Goal: Task Accomplishment & Management: Complete application form

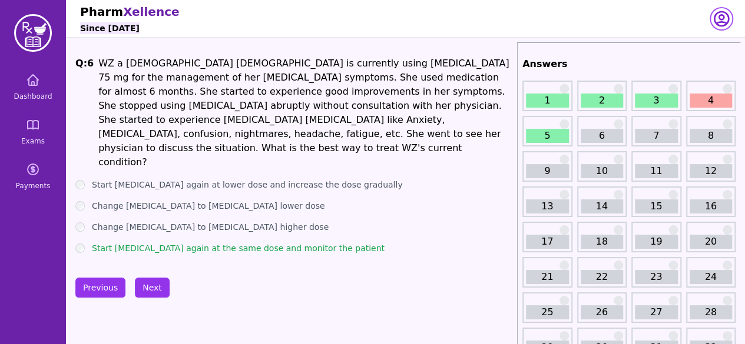
click at [719, 16] on icon "button" at bounding box center [721, 19] width 14 height 14
click at [33, 132] on link "Exams" at bounding box center [33, 132] width 57 height 42
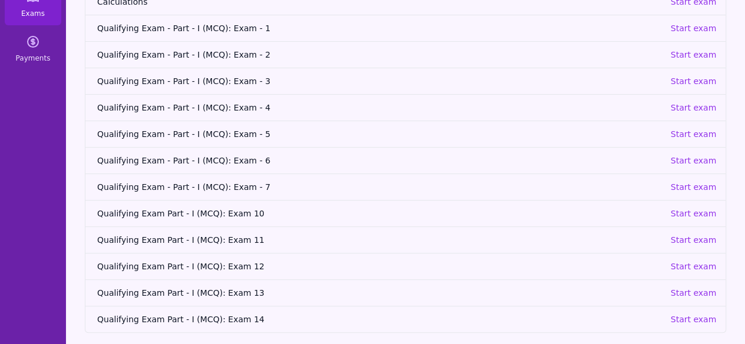
scroll to position [132, 0]
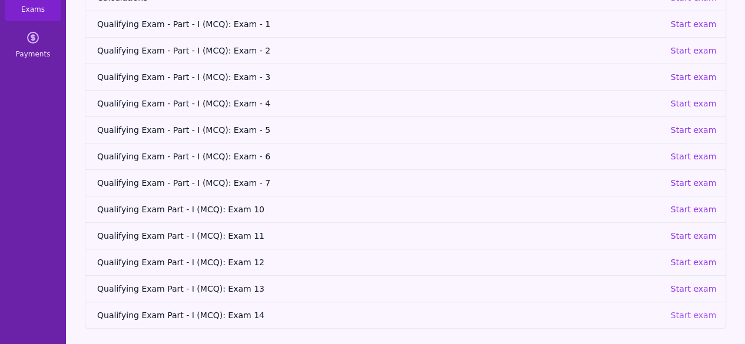
click at [679, 313] on p "Start exam" at bounding box center [693, 316] width 46 height 12
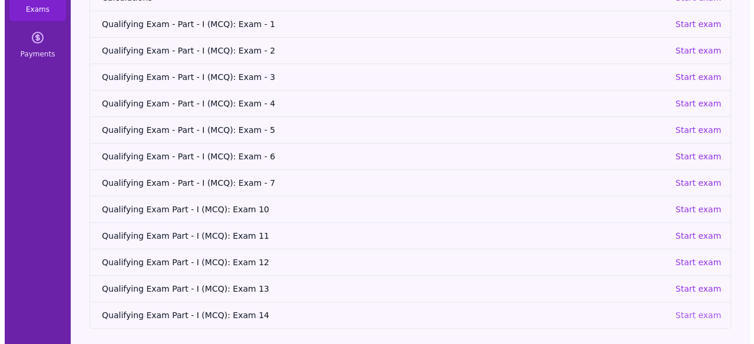
scroll to position [38, 0]
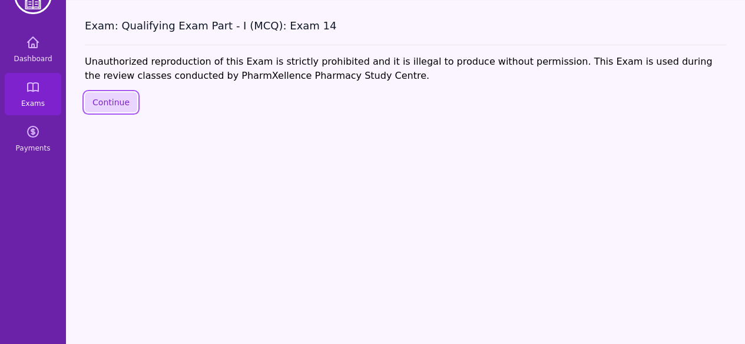
click at [107, 100] on button "Continue" at bounding box center [111, 102] width 52 height 20
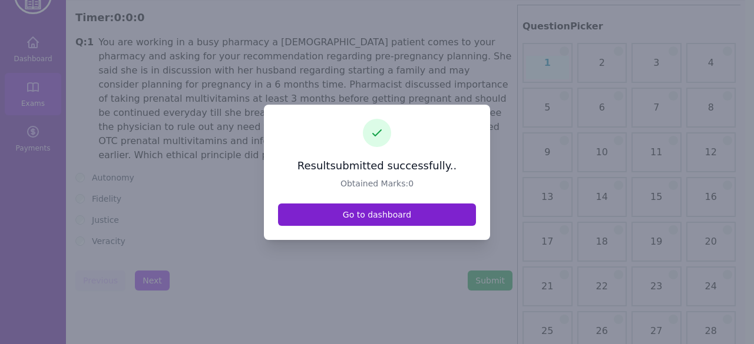
click at [371, 218] on link "Go to dashboard" at bounding box center [377, 215] width 198 height 22
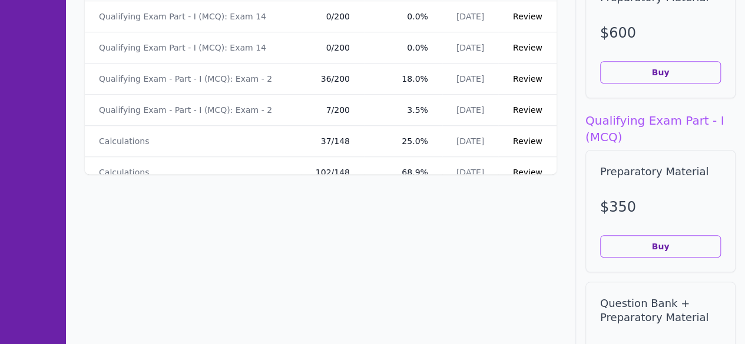
scroll to position [58, 0]
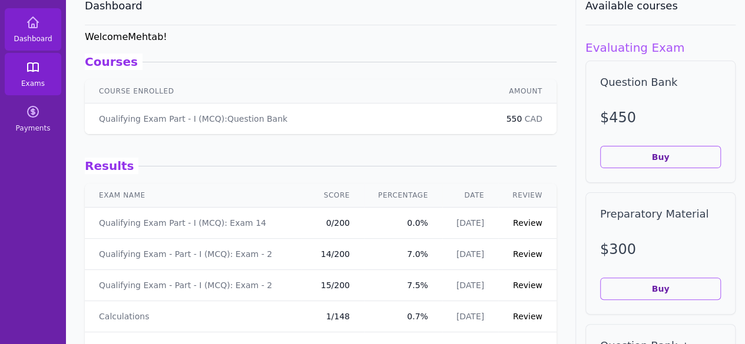
click at [31, 78] on link "Exams" at bounding box center [33, 74] width 57 height 42
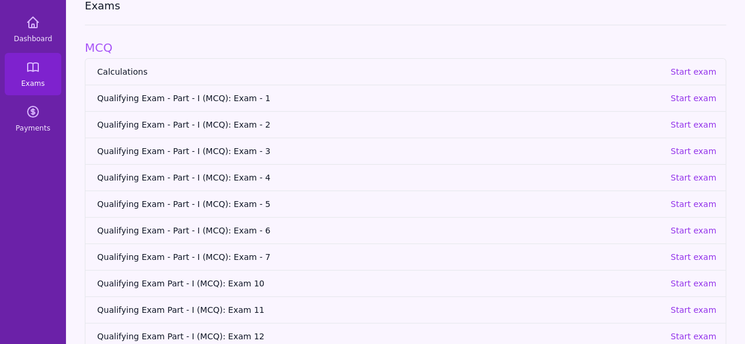
scroll to position [132, 0]
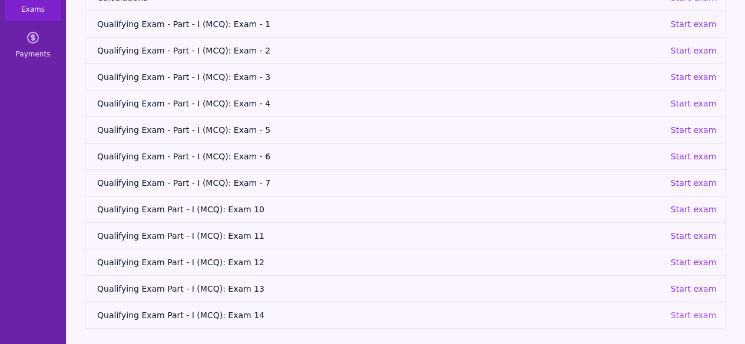
click at [687, 311] on p "Start exam" at bounding box center [693, 316] width 46 height 12
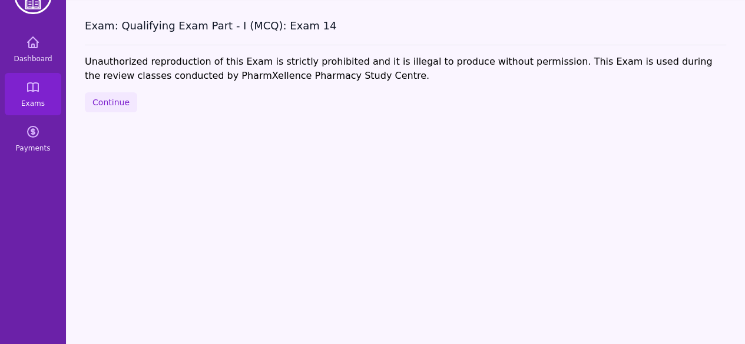
scroll to position [38, 0]
click at [123, 108] on button "Continue" at bounding box center [111, 102] width 52 height 20
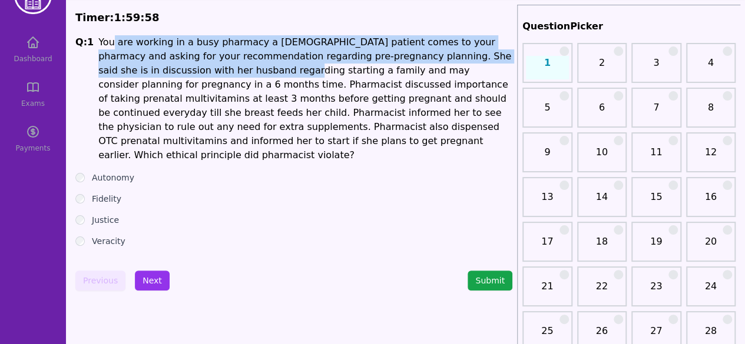
drag, startPoint x: 108, startPoint y: 42, endPoint x: 163, endPoint y: 64, distance: 58.6
click at [163, 64] on h1 "You are working in a busy pharmacy a [DEMOGRAPHIC_DATA] patient comes to your p…" at bounding box center [305, 98] width 414 height 127
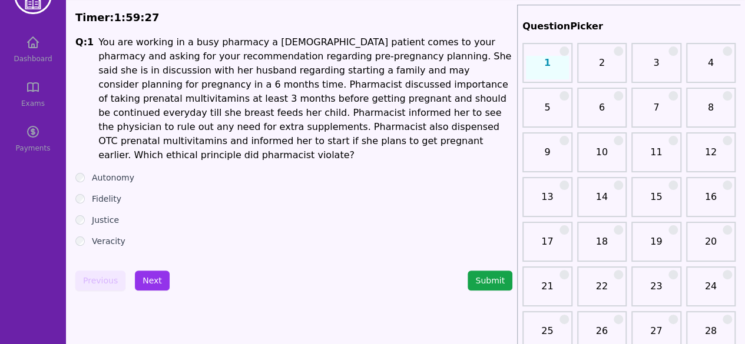
click at [254, 70] on h1 "You are working in a busy pharmacy a [DEMOGRAPHIC_DATA] patient comes to your p…" at bounding box center [305, 98] width 414 height 127
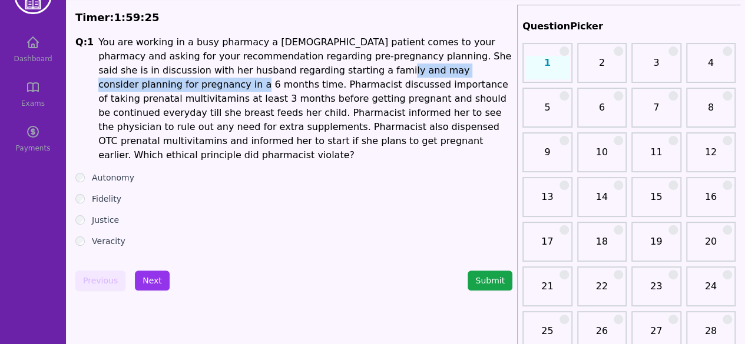
drag, startPoint x: 252, startPoint y: 69, endPoint x: 449, endPoint y: 75, distance: 196.8
click at [449, 75] on h1 "You are working in a busy pharmacy a [DEMOGRAPHIC_DATA] patient comes to your p…" at bounding box center [305, 98] width 414 height 127
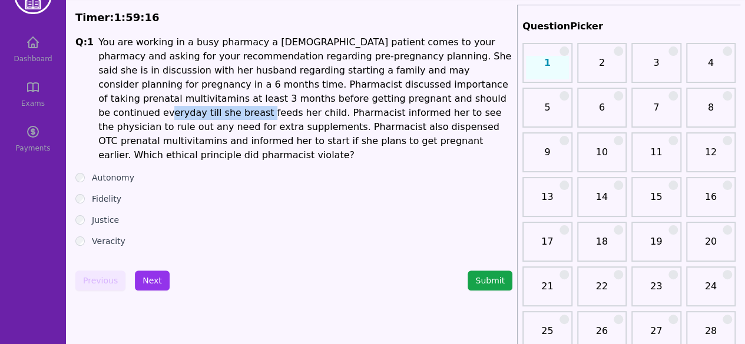
drag, startPoint x: 253, startPoint y: 100, endPoint x: 349, endPoint y: 101, distance: 95.4
click at [349, 101] on h1 "You are working in a busy pharmacy a [DEMOGRAPHIC_DATA] patient comes to your p…" at bounding box center [305, 98] width 414 height 127
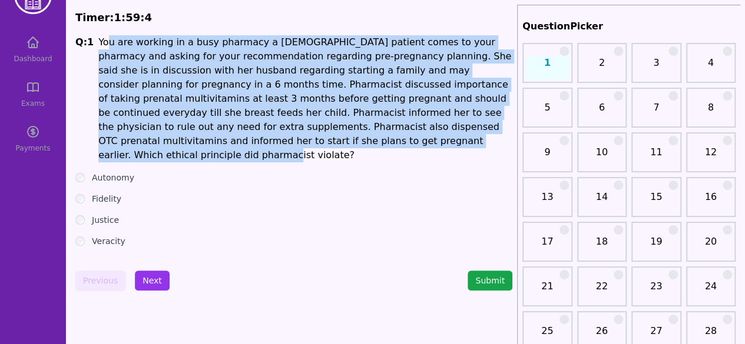
drag, startPoint x: 194, startPoint y: 144, endPoint x: 104, endPoint y: 47, distance: 132.1
click at [102, 43] on h1 "You are working in a busy pharmacy a [DEMOGRAPHIC_DATA] patient comes to your p…" at bounding box center [305, 98] width 414 height 127
click at [148, 81] on h1 "You are working in a busy pharmacy a [DEMOGRAPHIC_DATA] patient comes to your p…" at bounding box center [305, 98] width 414 height 127
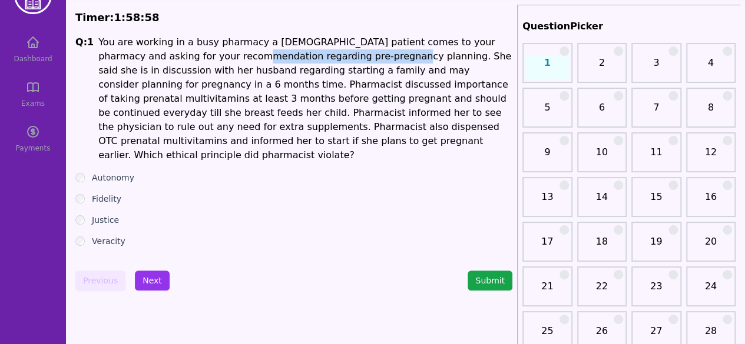
drag, startPoint x: 177, startPoint y: 56, endPoint x: 314, endPoint y: 55, distance: 136.6
click at [314, 55] on h1 "You are working in a busy pharmacy a [DEMOGRAPHIC_DATA] patient comes to your p…" at bounding box center [305, 98] width 414 height 127
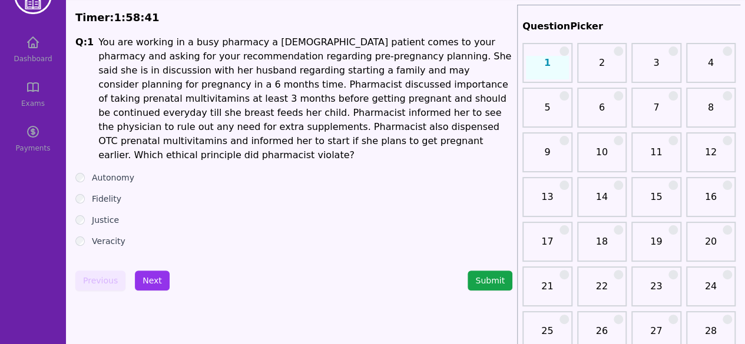
click at [389, 77] on h1 "You are working in a busy pharmacy a [DEMOGRAPHIC_DATA] patient comes to your p…" at bounding box center [305, 98] width 414 height 127
click at [359, 91] on h1 "You are working in a busy pharmacy a [DEMOGRAPHIC_DATA] patient comes to your p…" at bounding box center [305, 98] width 414 height 127
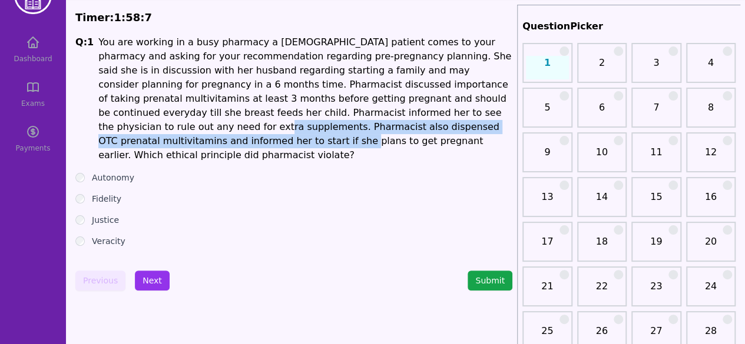
drag, startPoint x: 306, startPoint y: 113, endPoint x: 334, endPoint y: 125, distance: 30.3
click at [334, 125] on h1 "You are working in a busy pharmacy a [DEMOGRAPHIC_DATA] patient comes to your p…" at bounding box center [305, 98] width 414 height 127
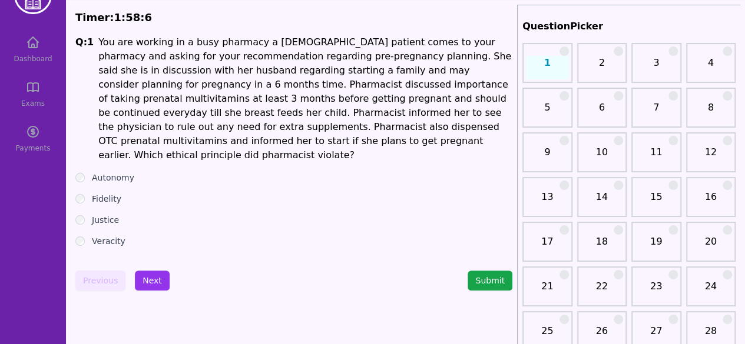
click at [341, 154] on div "Q: 1 You are working in a busy pharmacy a [DEMOGRAPHIC_DATA] patient comes to y…" at bounding box center [293, 141] width 437 height 212
drag, startPoint x: 94, startPoint y: 165, endPoint x: 150, endPoint y: 167, distance: 56.6
click at [150, 172] on div "Autonomy" at bounding box center [293, 178] width 437 height 12
click at [147, 193] on div "Fidelity" at bounding box center [293, 199] width 437 height 12
drag, startPoint x: 112, startPoint y: 184, endPoint x: 128, endPoint y: 187, distance: 16.7
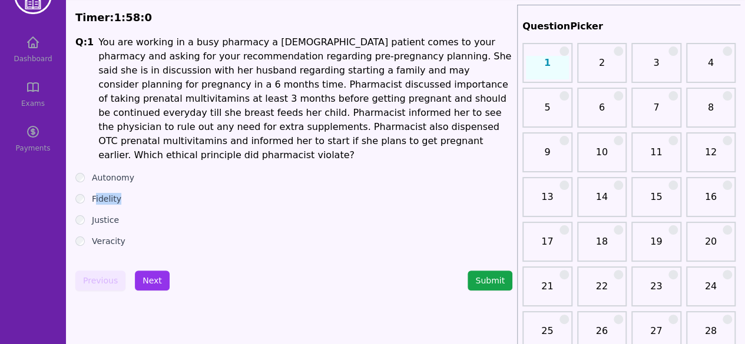
click at [128, 193] on div "Fidelity" at bounding box center [293, 199] width 437 height 12
click at [141, 214] on div "Justice" at bounding box center [293, 220] width 437 height 12
drag, startPoint x: 98, startPoint y: 210, endPoint x: 132, endPoint y: 215, distance: 35.1
click at [132, 215] on ul "Autonomy Fidelity Justice Veracity" at bounding box center [293, 209] width 437 height 75
click at [105, 236] on label "Veracity" at bounding box center [109, 242] width 34 height 12
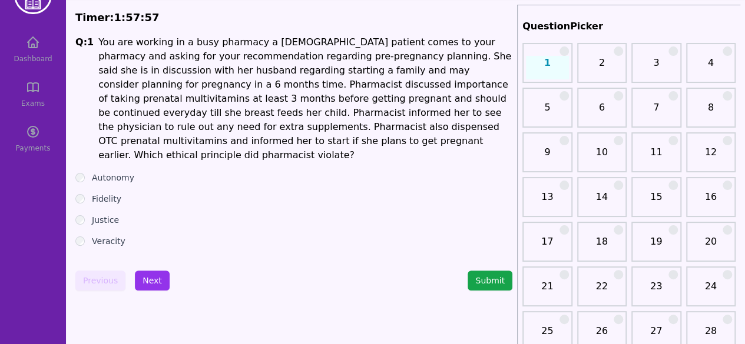
click at [105, 219] on ul "Autonomy Fidelity Justice Veracity" at bounding box center [293, 209] width 437 height 75
click at [102, 214] on label "Justice" at bounding box center [105, 220] width 27 height 12
click at [94, 193] on label "Fidelity" at bounding box center [106, 199] width 29 height 12
click at [91, 154] on div "Q: 1 You are working in a busy pharmacy a [DEMOGRAPHIC_DATA] patient comes to y…" at bounding box center [293, 141] width 437 height 212
click at [84, 172] on ul "Autonomy Fidelity Justice Veracity" at bounding box center [293, 209] width 437 height 75
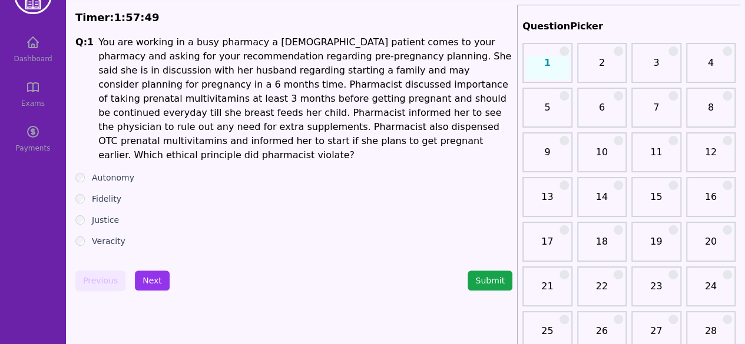
click at [80, 193] on div "Fidelity" at bounding box center [293, 199] width 437 height 12
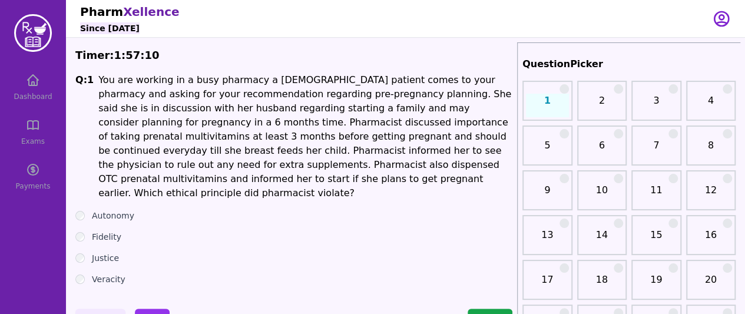
click at [167, 163] on h1 "You are working in a busy pharmacy a [DEMOGRAPHIC_DATA] patient comes to your p…" at bounding box center [305, 136] width 414 height 127
click at [105, 210] on ul "Autonomy Fidelity Justice Veracity" at bounding box center [293, 247] width 437 height 75
click at [100, 210] on label "Autonomy" at bounding box center [113, 216] width 42 height 12
click at [271, 210] on div "Autonomy" at bounding box center [293, 216] width 437 height 12
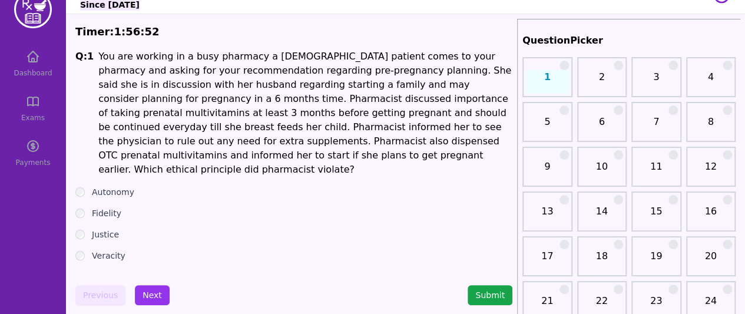
scroll to position [47, 0]
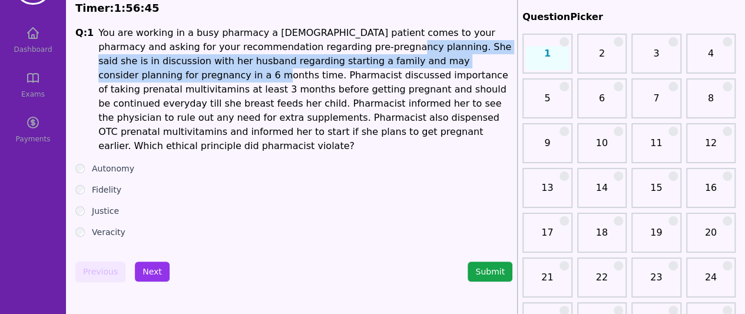
drag, startPoint x: 313, startPoint y: 53, endPoint x: 464, endPoint y: 58, distance: 150.8
click at [464, 58] on h1 "You are working in a busy pharmacy a [DEMOGRAPHIC_DATA] patient comes to your p…" at bounding box center [305, 89] width 414 height 127
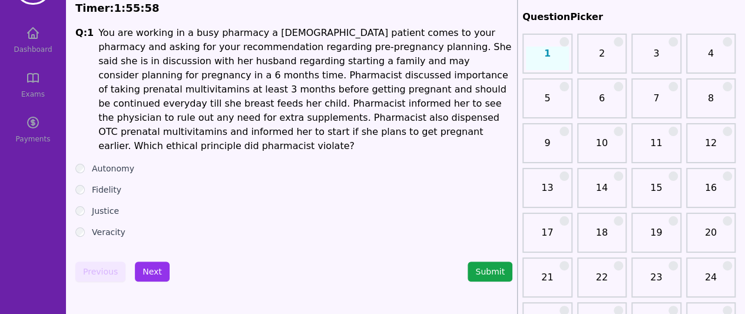
click at [93, 184] on label "Fidelity" at bounding box center [106, 190] width 29 height 12
click at [97, 163] on label "Autonomy" at bounding box center [113, 169] width 42 height 12
click at [99, 184] on label "Fidelity" at bounding box center [106, 190] width 29 height 12
click at [148, 261] on button "Next" at bounding box center [152, 271] width 35 height 20
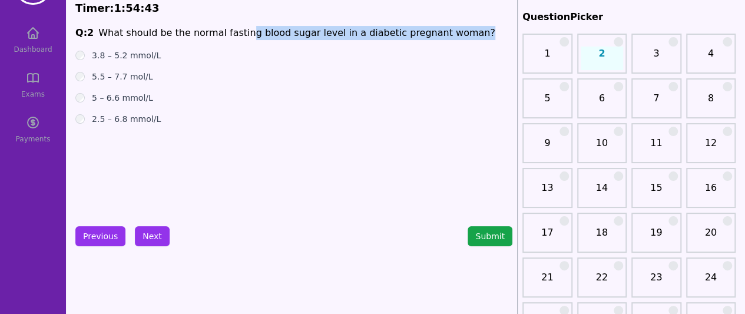
drag, startPoint x: 233, startPoint y: 30, endPoint x: 447, endPoint y: 26, distance: 214.4
click at [448, 26] on span "Q: 2 What should be the normal fasting blood sugar level in a diabetic pregnant…" at bounding box center [293, 33] width 437 height 14
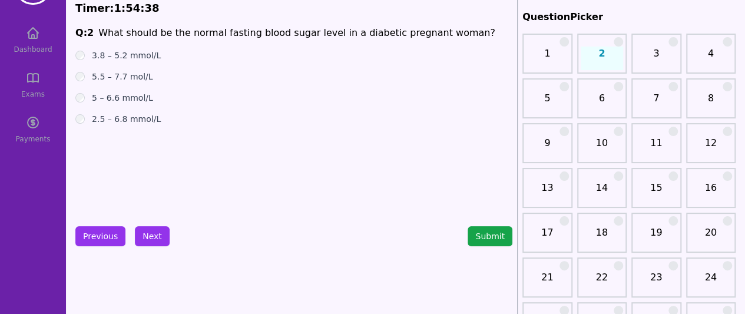
click at [148, 58] on label "3.8 – 5.2 mmol/L" at bounding box center [126, 55] width 69 height 12
click at [127, 78] on label "5.5 – 7.7 mol/L" at bounding box center [122, 77] width 61 height 12
click at [126, 104] on ul "3.8 – 5.2 mmol/L 5.5 – 7.7 mol/L 5 – 6.6 mmol/L 2.5 – 6.8 mmol/L" at bounding box center [293, 86] width 437 height 75
click at [124, 97] on label "5 – 6.6 mmol/L" at bounding box center [122, 98] width 61 height 12
drag, startPoint x: 94, startPoint y: 103, endPoint x: 168, endPoint y: 98, distance: 73.8
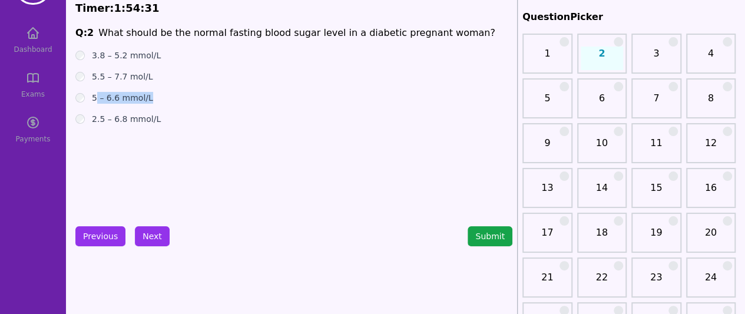
click at [168, 98] on div "5 – 6.6 mmol/L" at bounding box center [293, 98] width 437 height 12
click at [147, 241] on button "Next" at bounding box center [152, 236] width 35 height 20
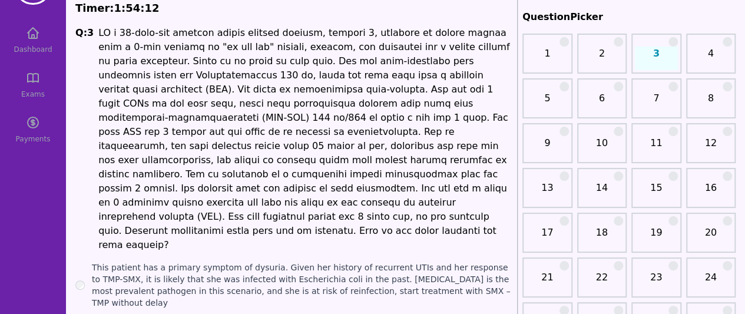
click at [159, 110] on h1 at bounding box center [305, 139] width 414 height 226
click at [163, 101] on h1 at bounding box center [305, 139] width 414 height 226
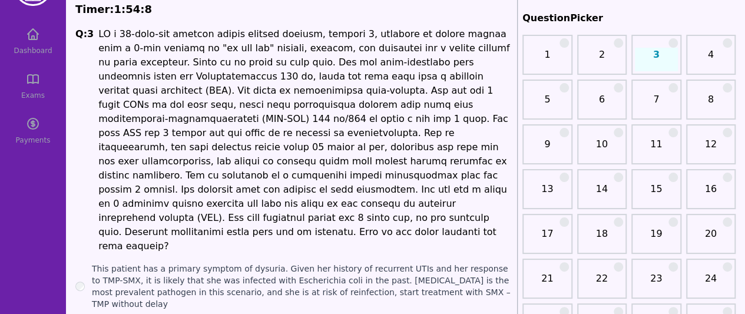
scroll to position [47, 0]
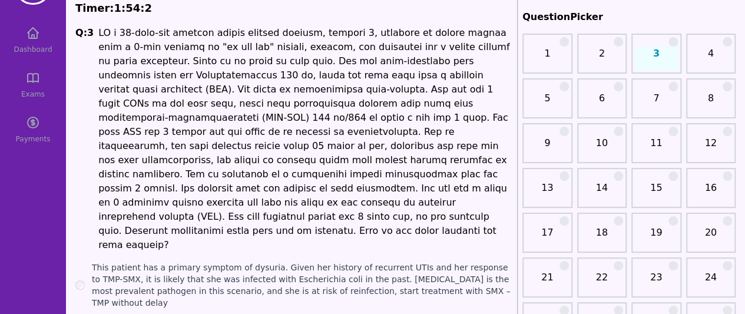
click at [251, 166] on h1 at bounding box center [305, 139] width 414 height 226
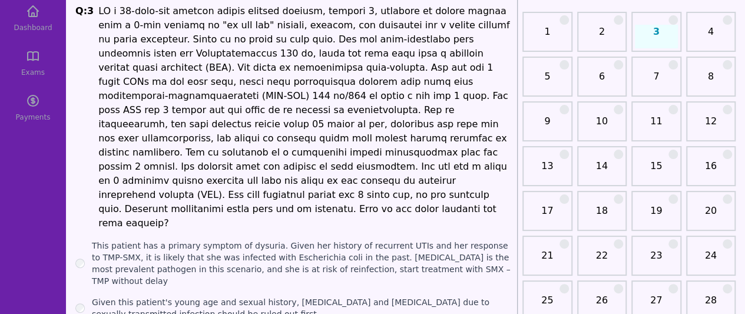
scroll to position [71, 0]
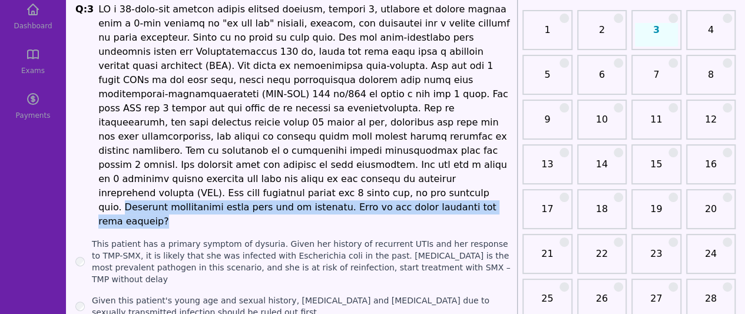
drag, startPoint x: 428, startPoint y: 165, endPoint x: 433, endPoint y: 184, distance: 19.6
click at [433, 184] on h1 at bounding box center [305, 115] width 414 height 226
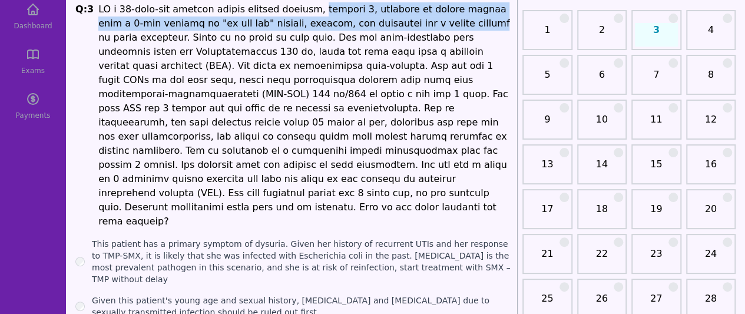
drag, startPoint x: 300, startPoint y: 14, endPoint x: 409, endPoint y: 26, distance: 109.0
click at [409, 26] on h1 at bounding box center [305, 115] width 414 height 226
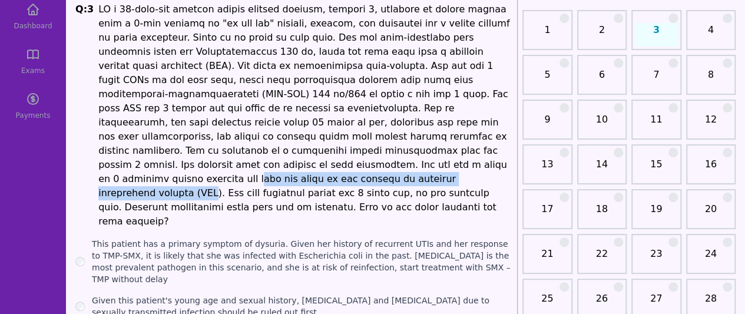
drag, startPoint x: 284, startPoint y: 145, endPoint x: 148, endPoint y: 165, distance: 136.9
click at [148, 165] on h1 at bounding box center [305, 115] width 414 height 226
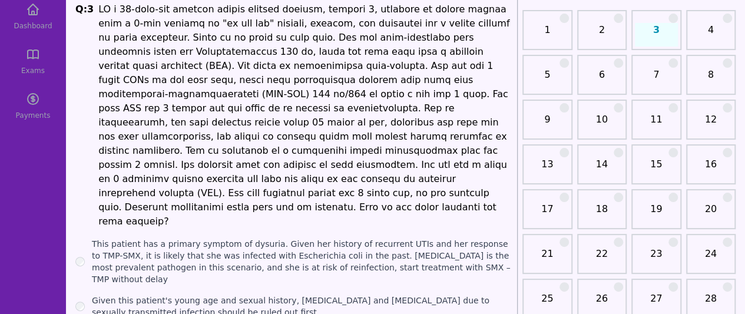
click at [326, 60] on h1 at bounding box center [305, 115] width 414 height 226
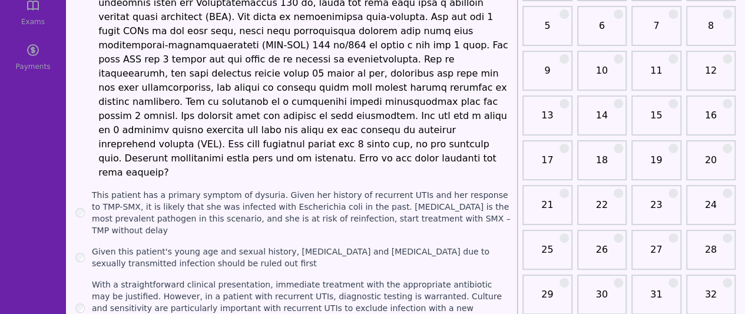
scroll to position [118, 0]
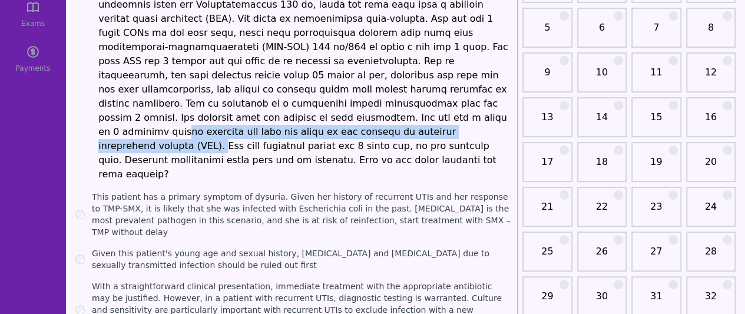
drag, startPoint x: 216, startPoint y: 102, endPoint x: 155, endPoint y: 118, distance: 62.8
click at [155, 118] on h1 at bounding box center [305, 68] width 414 height 226
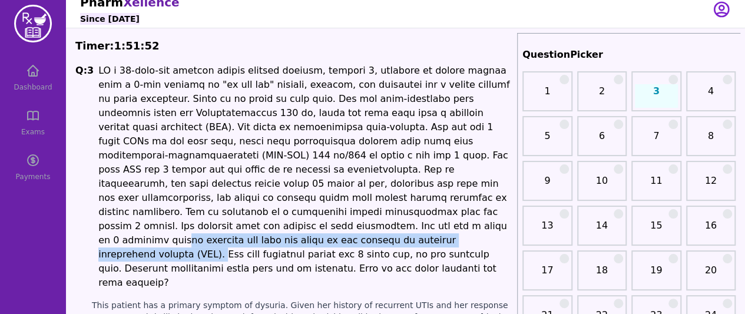
scroll to position [0, 0]
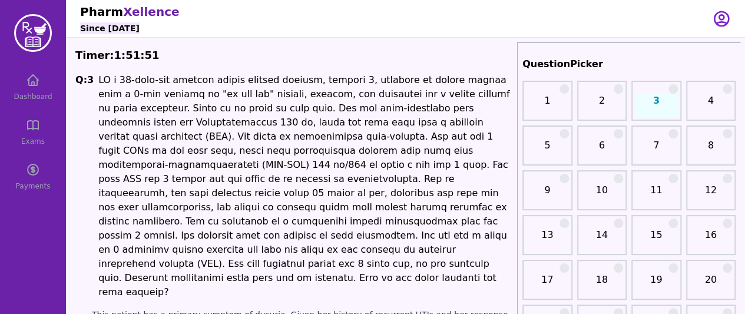
click at [331, 104] on h1 at bounding box center [305, 186] width 414 height 226
drag, startPoint x: 373, startPoint y: 95, endPoint x: 501, endPoint y: 89, distance: 127.9
click at [501, 89] on h1 at bounding box center [305, 186] width 414 height 226
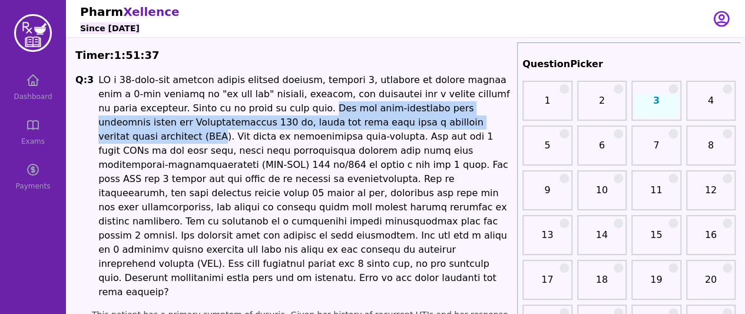
drag, startPoint x: 225, startPoint y: 105, endPoint x: 372, endPoint y: 121, distance: 148.0
click at [372, 121] on h1 at bounding box center [305, 186] width 414 height 226
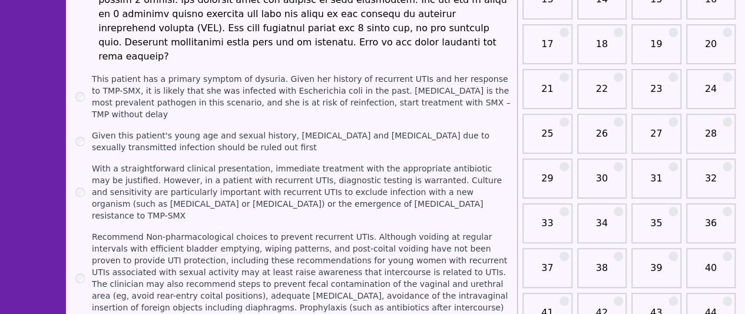
scroll to position [212, 0]
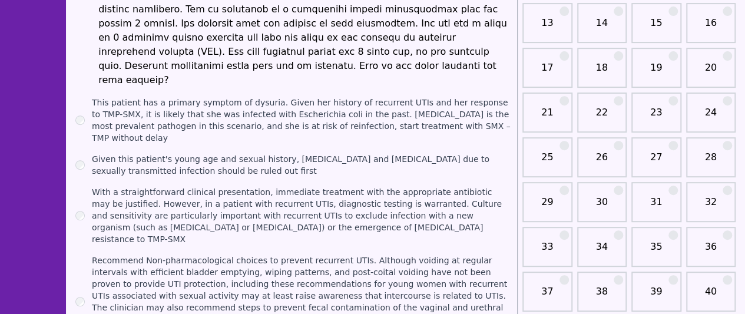
drag, startPoint x: 401, startPoint y: 148, endPoint x: 403, endPoint y: 177, distance: 29.5
click at [403, 186] on label "With a straightforward clinical presentation, immediate treatment with the appr…" at bounding box center [302, 215] width 420 height 59
click at [86, 186] on div "With a straightforward clinical presentation, immediate treatment with the appr…" at bounding box center [293, 215] width 437 height 59
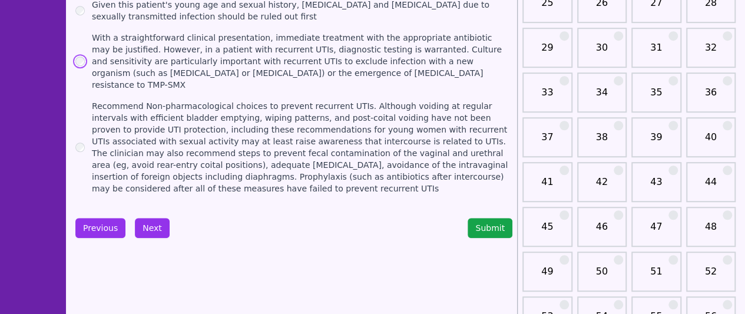
scroll to position [378, 0]
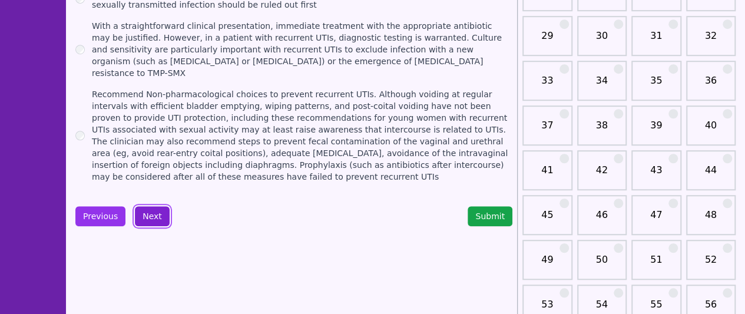
click at [137, 206] on button "Next" at bounding box center [152, 216] width 35 height 20
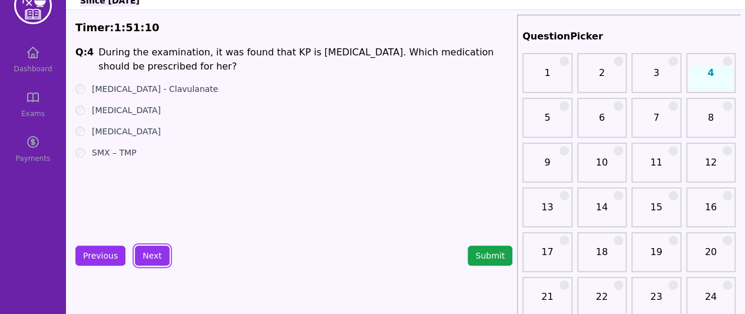
scroll to position [1, 0]
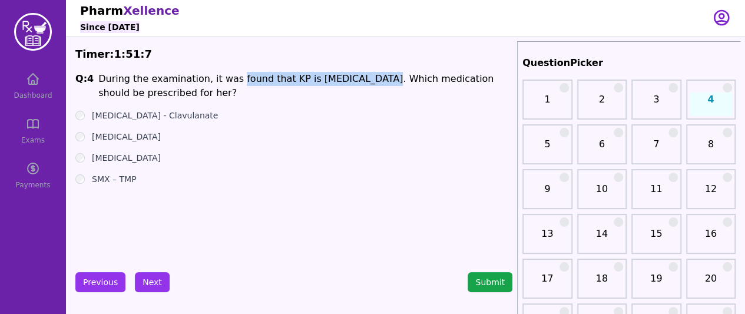
drag, startPoint x: 224, startPoint y: 79, endPoint x: 357, endPoint y: 79, distance: 133.1
click at [357, 79] on h1 "During the examination, it was found that KP is [MEDICAL_DATA]. Which medicatio…" at bounding box center [305, 86] width 414 height 28
click at [108, 160] on label "[MEDICAL_DATA]" at bounding box center [126, 158] width 69 height 12
click at [117, 176] on label "SMX – TMP" at bounding box center [114, 179] width 45 height 12
click at [112, 156] on label "[MEDICAL_DATA]" at bounding box center [126, 158] width 69 height 12
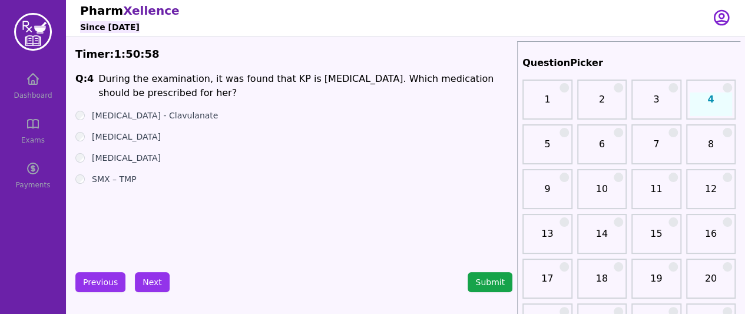
click at [119, 132] on label "[MEDICAL_DATA]" at bounding box center [126, 137] width 69 height 12
click at [127, 117] on label "[MEDICAL_DATA] - Clavulanate" at bounding box center [155, 116] width 126 height 12
click at [125, 127] on ul "[MEDICAL_DATA] - Clavulanate [MEDICAL_DATA] [MEDICAL_DATA] SMX – TMP" at bounding box center [293, 147] width 437 height 75
click at [112, 147] on ul "[MEDICAL_DATA] - Clavulanate [MEDICAL_DATA] [MEDICAL_DATA] SMX – TMP" at bounding box center [293, 147] width 437 height 75
click at [114, 140] on label "[MEDICAL_DATA]" at bounding box center [126, 137] width 69 height 12
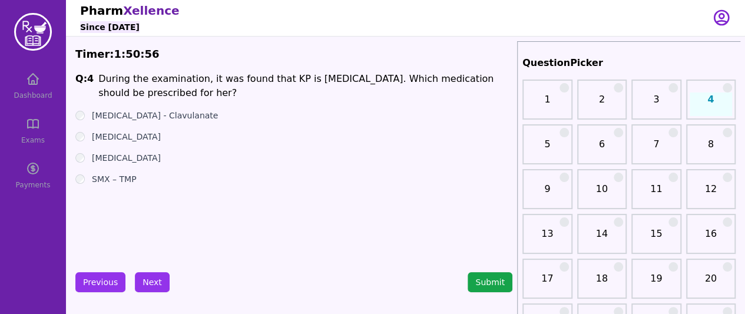
click at [128, 116] on label "[MEDICAL_DATA] - Clavulanate" at bounding box center [155, 116] width 126 height 12
drag, startPoint x: 140, startPoint y: 110, endPoint x: 179, endPoint y: 117, distance: 39.4
click at [179, 117] on label "[MEDICAL_DATA] - Clavulanate" at bounding box center [155, 116] width 126 height 12
click at [88, 159] on div "[MEDICAL_DATA]" at bounding box center [293, 158] width 437 height 12
click at [127, 134] on div "[MEDICAL_DATA]" at bounding box center [293, 137] width 437 height 12
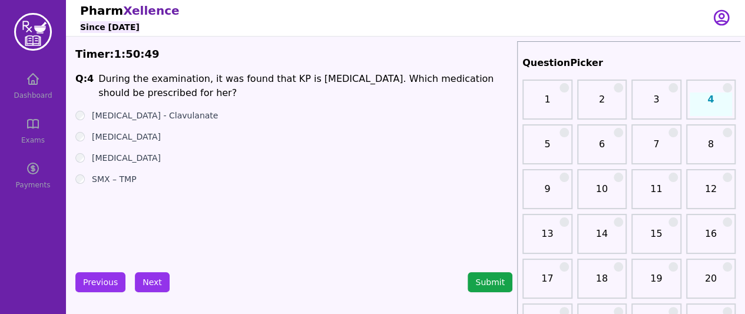
click at [127, 135] on label "[MEDICAL_DATA]" at bounding box center [126, 137] width 69 height 12
click at [137, 279] on button "Next" at bounding box center [152, 282] width 35 height 20
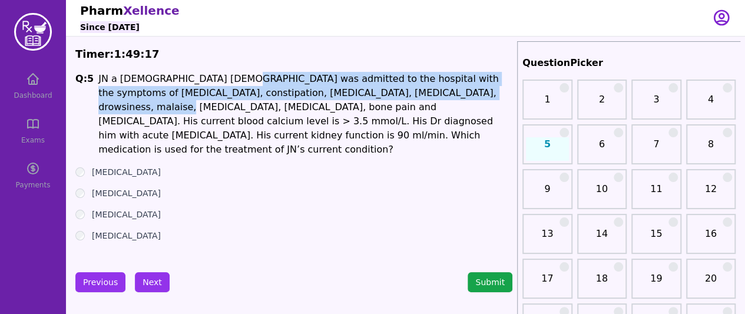
drag, startPoint x: 218, startPoint y: 81, endPoint x: 411, endPoint y: 90, distance: 193.4
click at [411, 90] on h1 "JN a [DEMOGRAPHIC_DATA] [DEMOGRAPHIC_DATA] was admitted to the hospital with th…" at bounding box center [305, 114] width 414 height 85
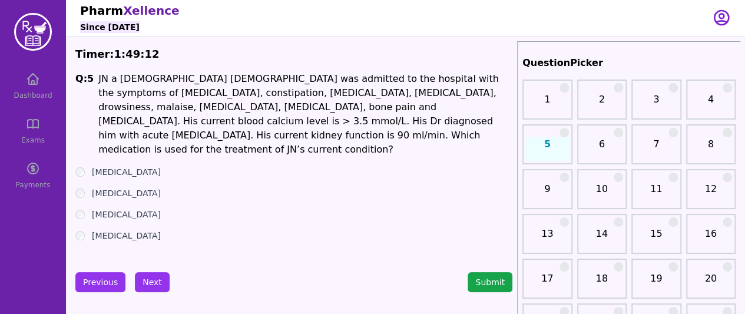
click at [310, 118] on h1 "JN a [DEMOGRAPHIC_DATA] [DEMOGRAPHIC_DATA] was admitted to the hospital with th…" at bounding box center [305, 114] width 414 height 85
drag, startPoint x: 370, startPoint y: 107, endPoint x: 301, endPoint y: 108, distance: 69.5
click at [301, 108] on h1 "JN a [DEMOGRAPHIC_DATA] [DEMOGRAPHIC_DATA] was admitted to the hospital with th…" at bounding box center [305, 114] width 414 height 85
drag, startPoint x: 109, startPoint y: 154, endPoint x: 139, endPoint y: 163, distance: 31.5
click at [134, 166] on div "[MEDICAL_DATA]" at bounding box center [293, 172] width 437 height 12
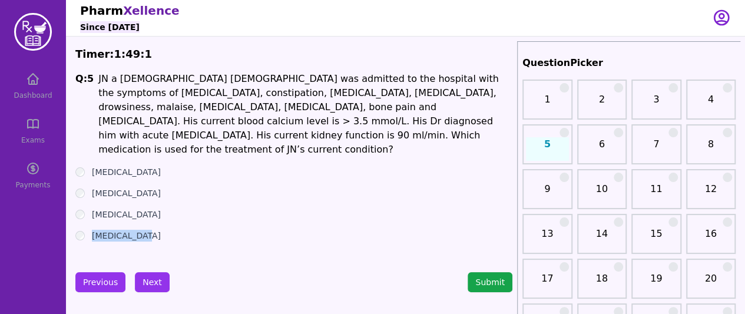
drag, startPoint x: 89, startPoint y: 220, endPoint x: 148, endPoint y: 227, distance: 59.8
click at [148, 230] on div "[MEDICAL_DATA]" at bounding box center [293, 236] width 437 height 12
drag, startPoint x: 95, startPoint y: 196, endPoint x: 187, endPoint y: 201, distance: 92.6
click at [161, 208] on label "[MEDICAL_DATA]" at bounding box center [126, 214] width 69 height 12
click at [110, 166] on label "[MEDICAL_DATA]" at bounding box center [126, 172] width 69 height 12
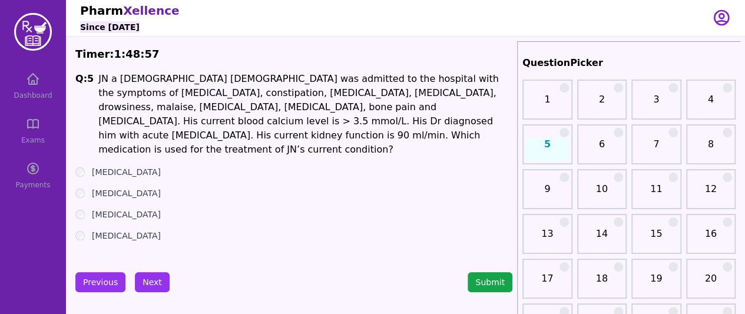
click at [94, 208] on label "[MEDICAL_DATA]" at bounding box center [126, 214] width 69 height 12
drag, startPoint x: 110, startPoint y: 201, endPoint x: 220, endPoint y: 205, distance: 110.2
click at [220, 208] on div "[MEDICAL_DATA]" at bounding box center [293, 214] width 437 height 12
click at [97, 208] on label "[MEDICAL_DATA]" at bounding box center [126, 214] width 69 height 12
drag, startPoint x: 97, startPoint y: 201, endPoint x: 204, endPoint y: 204, distance: 107.8
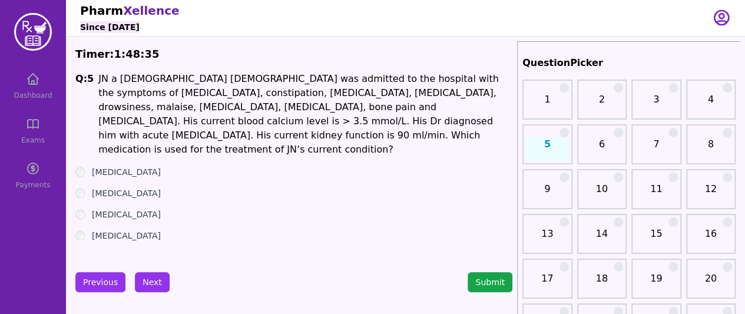
click at [204, 208] on div "[MEDICAL_DATA]" at bounding box center [293, 214] width 437 height 12
click at [214, 208] on ul "[MEDICAL_DATA] [MEDICAL_DATA] [MEDICAL_DATA] [MEDICAL_DATA]" at bounding box center [293, 203] width 437 height 75
drag, startPoint x: 148, startPoint y: 272, endPoint x: 274, endPoint y: 234, distance: 131.5
click at [153, 283] on button "Next" at bounding box center [152, 282] width 35 height 20
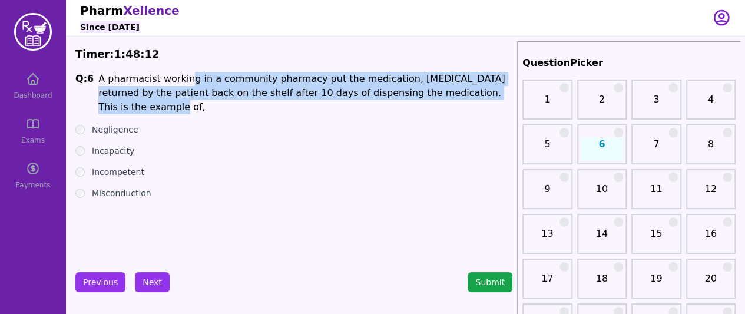
drag, startPoint x: 180, startPoint y: 74, endPoint x: 472, endPoint y: 91, distance: 292.6
click at [472, 91] on h1 "A pharmacist working in a community pharmacy put the medication, [MEDICAL_DATA]…" at bounding box center [305, 93] width 414 height 42
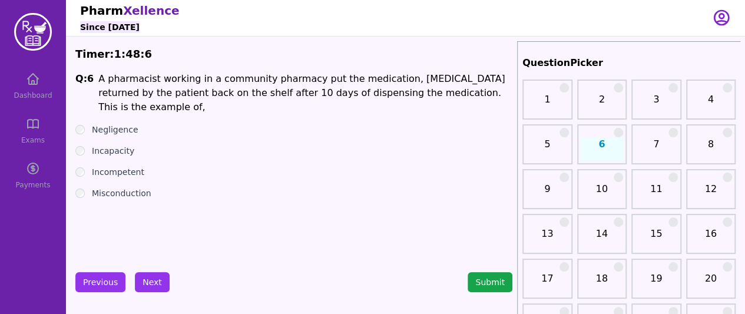
click at [372, 168] on ul "Negligence Incapacity Incompetent Misconduction" at bounding box center [293, 161] width 437 height 75
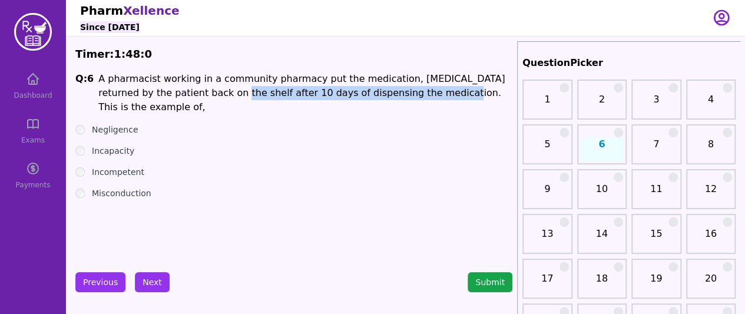
drag, startPoint x: 175, startPoint y: 94, endPoint x: 369, endPoint y: 102, distance: 193.3
click at [374, 98] on h1 "A pharmacist working in a community pharmacy put the medication, [MEDICAL_DATA]…" at bounding box center [305, 93] width 414 height 42
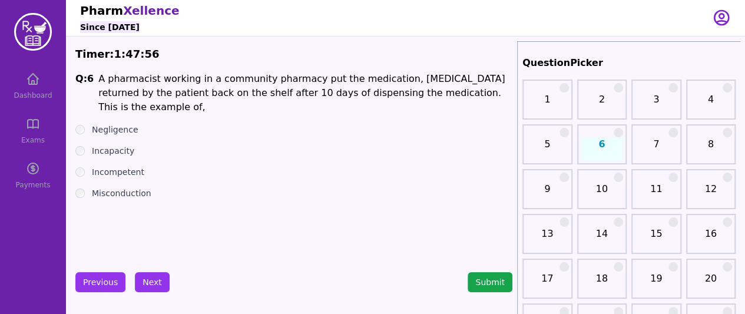
click at [120, 124] on label "Negligence" at bounding box center [115, 130] width 46 height 12
drag, startPoint x: 138, startPoint y: 114, endPoint x: 108, endPoint y: 117, distance: 30.2
click at [108, 124] on div "Negligence" at bounding box center [293, 130] width 437 height 12
drag, startPoint x: 92, startPoint y: 140, endPoint x: 145, endPoint y: 140, distance: 53.0
click at [143, 145] on div "Incapacity" at bounding box center [293, 151] width 437 height 12
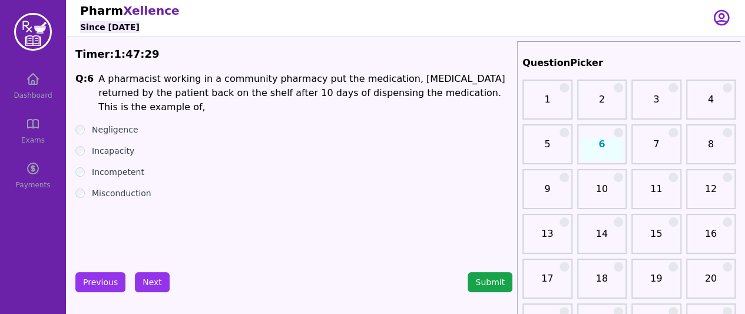
click at [154, 149] on ul "Negligence Incapacity Incompetent Misconduction" at bounding box center [293, 161] width 437 height 75
click at [152, 280] on button "Next" at bounding box center [152, 282] width 35 height 20
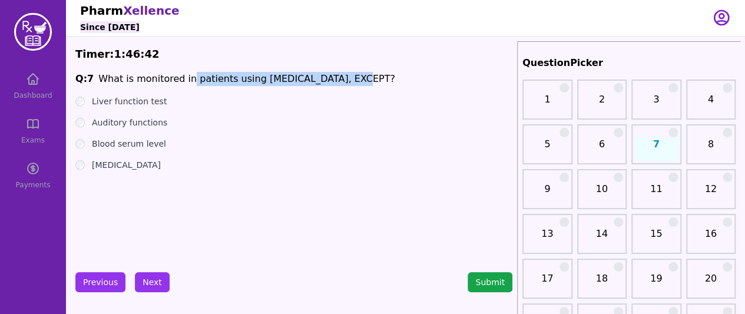
drag, startPoint x: 183, startPoint y: 81, endPoint x: 358, endPoint y: 83, distance: 175.5
click at [358, 83] on span "Q: 7 What is monitored in patients using [MEDICAL_DATA], EXCEPT?" at bounding box center [293, 79] width 437 height 14
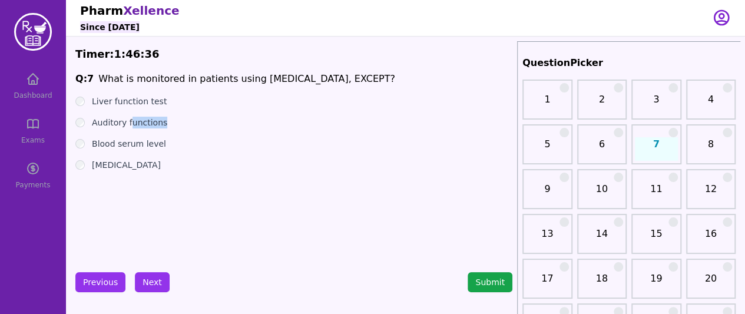
drag, startPoint x: 128, startPoint y: 117, endPoint x: 168, endPoint y: 120, distance: 40.1
click at [168, 120] on div "Auditory functions" at bounding box center [293, 123] width 437 height 12
click at [101, 100] on label "Liver function test" at bounding box center [129, 101] width 75 height 12
drag, startPoint x: 119, startPoint y: 144, endPoint x: 160, endPoint y: 165, distance: 46.1
click at [173, 140] on div "Blood serum level" at bounding box center [293, 144] width 437 height 12
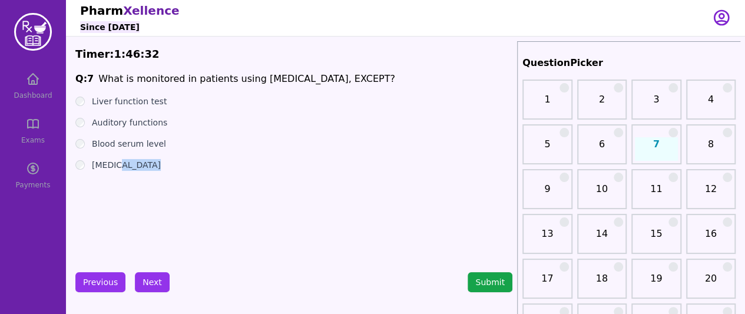
drag, startPoint x: 119, startPoint y: 164, endPoint x: 175, endPoint y: 170, distance: 56.3
click at [166, 164] on div "[MEDICAL_DATA]" at bounding box center [293, 165] width 437 height 12
click at [183, 177] on div "Q: 7 What is monitored in patients using [MEDICAL_DATA], EXCEPT? Liver function…" at bounding box center [293, 160] width 437 height 177
drag, startPoint x: 113, startPoint y: 128, endPoint x: 137, endPoint y: 133, distance: 24.7
click at [134, 124] on ul "Liver function test Auditory functions Blood serum level [MEDICAL_DATA]" at bounding box center [293, 132] width 437 height 75
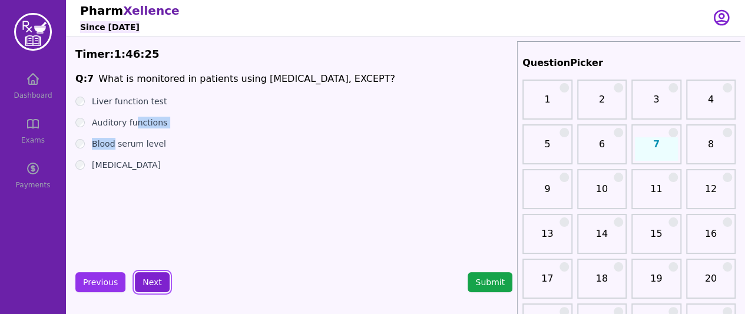
click at [156, 276] on button "Next" at bounding box center [152, 282] width 35 height 20
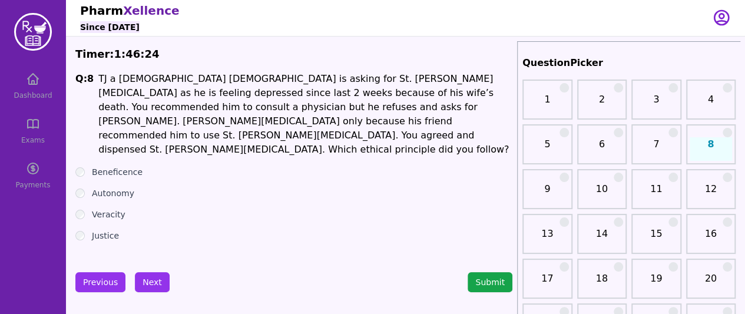
click at [177, 175] on ul "Beneficence Autonomy Veracity Justice" at bounding box center [293, 203] width 437 height 75
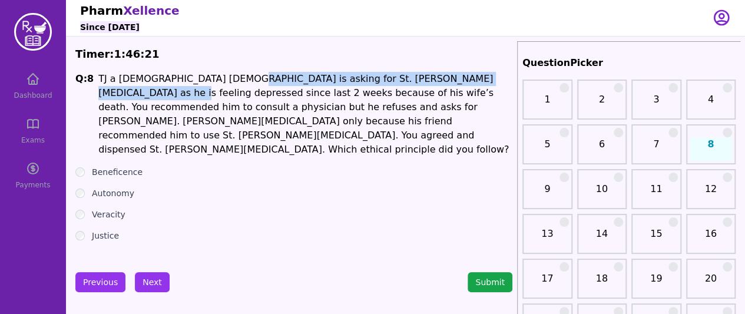
drag, startPoint x: 213, startPoint y: 78, endPoint x: 486, endPoint y: 82, distance: 273.8
click at [486, 82] on h1 "TJ a [DEMOGRAPHIC_DATA] [DEMOGRAPHIC_DATA] is asking for St. [PERSON_NAME][MEDI…" at bounding box center [305, 114] width 414 height 85
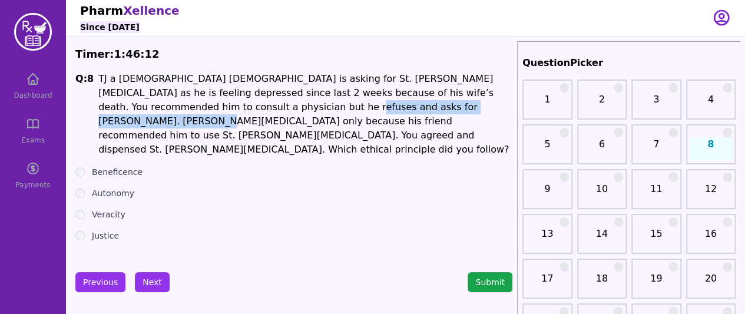
drag, startPoint x: 183, startPoint y: 109, endPoint x: 379, endPoint y: 110, distance: 196.7
click at [379, 110] on h1 "TJ a [DEMOGRAPHIC_DATA] [DEMOGRAPHIC_DATA] is asking for St. [PERSON_NAME][MEDI…" at bounding box center [305, 114] width 414 height 85
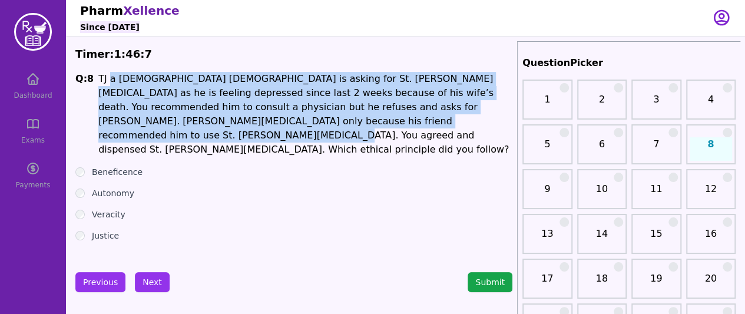
drag, startPoint x: 297, startPoint y: 131, endPoint x: 107, endPoint y: 82, distance: 196.5
click at [107, 82] on h1 "TJ a [DEMOGRAPHIC_DATA] [DEMOGRAPHIC_DATA] is asking for St. [PERSON_NAME][MEDI…" at bounding box center [305, 114] width 414 height 85
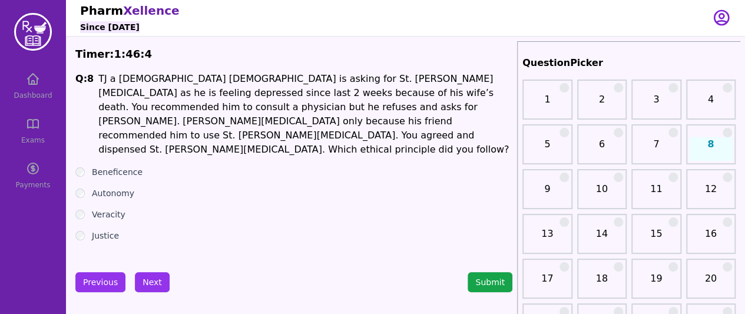
click at [362, 187] on div "Autonomy" at bounding box center [293, 193] width 437 height 12
click at [76, 187] on div "Autonomy" at bounding box center [293, 193] width 437 height 12
click at [155, 283] on button "Next" at bounding box center [152, 282] width 35 height 20
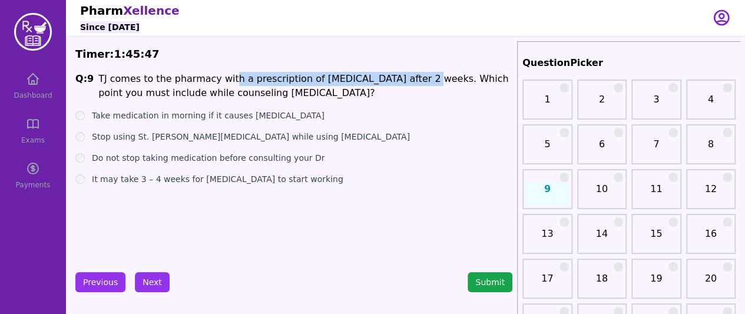
drag, startPoint x: 219, startPoint y: 78, endPoint x: 392, endPoint y: 78, distance: 173.1
click at [392, 78] on h1 "TJ comes to the pharmacy with a prescription of [MEDICAL_DATA] after 2 weeks. W…" at bounding box center [305, 86] width 414 height 28
click at [134, 137] on label "Stop using St. [PERSON_NAME][MEDICAL_DATA] while using [MEDICAL_DATA]" at bounding box center [251, 137] width 318 height 12
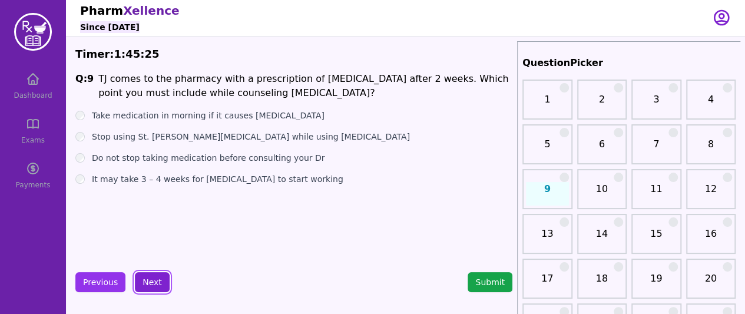
click at [152, 276] on button "Next" at bounding box center [152, 282] width 35 height 20
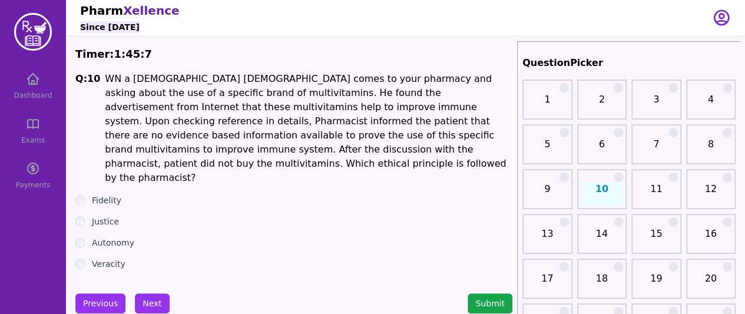
click at [293, 149] on h1 "WN a [DEMOGRAPHIC_DATA] [DEMOGRAPHIC_DATA] comes to your pharmacy and asking ab…" at bounding box center [308, 128] width 407 height 113
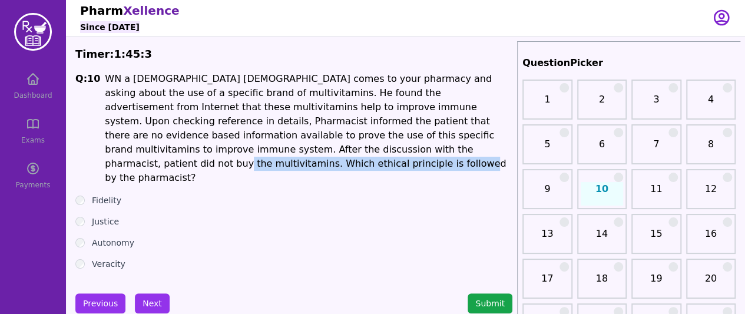
drag, startPoint x: 160, startPoint y: 146, endPoint x: 384, endPoint y: 154, distance: 224.5
click at [384, 154] on h1 "WN a [DEMOGRAPHIC_DATA] [DEMOGRAPHIC_DATA] comes to your pharmacy and asking ab…" at bounding box center [308, 128] width 407 height 113
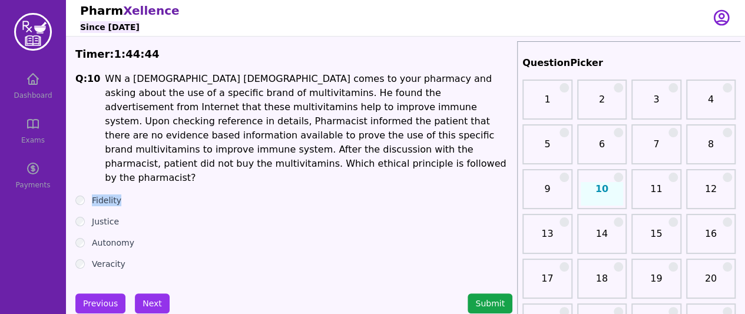
drag, startPoint x: 93, startPoint y: 171, endPoint x: 118, endPoint y: 171, distance: 24.7
click at [118, 194] on label "Fidelity" at bounding box center [106, 200] width 29 height 12
drag, startPoint x: 101, startPoint y: 193, endPoint x: 124, endPoint y: 195, distance: 22.5
click at [124, 216] on div "Justice" at bounding box center [293, 222] width 437 height 12
drag, startPoint x: 99, startPoint y: 217, endPoint x: 114, endPoint y: 233, distance: 22.1
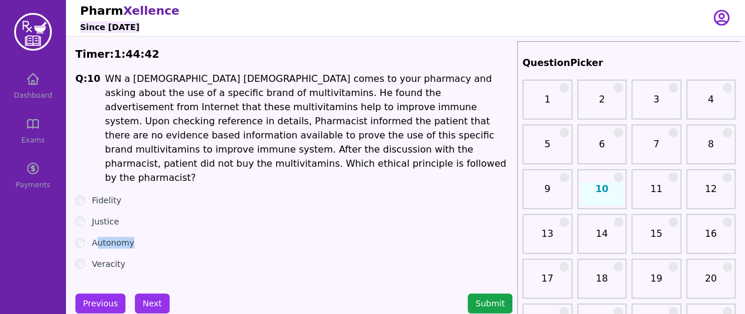
click at [135, 237] on div "Autonomy" at bounding box center [293, 243] width 437 height 12
drag, startPoint x: 101, startPoint y: 237, endPoint x: 135, endPoint y: 238, distance: 34.8
click at [135, 258] on div "Veracity" at bounding box center [293, 264] width 437 height 12
click at [236, 155] on h1 "WN a [DEMOGRAPHIC_DATA] [DEMOGRAPHIC_DATA] comes to your pharmacy and asking ab…" at bounding box center [308, 128] width 407 height 113
click at [86, 216] on div "Justice" at bounding box center [293, 222] width 437 height 12
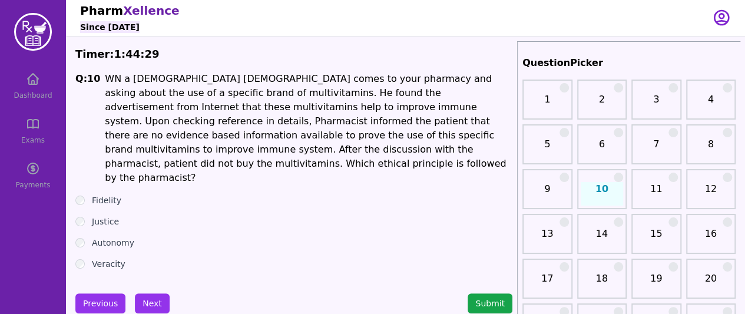
click at [81, 199] on ul "Fidelity Justice Autonomy Veracity" at bounding box center [293, 231] width 437 height 75
click at [81, 198] on ul "Fidelity Justice Autonomy Veracity" at bounding box center [293, 231] width 437 height 75
click at [81, 216] on div "Justice" at bounding box center [293, 222] width 437 height 12
click at [115, 194] on label "Fidelity" at bounding box center [106, 200] width 29 height 12
drag, startPoint x: 218, startPoint y: 132, endPoint x: 242, endPoint y: 141, distance: 25.5
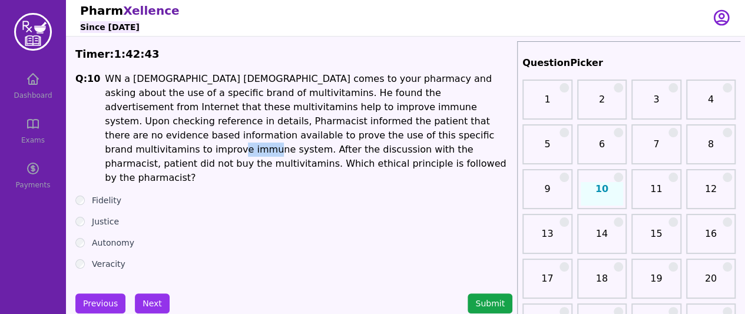
click at [242, 141] on h1 "WN a [DEMOGRAPHIC_DATA] [DEMOGRAPHIC_DATA] comes to your pharmacy and asking ab…" at bounding box center [308, 128] width 407 height 113
click at [160, 293] on button "Next" at bounding box center [152, 303] width 35 height 20
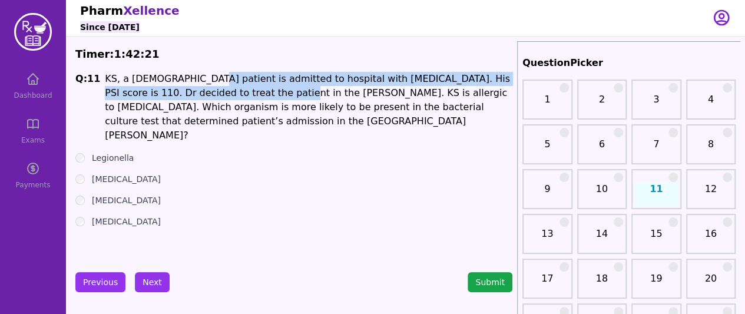
drag, startPoint x: 189, startPoint y: 82, endPoint x: 240, endPoint y: 93, distance: 51.9
click at [240, 93] on h1 "KS, a [DEMOGRAPHIC_DATA] patient is admitted to hospital with [MEDICAL_DATA]. H…" at bounding box center [308, 107] width 407 height 71
drag, startPoint x: 87, startPoint y: 202, endPoint x: 188, endPoint y: 205, distance: 100.7
click at [188, 216] on div "[MEDICAL_DATA]" at bounding box center [293, 222] width 437 height 12
drag, startPoint x: 88, startPoint y: 165, endPoint x: 178, endPoint y: 160, distance: 90.3
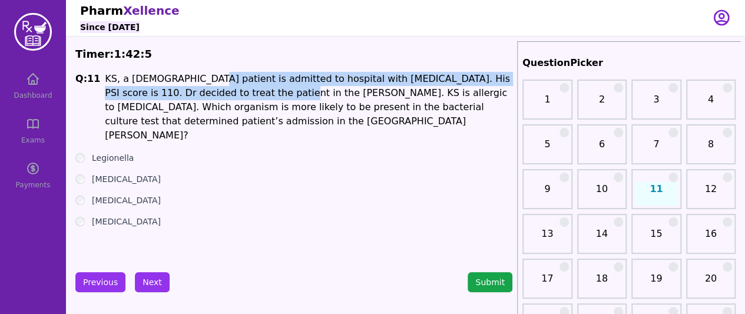
click at [178, 173] on div "[MEDICAL_DATA]" at bounding box center [293, 179] width 437 height 12
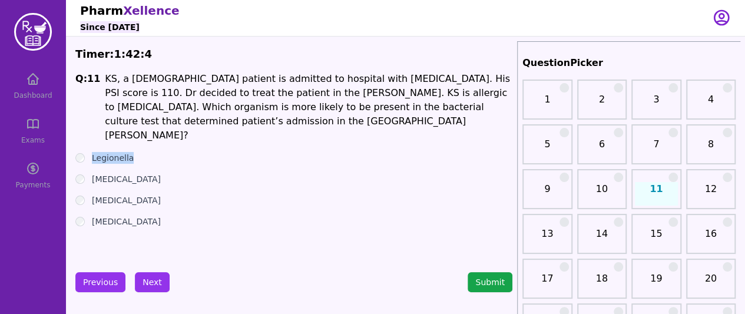
drag, startPoint x: 93, startPoint y: 143, endPoint x: 158, endPoint y: 138, distance: 65.0
click at [158, 152] on div "Legionella" at bounding box center [293, 158] width 437 height 12
drag, startPoint x: 99, startPoint y: 181, endPoint x: 197, endPoint y: 184, distance: 97.8
click at [197, 194] on div "[MEDICAL_DATA]" at bounding box center [293, 200] width 437 height 12
click at [83, 216] on div "[MEDICAL_DATA]" at bounding box center [293, 222] width 437 height 12
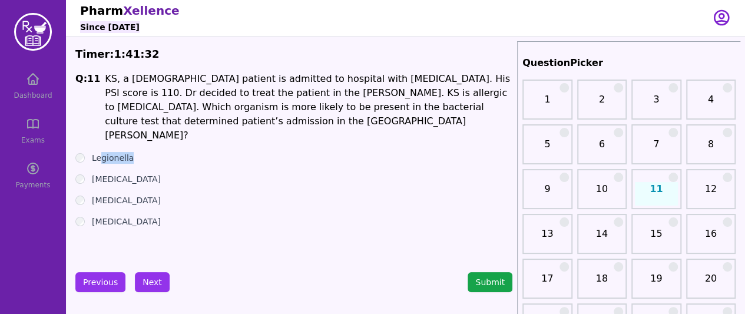
drag, startPoint x: 101, startPoint y: 138, endPoint x: 146, endPoint y: 145, distance: 45.3
click at [146, 152] on div "Legionella" at bounding box center [293, 158] width 437 height 12
click at [155, 152] on ul "Legionella [MEDICAL_DATA] [MEDICAL_DATA] [MEDICAL_DATA]" at bounding box center [293, 189] width 437 height 75
click at [94, 173] on label "[MEDICAL_DATA]" at bounding box center [126, 179] width 69 height 12
click at [145, 273] on button "Next" at bounding box center [152, 282] width 35 height 20
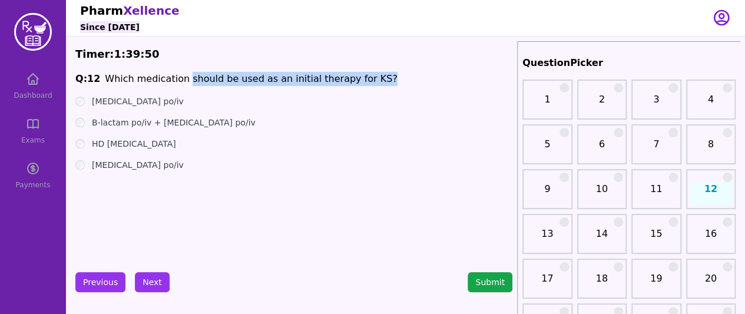
drag, startPoint x: 179, startPoint y: 71, endPoint x: 370, endPoint y: 82, distance: 191.1
click at [370, 82] on span "Q: 12 Which medication should be used as an initial therapy for KS?" at bounding box center [293, 79] width 437 height 14
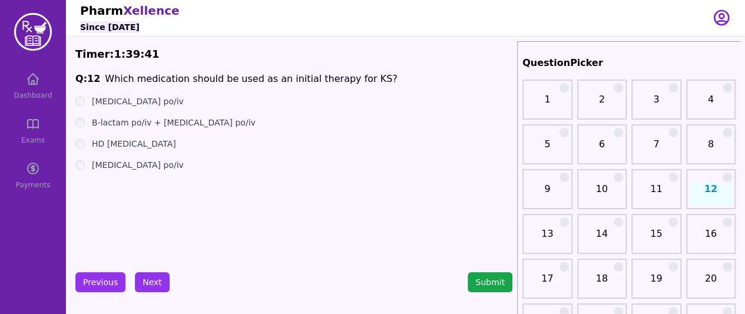
click at [104, 101] on label "[MEDICAL_DATA] po/iv" at bounding box center [138, 101] width 92 height 12
click at [150, 124] on label "B-lactam po/iv + [MEDICAL_DATA] po/iv" at bounding box center [174, 123] width 164 height 12
click at [128, 100] on label "[MEDICAL_DATA] po/iv" at bounding box center [138, 101] width 92 height 12
click at [95, 163] on label "[MEDICAL_DATA] po/iv" at bounding box center [138, 165] width 92 height 12
click at [151, 281] on button "Next" at bounding box center [152, 282] width 35 height 20
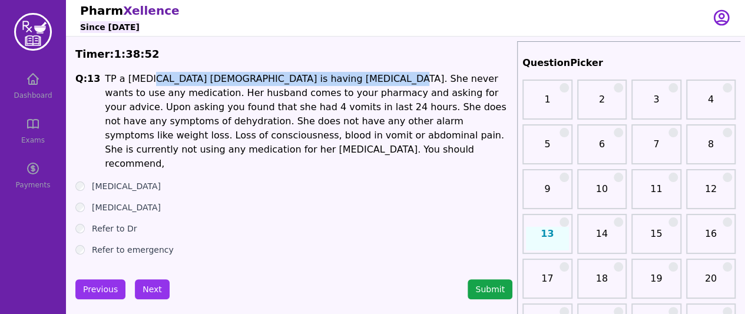
drag, startPoint x: 145, startPoint y: 79, endPoint x: 357, endPoint y: 84, distance: 212.6
click at [357, 84] on h1 "TP a [MEDICAL_DATA] [DEMOGRAPHIC_DATA] is having [MEDICAL_DATA]. She never want…" at bounding box center [308, 121] width 407 height 99
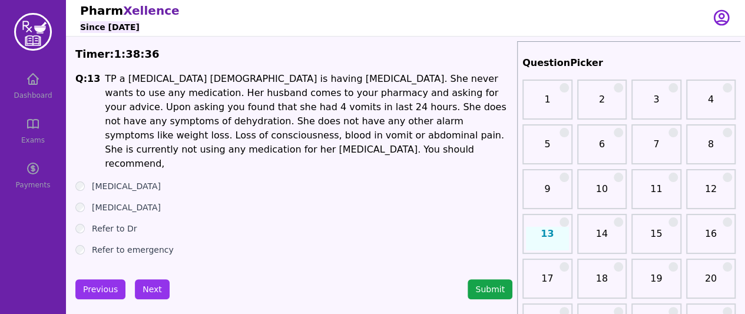
click at [334, 129] on h1 "TP a [MEDICAL_DATA] [DEMOGRAPHIC_DATA] is having [MEDICAL_DATA]. She never want…" at bounding box center [308, 121] width 407 height 99
drag, startPoint x: 339, startPoint y: 127, endPoint x: 350, endPoint y: 127, distance: 10.6
click at [351, 125] on h1 "TP a [MEDICAL_DATA] [DEMOGRAPHIC_DATA] is having [MEDICAL_DATA]. She never want…" at bounding box center [308, 121] width 407 height 99
click at [341, 131] on h1 "TP a [MEDICAL_DATA] [DEMOGRAPHIC_DATA] is having [MEDICAL_DATA]. She never want…" at bounding box center [308, 121] width 407 height 99
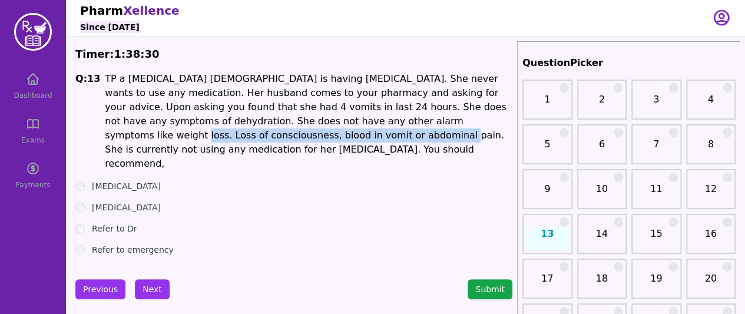
drag, startPoint x: 342, startPoint y: 125, endPoint x: 168, endPoint y: 137, distance: 174.1
click at [168, 137] on h1 "TP a [MEDICAL_DATA] [DEMOGRAPHIC_DATA] is having [MEDICAL_DATA]. She never want…" at bounding box center [308, 121] width 407 height 99
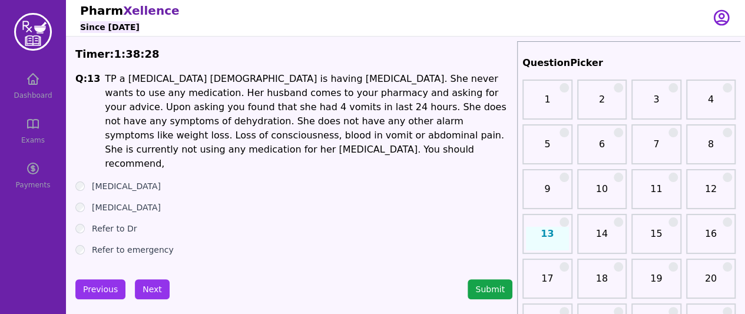
click at [181, 144] on h1 "TP a [MEDICAL_DATA] [DEMOGRAPHIC_DATA] is having [MEDICAL_DATA]. She never want…" at bounding box center [308, 121] width 407 height 99
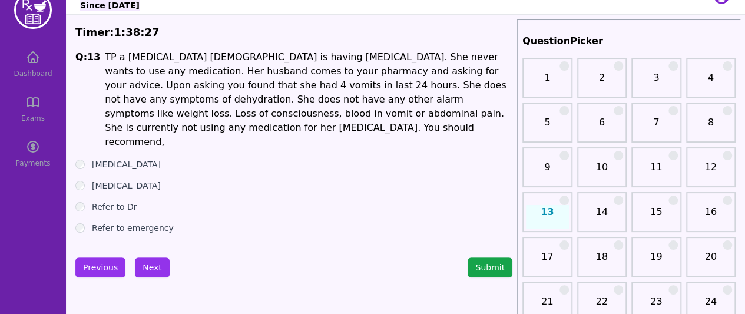
scroll to position [25, 0]
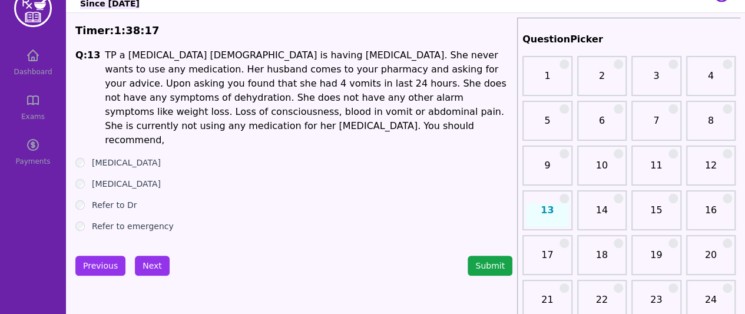
click at [142, 178] on label "[MEDICAL_DATA]" at bounding box center [126, 184] width 69 height 12
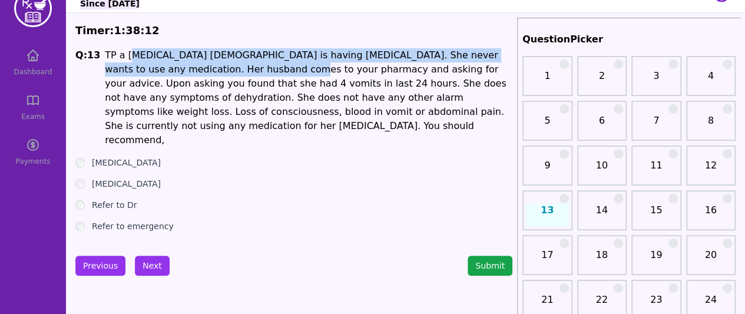
drag, startPoint x: 126, startPoint y: 60, endPoint x: 247, endPoint y: 62, distance: 120.7
click at [247, 62] on h1 "TP a [MEDICAL_DATA] [DEMOGRAPHIC_DATA] is having [MEDICAL_DATA]. She never want…" at bounding box center [308, 97] width 407 height 99
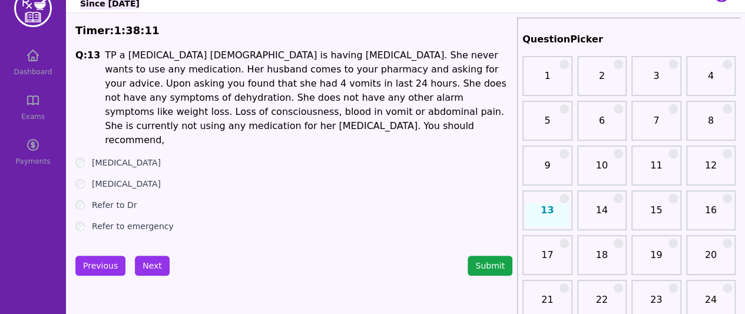
click at [117, 199] on label "Refer to Dr" at bounding box center [114, 205] width 45 height 12
click at [145, 257] on button "Next" at bounding box center [152, 266] width 35 height 20
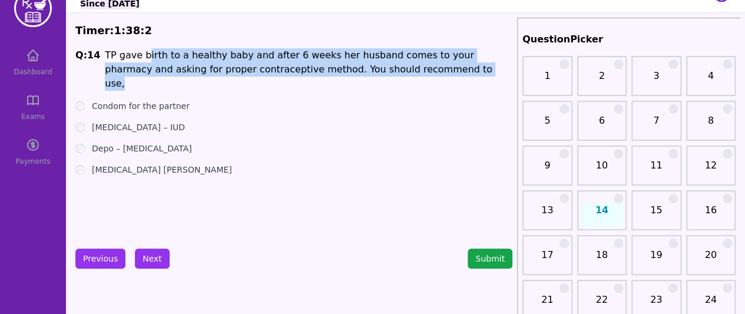
drag, startPoint x: 151, startPoint y: 59, endPoint x: 422, endPoint y: 68, distance: 271.0
click at [422, 68] on h1 "TP gave birth to a healthy baby and after 6 weeks her husband comes to your pha…" at bounding box center [308, 69] width 407 height 42
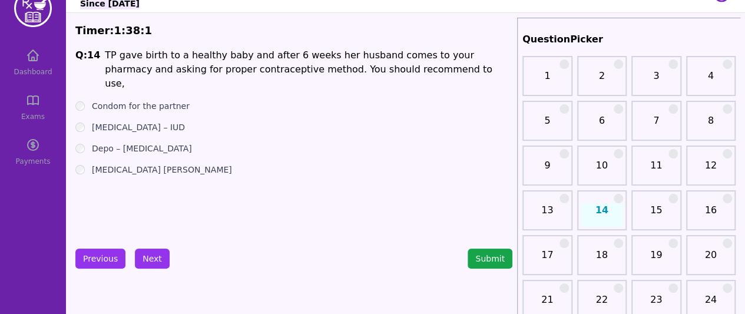
click at [400, 103] on ul "Condom for the partner [MEDICAL_DATA] – IUD Depo – [MEDICAL_DATA] [MEDICAL_DATA…" at bounding box center [293, 137] width 437 height 75
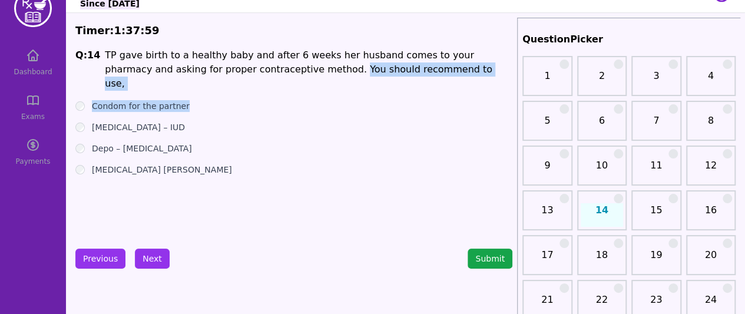
drag, startPoint x: 272, startPoint y: 72, endPoint x: 339, endPoint y: 82, distance: 67.9
click at [339, 82] on div "Q: 14 TP gave birth to a healthy baby and after 6 weeks her husband comes to yo…" at bounding box center [293, 136] width 437 height 177
click at [334, 100] on div "Condom for the partner" at bounding box center [293, 106] width 437 height 12
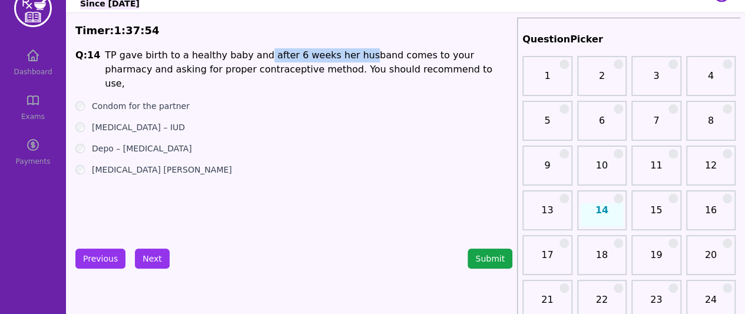
drag, startPoint x: 248, startPoint y: 55, endPoint x: 338, endPoint y: 53, distance: 89.5
click at [338, 52] on h1 "TP gave birth to a healthy baby and after 6 weeks her husband comes to your pha…" at bounding box center [308, 69] width 407 height 42
drag, startPoint x: 91, startPoint y: 114, endPoint x: 187, endPoint y: 108, distance: 95.5
click at [187, 121] on div "[MEDICAL_DATA] – IUD" at bounding box center [293, 127] width 437 height 12
drag, startPoint x: 91, startPoint y: 137, endPoint x: 224, endPoint y: 138, distance: 132.5
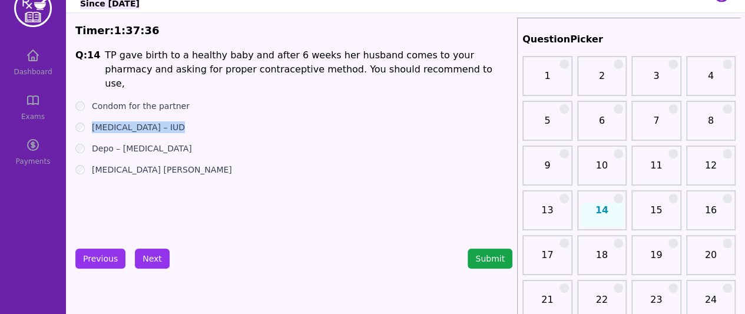
click at [225, 142] on div "Depo – [MEDICAL_DATA]" at bounding box center [293, 148] width 437 height 12
drag, startPoint x: 91, startPoint y: 112, endPoint x: 180, endPoint y: 120, distance: 89.8
click at [180, 118] on ul "Condom for the partner [MEDICAL_DATA] – IUD Depo – [MEDICAL_DATA] [MEDICAL_DATA…" at bounding box center [293, 137] width 437 height 75
click at [177, 122] on ul "Condom for the partner [MEDICAL_DATA] – IUD Depo – [MEDICAL_DATA] [MEDICAL_DATA…" at bounding box center [293, 137] width 437 height 75
drag, startPoint x: 89, startPoint y: 111, endPoint x: 175, endPoint y: 113, distance: 86.0
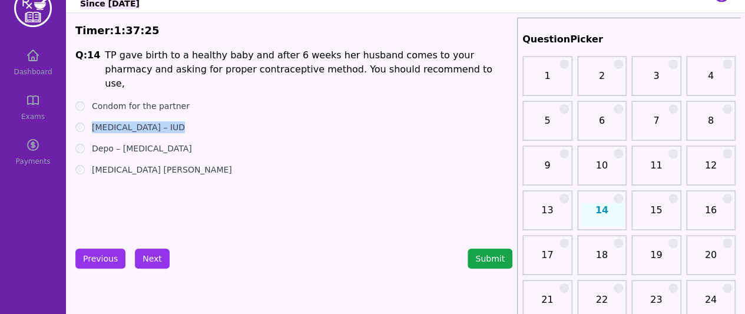
click at [175, 121] on div "[MEDICAL_DATA] – IUD" at bounding box center [293, 127] width 437 height 12
click at [145, 121] on label "[MEDICAL_DATA] – IUD" at bounding box center [138, 127] width 93 height 12
click at [151, 258] on button "Next" at bounding box center [152, 258] width 35 height 20
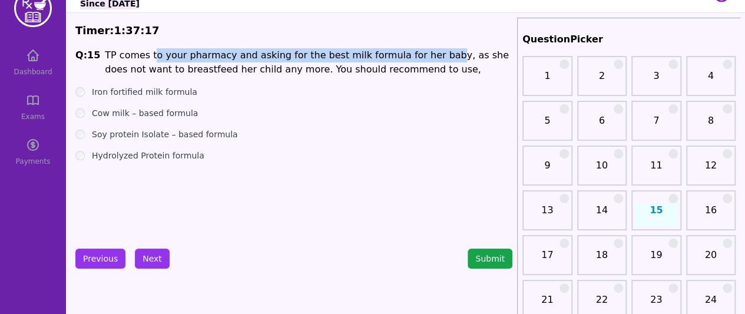
drag, startPoint x: 146, startPoint y: 55, endPoint x: 417, endPoint y: 54, distance: 271.4
click at [417, 54] on h1 "TP comes to your pharmacy and asking for the best milk formula for her baby, as…" at bounding box center [308, 62] width 407 height 28
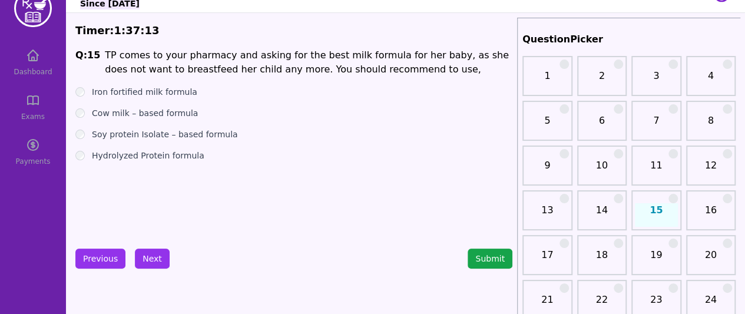
click at [139, 92] on label "Iron fortified milk formula" at bounding box center [144, 92] width 105 height 12
click at [153, 253] on button "Next" at bounding box center [152, 258] width 35 height 20
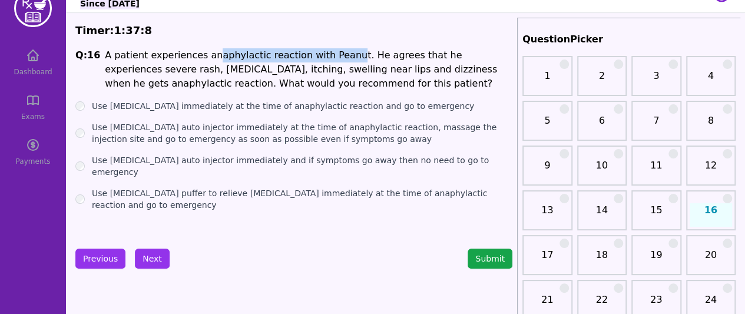
drag, startPoint x: 202, startPoint y: 58, endPoint x: 327, endPoint y: 58, distance: 124.8
click at [327, 58] on h1 "A patient experiences anaphylactic reaction with Peanut. He agrees that he expe…" at bounding box center [308, 69] width 407 height 42
drag, startPoint x: 122, startPoint y: 71, endPoint x: 441, endPoint y: 78, distance: 319.2
click at [441, 78] on h1 "A patient experiences anaphylactic reaction with Peanut. He agrees that he expe…" at bounding box center [308, 69] width 407 height 42
click at [214, 135] on label "Use [MEDICAL_DATA] auto injector immediately at the time of anaphylactic reacti…" at bounding box center [302, 133] width 420 height 24
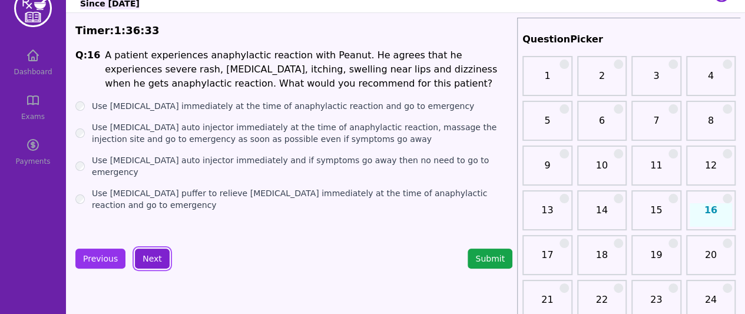
click at [154, 263] on button "Next" at bounding box center [152, 258] width 35 height 20
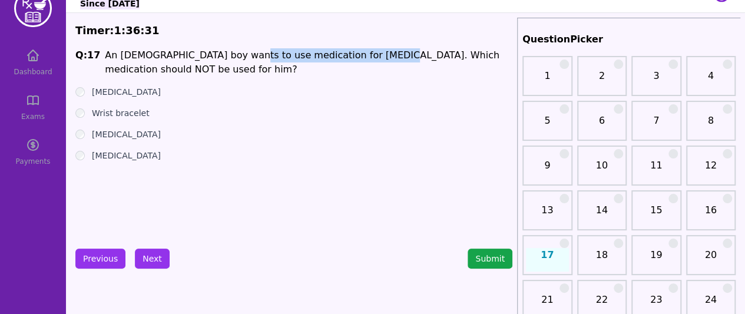
drag, startPoint x: 223, startPoint y: 54, endPoint x: 357, endPoint y: 58, distance: 134.3
click at [357, 58] on h1 "An [DEMOGRAPHIC_DATA] boy wants to use medication for [MEDICAL_DATA]. Which med…" at bounding box center [308, 62] width 407 height 28
click at [128, 108] on label "Wrist bracelet" at bounding box center [121, 113] width 58 height 12
click at [126, 94] on label "[MEDICAL_DATA]" at bounding box center [126, 92] width 69 height 12
click at [87, 155] on div "[MEDICAL_DATA]" at bounding box center [293, 156] width 437 height 12
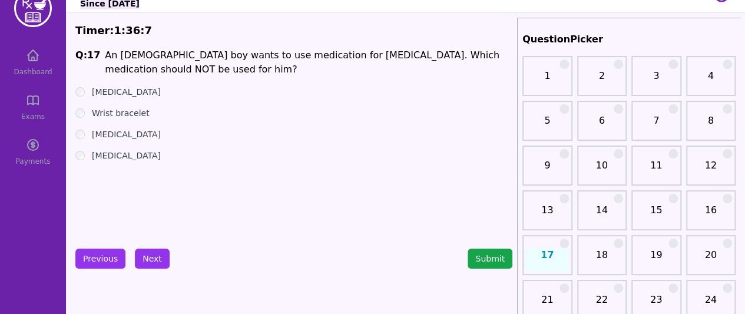
click at [106, 96] on label "[MEDICAL_DATA]" at bounding box center [126, 92] width 69 height 12
click at [100, 110] on label "Wrist bracelet" at bounding box center [121, 113] width 58 height 12
click at [100, 100] on ul "[MEDICAL_DATA] Wrist bracelet [MEDICAL_DATA] [MEDICAL_DATA]" at bounding box center [293, 123] width 437 height 75
click at [94, 94] on label "[MEDICAL_DATA]" at bounding box center [126, 92] width 69 height 12
click at [87, 112] on div "Wrist bracelet" at bounding box center [293, 113] width 437 height 12
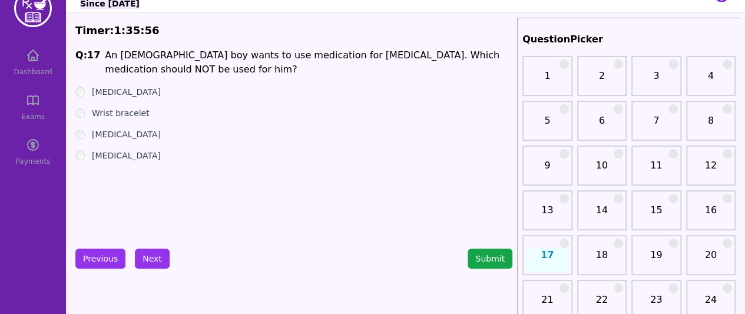
click at [98, 135] on label "[MEDICAL_DATA]" at bounding box center [126, 134] width 69 height 12
click at [89, 92] on div "[MEDICAL_DATA]" at bounding box center [293, 92] width 437 height 12
click at [85, 93] on div "[MEDICAL_DATA]" at bounding box center [293, 92] width 437 height 12
click at [147, 257] on button "Next" at bounding box center [152, 258] width 35 height 20
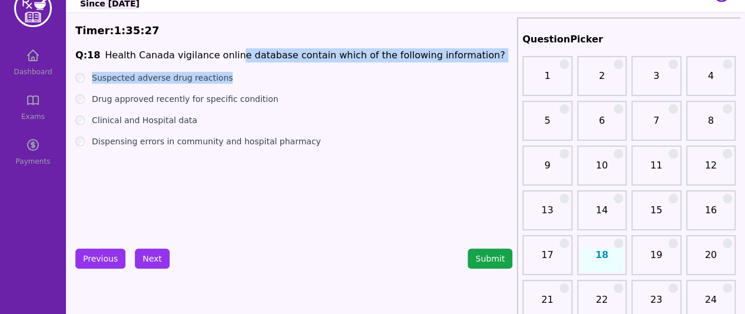
drag, startPoint x: 224, startPoint y: 52, endPoint x: 469, endPoint y: 65, distance: 245.3
click at [469, 65] on div "Q: 18 Health Canada vigilance online database contain which of the following in…" at bounding box center [293, 136] width 437 height 177
click at [184, 79] on label "Suspected adverse drug reactions" at bounding box center [162, 78] width 141 height 12
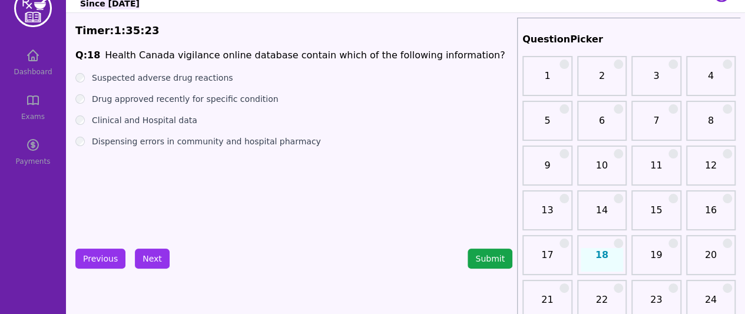
click at [180, 101] on label "Drug approved recently for specific condition" at bounding box center [185, 99] width 186 height 12
click at [160, 117] on label "Clinical and Hospital data" at bounding box center [144, 120] width 105 height 12
click at [220, 143] on label "Dispensing errors in community and hospital pharmacy" at bounding box center [206, 141] width 229 height 12
click at [146, 256] on button "Next" at bounding box center [152, 258] width 35 height 20
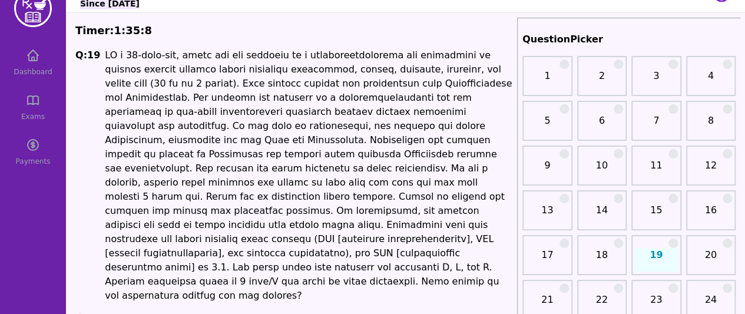
click at [150, 91] on h1 at bounding box center [308, 175] width 407 height 254
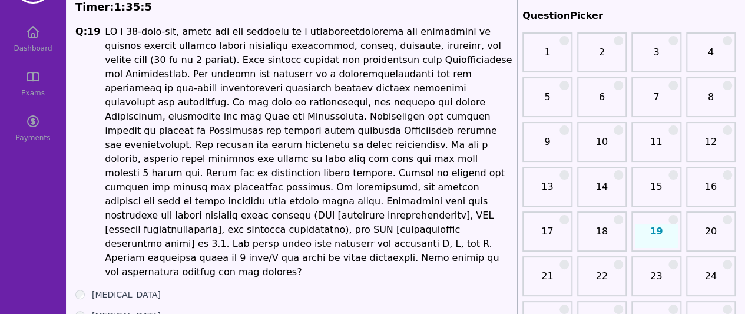
scroll to position [25, 0]
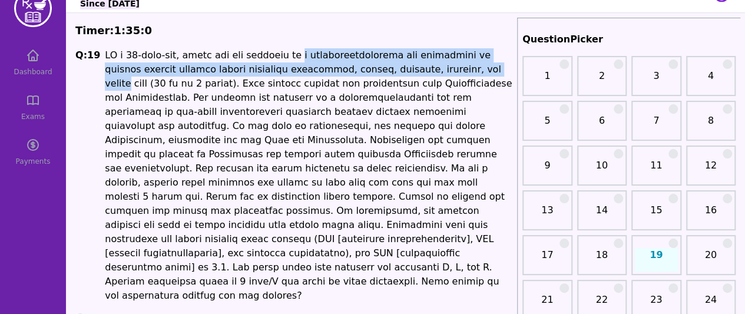
drag, startPoint x: 286, startPoint y: 57, endPoint x: 418, endPoint y: 63, distance: 132.0
click at [418, 63] on h1 at bounding box center [308, 175] width 407 height 254
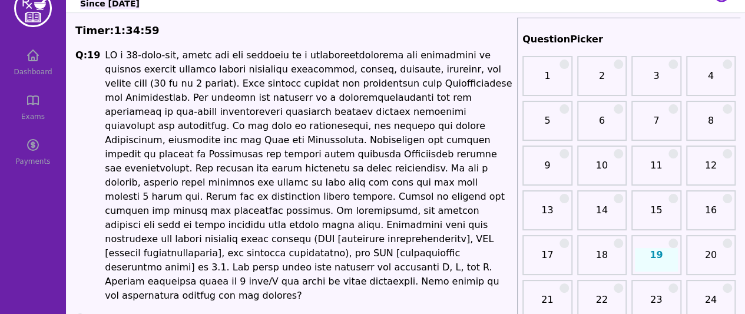
click at [417, 82] on h1 at bounding box center [308, 175] width 407 height 254
drag, startPoint x: 442, startPoint y: 65, endPoint x: 137, endPoint y: 85, distance: 306.3
click at [137, 85] on h1 at bounding box center [308, 175] width 407 height 254
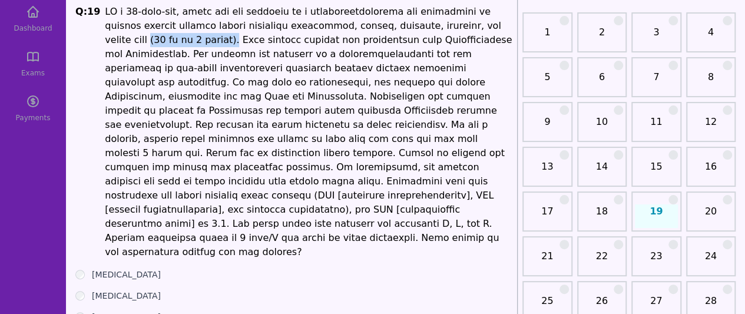
scroll to position [72, 0]
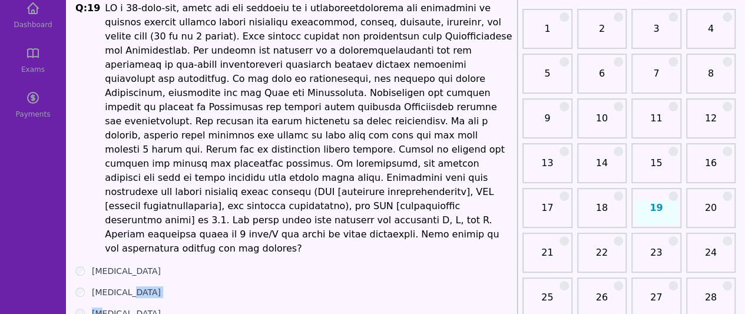
drag, startPoint x: 103, startPoint y: 256, endPoint x: 128, endPoint y: 254, distance: 25.4
click at [128, 265] on ul "[MEDICAL_DATA] [MEDICAL_DATA] [MEDICAL_DATA] [MEDICAL_DATA]" at bounding box center [293, 302] width 437 height 75
click at [119, 286] on label "[MEDICAL_DATA]" at bounding box center [126, 292] width 69 height 12
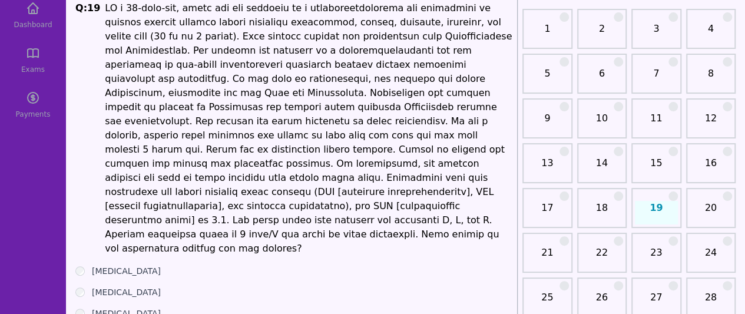
click at [107, 265] on ul "[MEDICAL_DATA] [MEDICAL_DATA] [MEDICAL_DATA] [MEDICAL_DATA]" at bounding box center [293, 302] width 437 height 75
click at [106, 265] on ul "[MEDICAL_DATA] [MEDICAL_DATA] [MEDICAL_DATA] [MEDICAL_DATA]" at bounding box center [293, 302] width 437 height 75
click at [103, 286] on label "[MEDICAL_DATA]" at bounding box center [126, 292] width 69 height 12
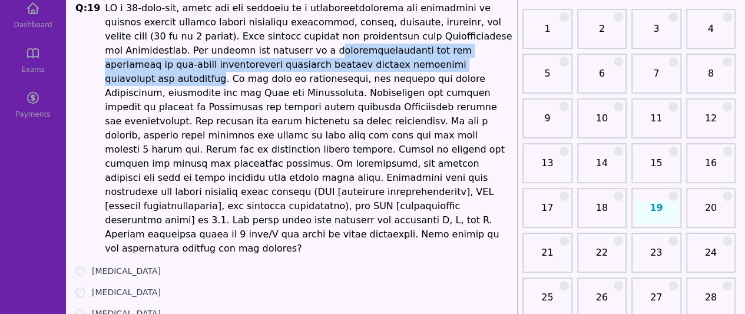
drag, startPoint x: 177, startPoint y: 52, endPoint x: 317, endPoint y: 61, distance: 140.4
click at [317, 61] on h1 at bounding box center [308, 128] width 407 height 254
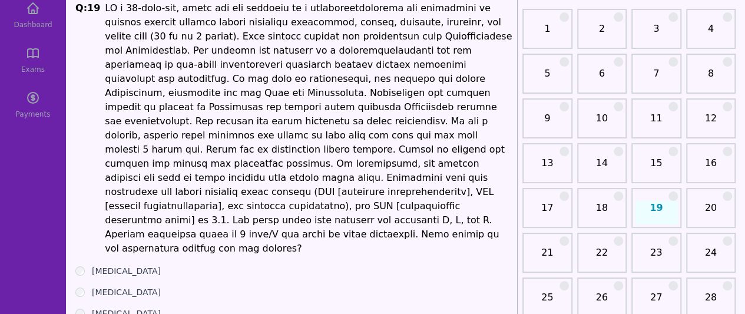
click at [105, 265] on label "[MEDICAL_DATA]" at bounding box center [126, 271] width 69 height 12
click at [221, 286] on div "[MEDICAL_DATA]" at bounding box center [293, 292] width 437 height 12
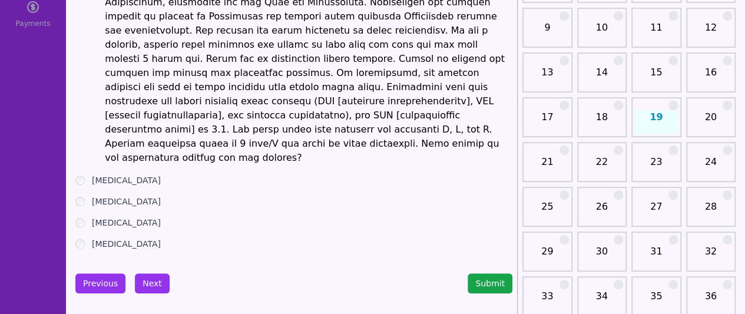
scroll to position [166, 0]
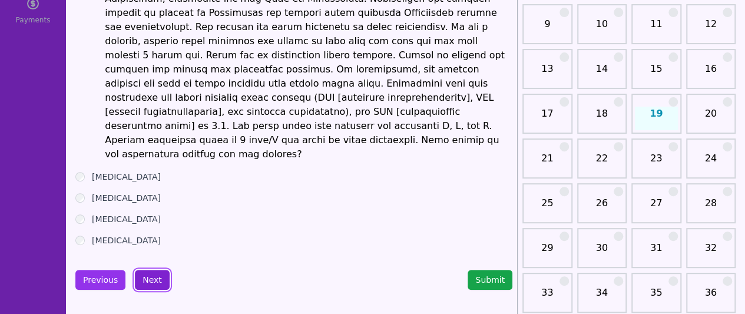
click at [155, 270] on button "Next" at bounding box center [152, 280] width 35 height 20
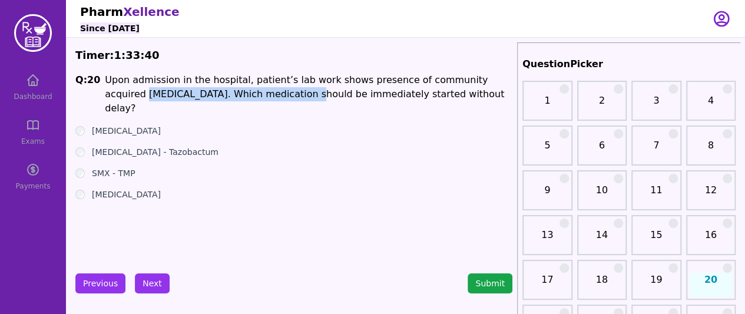
drag, startPoint x: 102, startPoint y: 97, endPoint x: 239, endPoint y: 97, distance: 136.6
click at [239, 97] on h1 "Upon admission in the hospital, patient’s lab work shows presence of community …" at bounding box center [308, 94] width 407 height 42
click at [131, 146] on label "[MEDICAL_DATA] - Tazobactum" at bounding box center [155, 152] width 127 height 12
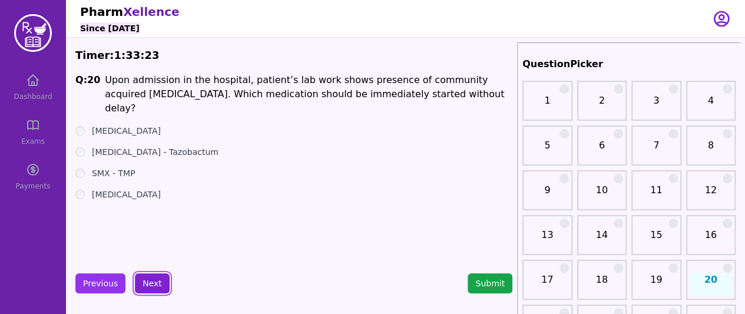
click at [145, 280] on button "Next" at bounding box center [152, 283] width 35 height 20
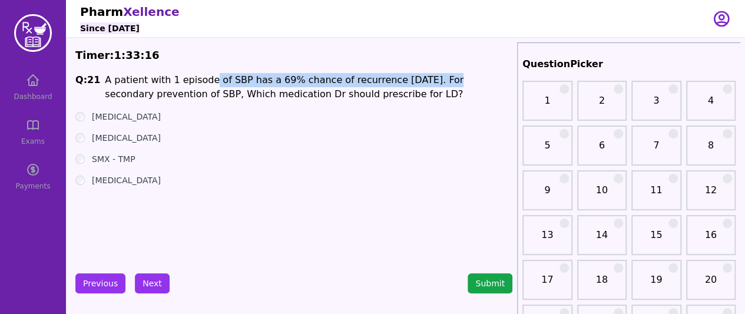
drag, startPoint x: 200, startPoint y: 82, endPoint x: 410, endPoint y: 85, distance: 210.2
click at [410, 85] on h1 "A patient with 1 episode of SBP has a 69% chance of recurrence [DATE]. For seco…" at bounding box center [308, 87] width 407 height 28
drag, startPoint x: 257, startPoint y: 91, endPoint x: 366, endPoint y: 102, distance: 109.4
click at [367, 98] on h1 "A patient with 1 episode of SBP has a 69% chance of recurrence [DATE]. For seco…" at bounding box center [308, 87] width 407 height 28
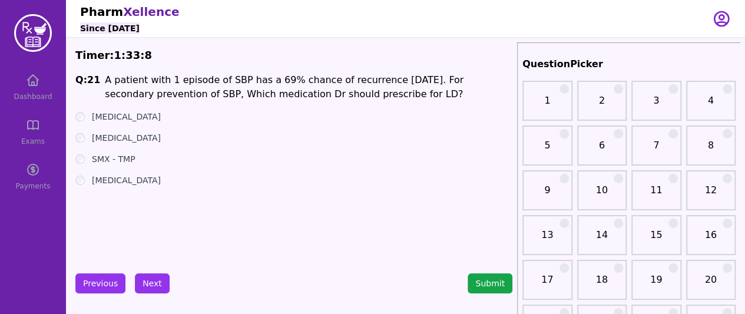
click at [87, 187] on div "Q: 21 A patient with 1 episode of SBP has a 69% chance of recurrence [DATE]. Fo…" at bounding box center [293, 161] width 437 height 177
click at [88, 184] on div "[MEDICAL_DATA]" at bounding box center [293, 180] width 437 height 12
click at [85, 156] on div "SMX - TMP" at bounding box center [293, 159] width 437 height 12
drag, startPoint x: 97, startPoint y: 116, endPoint x: 154, endPoint y: 120, distance: 57.2
click at [154, 120] on div "[MEDICAL_DATA]" at bounding box center [293, 117] width 437 height 12
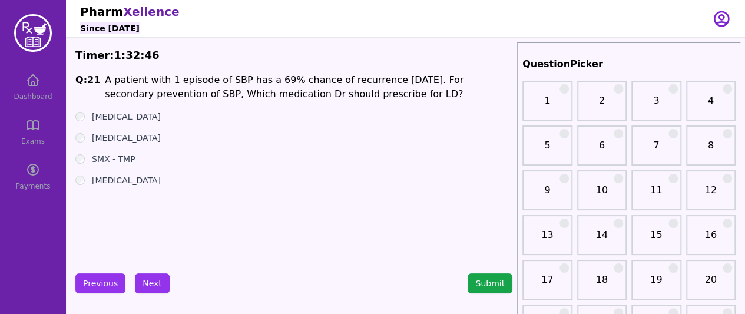
click at [188, 137] on div "[MEDICAL_DATA]" at bounding box center [293, 138] width 437 height 12
drag, startPoint x: 97, startPoint y: 181, endPoint x: 138, endPoint y: 180, distance: 41.3
click at [138, 180] on div "[MEDICAL_DATA]" at bounding box center [293, 180] width 437 height 12
drag, startPoint x: 99, startPoint y: 160, endPoint x: 142, endPoint y: 157, distance: 43.6
click at [142, 157] on div "SMX - TMP" at bounding box center [293, 159] width 437 height 12
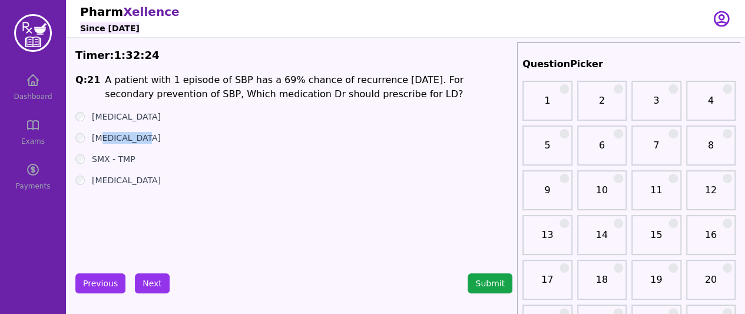
drag, startPoint x: 100, startPoint y: 137, endPoint x: 152, endPoint y: 151, distance: 53.7
click at [143, 139] on div "[MEDICAL_DATA]" at bounding box center [293, 138] width 437 height 12
click at [154, 154] on div "SMX - TMP" at bounding box center [293, 159] width 437 height 12
drag, startPoint x: 89, startPoint y: 140, endPoint x: 157, endPoint y: 147, distance: 67.4
click at [157, 145] on ul "[MEDICAL_DATA] [MEDICAL_DATA] SMX - TMP [MEDICAL_DATA]" at bounding box center [293, 148] width 437 height 75
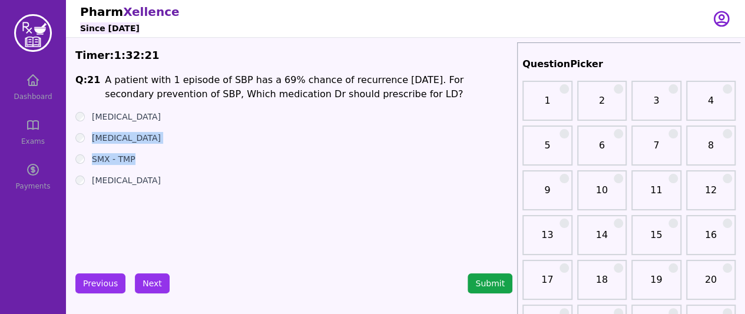
click at [132, 158] on label "SMX - TMP" at bounding box center [114, 159] width 44 height 12
click at [107, 122] on label "[MEDICAL_DATA]" at bounding box center [126, 117] width 69 height 12
click at [87, 141] on div "[MEDICAL_DATA]" at bounding box center [293, 138] width 437 height 12
click at [85, 141] on div "[MEDICAL_DATA]" at bounding box center [293, 138] width 437 height 12
click at [76, 122] on div "[MEDICAL_DATA]" at bounding box center [293, 117] width 437 height 12
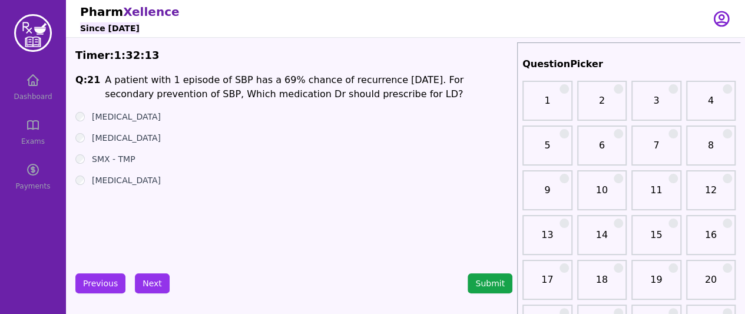
click at [75, 120] on div "[MEDICAL_DATA]" at bounding box center [293, 117] width 437 height 12
click at [146, 275] on button "Next" at bounding box center [152, 283] width 35 height 20
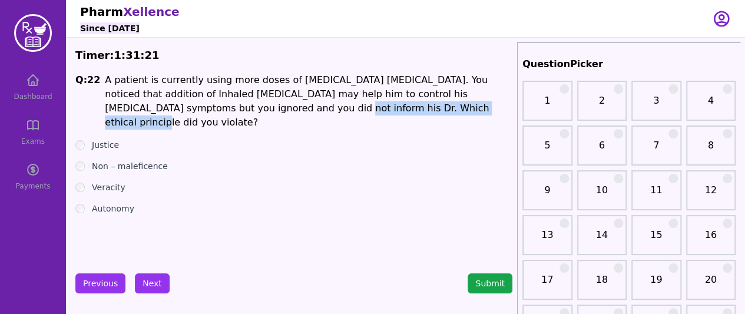
drag, startPoint x: 160, startPoint y: 110, endPoint x: 323, endPoint y: 120, distance: 162.8
click at [326, 111] on h1 "A patient is currently using more doses of [MEDICAL_DATA] [MEDICAL_DATA]. You n…" at bounding box center [308, 101] width 407 height 57
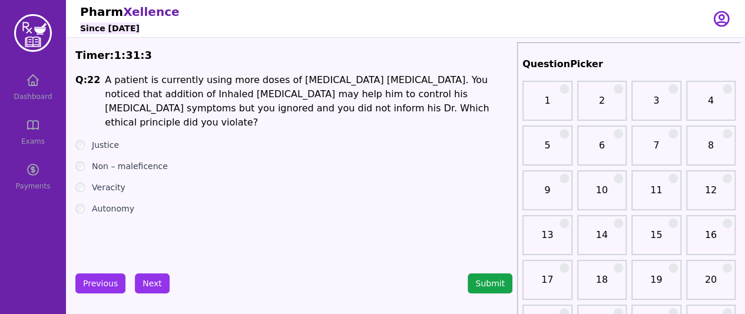
click at [124, 181] on div "Veracity" at bounding box center [293, 187] width 437 height 12
click at [114, 181] on label "Veracity" at bounding box center [109, 187] width 34 height 12
click at [90, 181] on div "Veracity" at bounding box center [293, 187] width 437 height 12
click at [86, 181] on div "Veracity" at bounding box center [293, 187] width 437 height 12
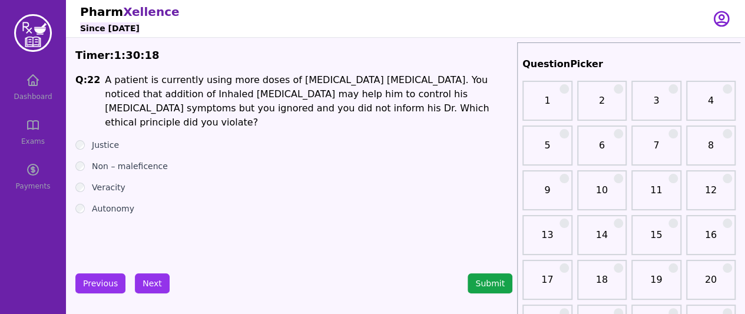
click at [79, 139] on ul "Justice Non – maleficence Veracity Autonomy" at bounding box center [293, 176] width 437 height 75
click at [149, 287] on button "Next" at bounding box center [152, 283] width 35 height 20
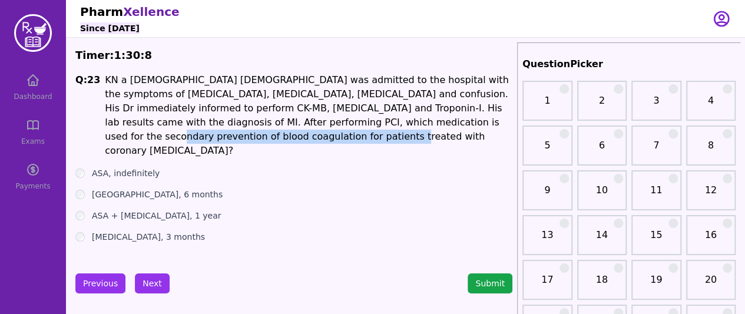
drag, startPoint x: 305, startPoint y: 120, endPoint x: 372, endPoint y: 137, distance: 69.3
click at [377, 132] on h1 "KN a [DEMOGRAPHIC_DATA] [DEMOGRAPHIC_DATA] was admitted to the hospital with th…" at bounding box center [308, 115] width 407 height 85
drag, startPoint x: 204, startPoint y: 121, endPoint x: 267, endPoint y: 132, distance: 63.5
click at [267, 132] on h1 "KN a [DEMOGRAPHIC_DATA] [DEMOGRAPHIC_DATA] was admitted to the hospital with th…" at bounding box center [308, 115] width 407 height 85
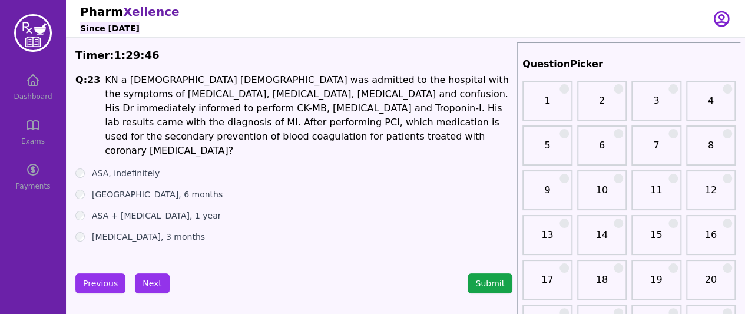
click at [187, 167] on div "ASA, indefinitely" at bounding box center [293, 173] width 437 height 12
click at [144, 210] on label "ASA + [MEDICAL_DATA], 1 year" at bounding box center [156, 216] width 129 height 12
drag, startPoint x: 116, startPoint y: 201, endPoint x: 188, endPoint y: 201, distance: 72.4
click at [188, 210] on div "ASA + [MEDICAL_DATA], 1 year" at bounding box center [293, 216] width 437 height 12
click at [254, 243] on div "Q: 23 KN a [DEMOGRAPHIC_DATA] [DEMOGRAPHIC_DATA] was admitted to the hospital w…" at bounding box center [293, 161] width 437 height 177
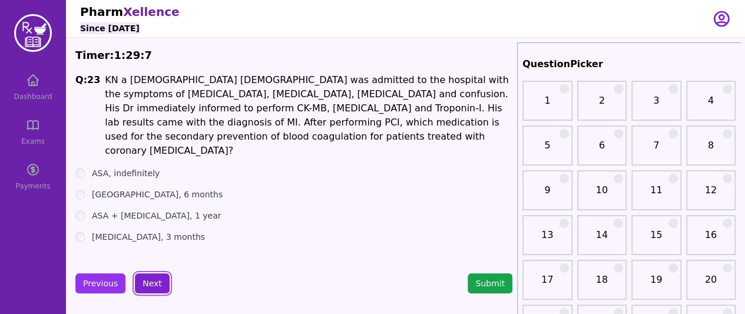
click at [152, 274] on button "Next" at bounding box center [152, 283] width 35 height 20
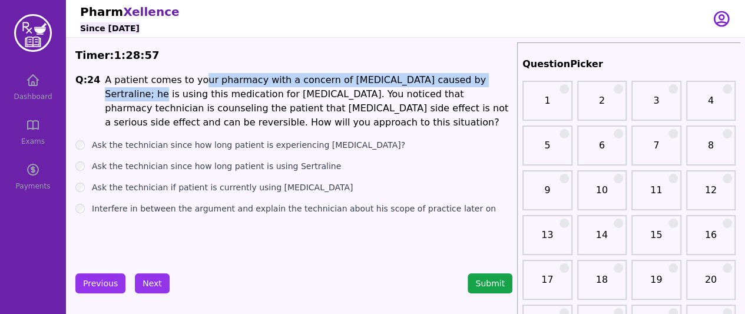
drag, startPoint x: 193, startPoint y: 78, endPoint x: 482, endPoint y: 75, distance: 289.1
click at [482, 75] on h1 "A patient comes to your pharmacy with a concern of [MEDICAL_DATA] caused by Ser…" at bounding box center [308, 101] width 407 height 57
drag, startPoint x: 154, startPoint y: 110, endPoint x: 411, endPoint y: 115, distance: 256.8
click at [411, 115] on h1 "A patient comes to your pharmacy with a concern of [MEDICAL_DATA] caused by Ser…" at bounding box center [308, 101] width 407 height 57
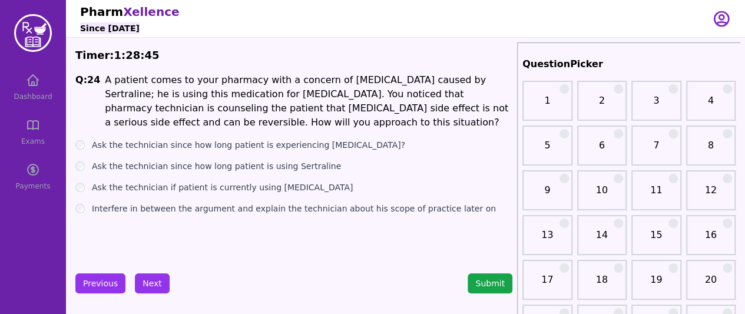
click at [210, 144] on label "Ask the technician since how long patient is experiencing [MEDICAL_DATA]?" at bounding box center [248, 145] width 313 height 12
click at [147, 164] on label "Ask the technician since how long patient is using Sertraline" at bounding box center [216, 166] width 249 height 12
click at [138, 192] on label "Ask the technician if patient is currently using [MEDICAL_DATA]" at bounding box center [222, 187] width 261 height 12
click at [112, 213] on label "Interfere in between the argument and explain the technician about his scope of…" at bounding box center [294, 209] width 404 height 12
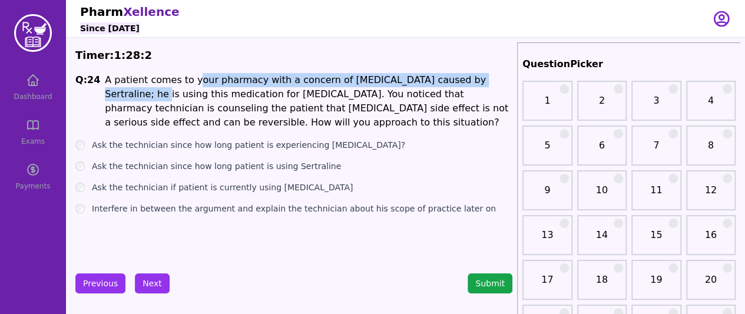
drag, startPoint x: 186, startPoint y: 82, endPoint x: 485, endPoint y: 84, distance: 299.1
click at [485, 84] on h1 "A patient comes to your pharmacy with a concern of [MEDICAL_DATA] caused by Ser…" at bounding box center [308, 101] width 407 height 57
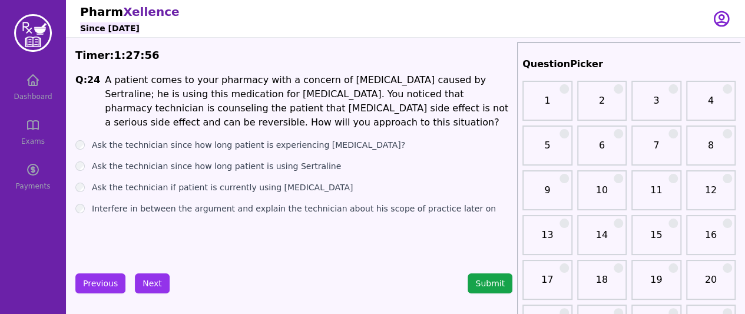
click at [102, 141] on label "Ask the technician since how long patient is experiencing [MEDICAL_DATA]?" at bounding box center [248, 145] width 313 height 12
drag, startPoint x: 253, startPoint y: 146, endPoint x: 384, endPoint y: 144, distance: 130.7
click at [384, 144] on div "Ask the technician since how long patient is experiencing [MEDICAL_DATA]?" at bounding box center [293, 145] width 437 height 12
click at [134, 213] on label "Interfere in between the argument and explain the technician about his scope of…" at bounding box center [294, 209] width 404 height 12
click at [145, 279] on button "Next" at bounding box center [152, 283] width 35 height 20
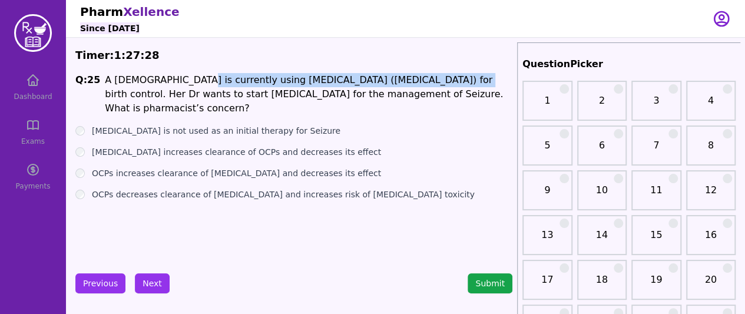
drag, startPoint x: 173, startPoint y: 82, endPoint x: 404, endPoint y: 75, distance: 231.5
click at [404, 75] on h1 "A [DEMOGRAPHIC_DATA] is currently using [MEDICAL_DATA] ([MEDICAL_DATA]) for bir…" at bounding box center [308, 94] width 407 height 42
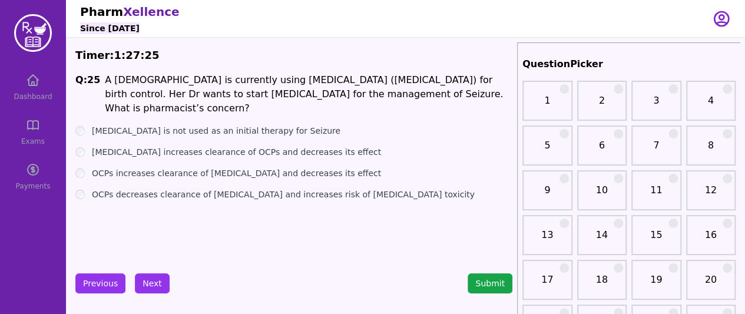
click at [141, 125] on label "[MEDICAL_DATA] is not used as an initial therapy for Seizure" at bounding box center [216, 131] width 248 height 12
click at [100, 146] on label "[MEDICAL_DATA] increases clearance of OCPs and decreases its effect" at bounding box center [236, 152] width 289 height 12
click at [158, 284] on button "Next" at bounding box center [152, 283] width 35 height 20
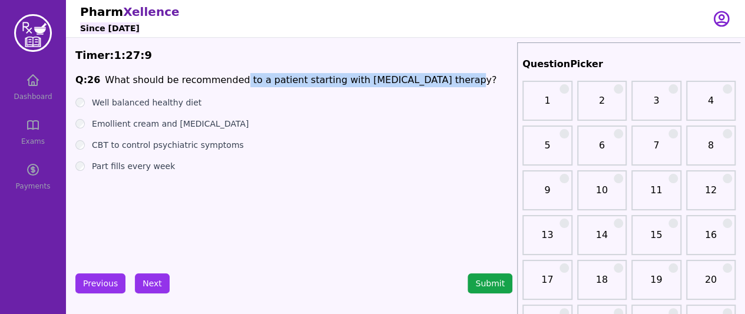
drag, startPoint x: 230, startPoint y: 79, endPoint x: 436, endPoint y: 74, distance: 205.6
click at [436, 74] on span "Q: 26 What should be recommended to a patient starting with [MEDICAL_DATA] ther…" at bounding box center [293, 80] width 437 height 14
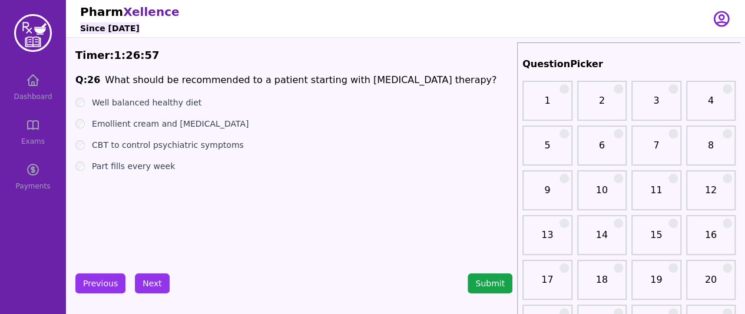
click at [101, 124] on label "Emollient cream and [MEDICAL_DATA]" at bounding box center [170, 124] width 157 height 12
click at [151, 277] on button "Next" at bounding box center [152, 283] width 35 height 20
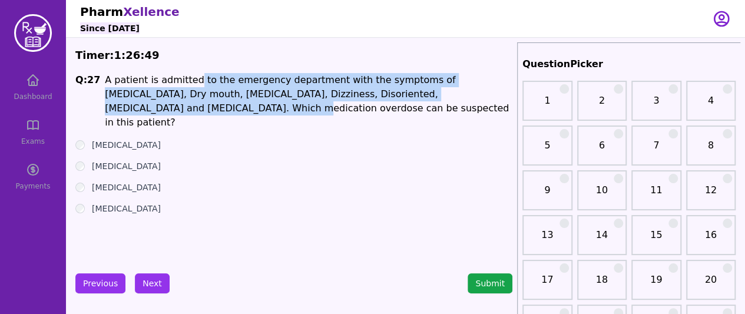
drag, startPoint x: 185, startPoint y: 84, endPoint x: 459, endPoint y: 88, distance: 273.8
click at [459, 88] on h1 "A patient is admitted to the emergency department with the symptoms of [MEDICAL…" at bounding box center [308, 101] width 407 height 57
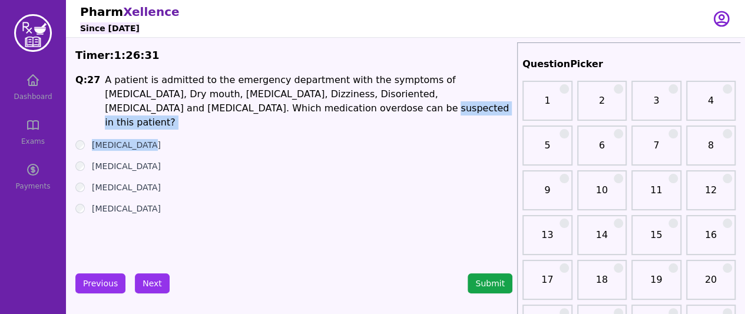
drag, startPoint x: 185, startPoint y: 109, endPoint x: 272, endPoint y: 120, distance: 87.2
click at [276, 117] on div "Q: 27 A patient is admitted to the emergency department with the symptoms of [M…" at bounding box center [293, 161] width 437 height 177
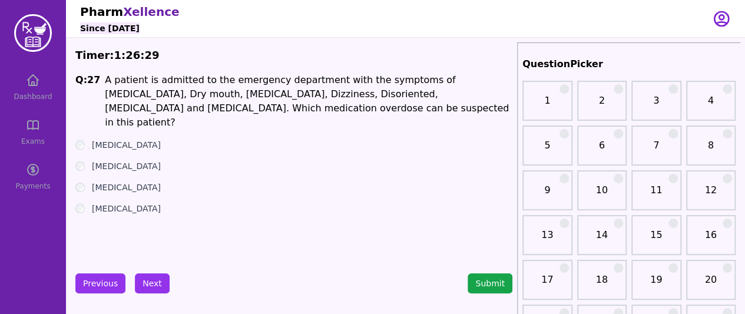
click at [104, 181] on label "[MEDICAL_DATA]" at bounding box center [126, 187] width 69 height 12
click at [94, 203] on label "[MEDICAL_DATA]" at bounding box center [126, 209] width 69 height 12
click at [95, 139] on label "[MEDICAL_DATA]" at bounding box center [126, 145] width 69 height 12
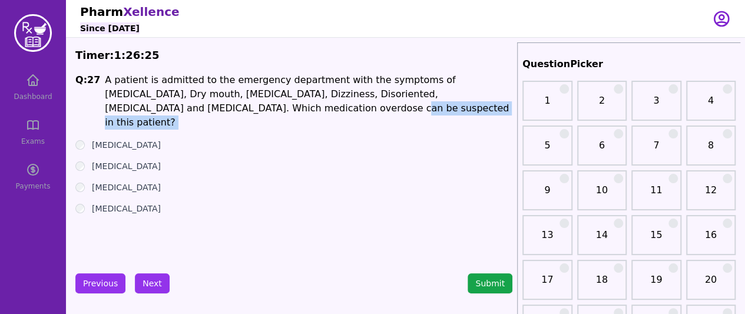
drag, startPoint x: 153, startPoint y: 112, endPoint x: 157, endPoint y: 119, distance: 7.4
click at [160, 114] on div "Q: 27 A patient is admitted to the emergency department with the symptoms of [M…" at bounding box center [293, 161] width 437 height 177
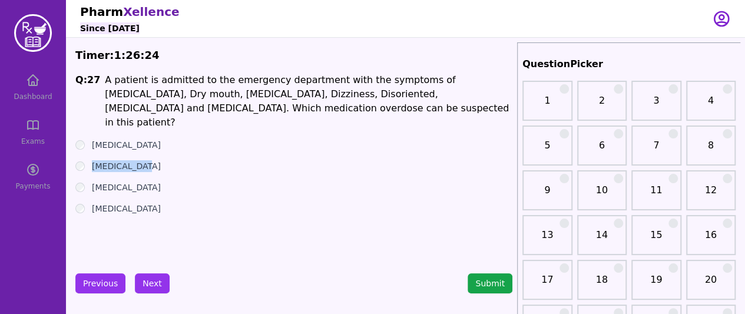
drag, startPoint x: 91, startPoint y: 153, endPoint x: 149, endPoint y: 156, distance: 58.4
click at [149, 160] on div "[MEDICAL_DATA]" at bounding box center [293, 166] width 437 height 12
click at [101, 181] on label "[MEDICAL_DATA]" at bounding box center [126, 187] width 69 height 12
click at [97, 181] on label "[MEDICAL_DATA]" at bounding box center [126, 187] width 69 height 12
click at [96, 181] on label "[MEDICAL_DATA]" at bounding box center [126, 187] width 69 height 12
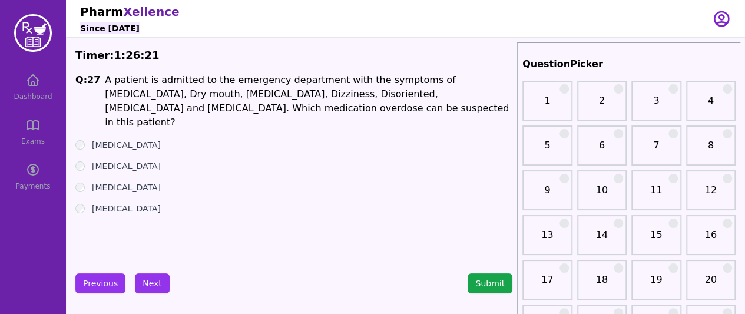
click at [207, 185] on ul "[MEDICAL_DATA] [MEDICAL_DATA] [MEDICAL_DATA] [MEDICAL_DATA]" at bounding box center [293, 176] width 437 height 75
drag, startPoint x: 312, startPoint y: 97, endPoint x: 401, endPoint y: 101, distance: 89.0
click at [401, 101] on h1 "A patient is admitted to the emergency department with the symptoms of [MEDICAL…" at bounding box center [308, 101] width 407 height 57
drag, startPoint x: 409, startPoint y: 82, endPoint x: 458, endPoint y: 81, distance: 48.9
click at [458, 81] on h1 "A patient is admitted to the emergency department with the symptoms of [MEDICAL…" at bounding box center [308, 101] width 407 height 57
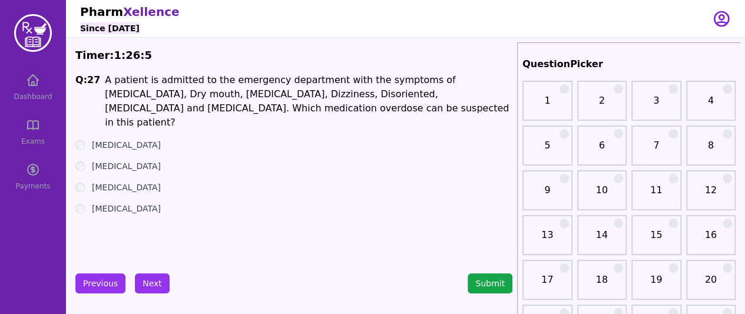
click at [113, 203] on label "[MEDICAL_DATA]" at bounding box center [126, 209] width 69 height 12
click at [153, 277] on button "Next" at bounding box center [152, 283] width 35 height 20
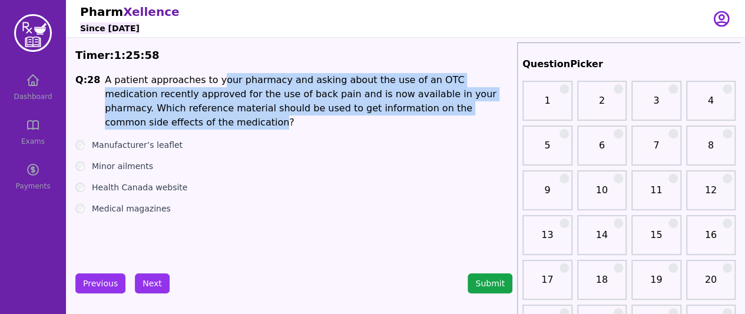
drag, startPoint x: 206, startPoint y: 77, endPoint x: 435, endPoint y: 103, distance: 229.9
click at [435, 103] on h1 "A patient approaches to your pharmacy and asking about the use of an OTC medica…" at bounding box center [308, 101] width 407 height 57
click at [211, 112] on h1 "A patient approaches to your pharmacy and asking about the use of an OTC medica…" at bounding box center [308, 101] width 407 height 57
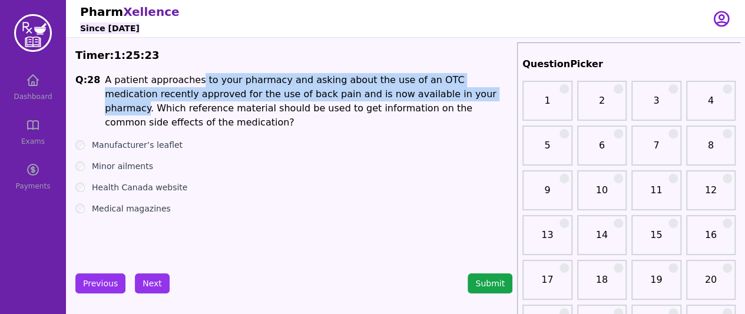
drag, startPoint x: 190, startPoint y: 78, endPoint x: 400, endPoint y: 99, distance: 211.8
click at [400, 99] on h1 "A patient approaches to your pharmacy and asking about the use of an OTC medica…" at bounding box center [308, 101] width 407 height 57
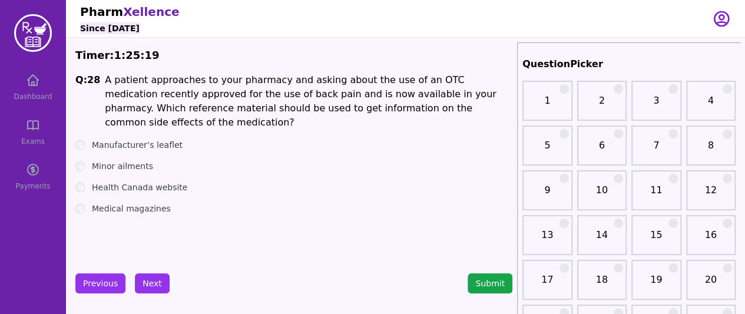
click at [159, 181] on label "Health Canada website" at bounding box center [139, 187] width 95 height 12
click at [125, 139] on label "Manufacturer’s leaflet" at bounding box center [137, 145] width 91 height 12
click at [151, 275] on button "Next" at bounding box center [152, 283] width 35 height 20
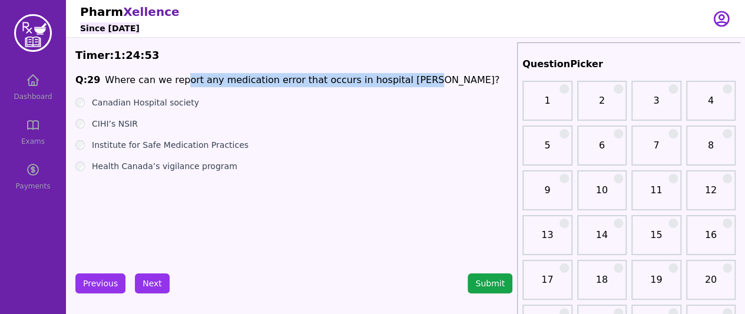
drag, startPoint x: 175, startPoint y: 78, endPoint x: 406, endPoint y: 80, distance: 230.2
click at [406, 80] on span "Q: 29 Where can we report any medication error that occurs in hospital [PERSON_…" at bounding box center [293, 80] width 437 height 14
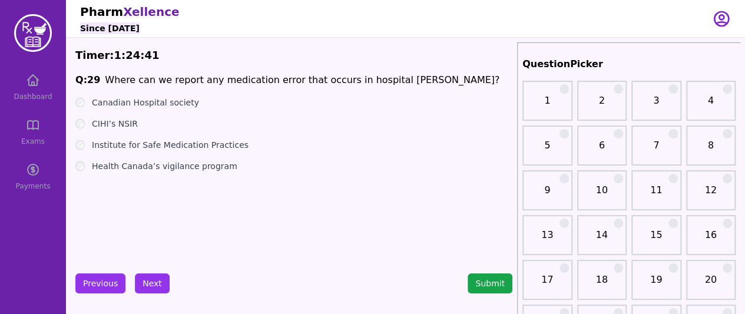
click at [128, 164] on label "Health Canada’s vigilance program" at bounding box center [164, 166] width 145 height 12
click at [115, 123] on label "CIHI’s NSIR" at bounding box center [115, 124] width 46 height 12
click at [144, 286] on button "Next" at bounding box center [152, 283] width 35 height 20
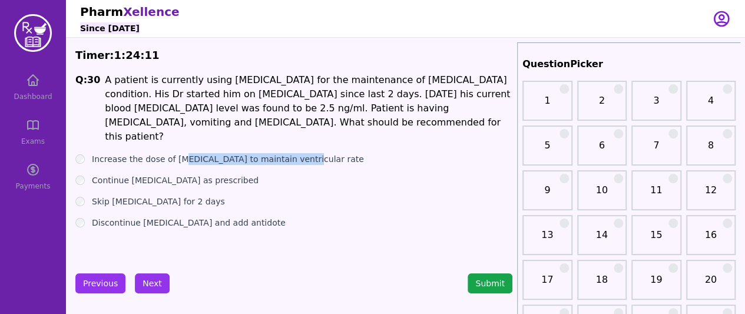
drag, startPoint x: 179, startPoint y: 147, endPoint x: 292, endPoint y: 143, distance: 113.1
click at [292, 153] on label "Increase the dose of [MEDICAL_DATA] to maintain ventricular rate" at bounding box center [228, 159] width 272 height 12
click at [141, 217] on label "Discontinue [MEDICAL_DATA] and add antidote" at bounding box center [189, 223] width 194 height 12
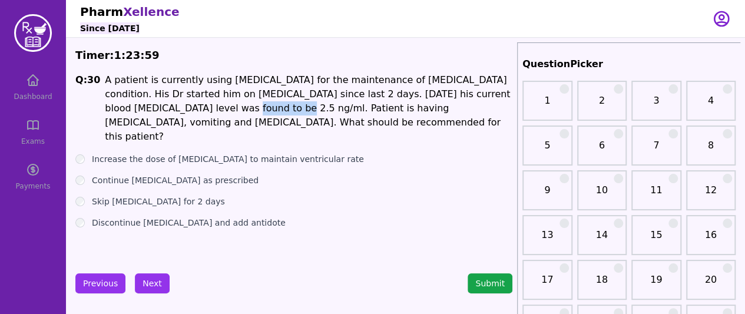
drag, startPoint x: 100, startPoint y: 111, endPoint x: 145, endPoint y: 108, distance: 44.9
click at [145, 108] on span "Q: 30 A patient is currently using [MEDICAL_DATA] for the maintenance of [MEDIC…" at bounding box center [293, 108] width 437 height 71
click at [201, 174] on label "Continue [MEDICAL_DATA] as prescribed" at bounding box center [175, 180] width 167 height 12
click at [198, 153] on label "Increase the dose of [MEDICAL_DATA] to maintain ventricular rate" at bounding box center [228, 159] width 272 height 12
click at [145, 195] on label "Skip [MEDICAL_DATA] for 2 days" at bounding box center [158, 201] width 133 height 12
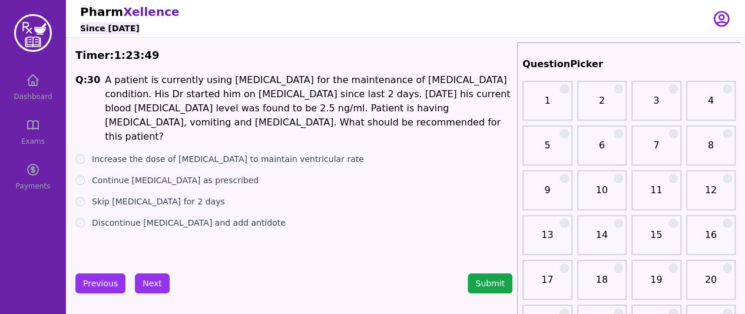
click at [164, 217] on label "Discontinue [MEDICAL_DATA] and add antidote" at bounding box center [189, 223] width 194 height 12
click at [155, 288] on button "Next" at bounding box center [152, 283] width 35 height 20
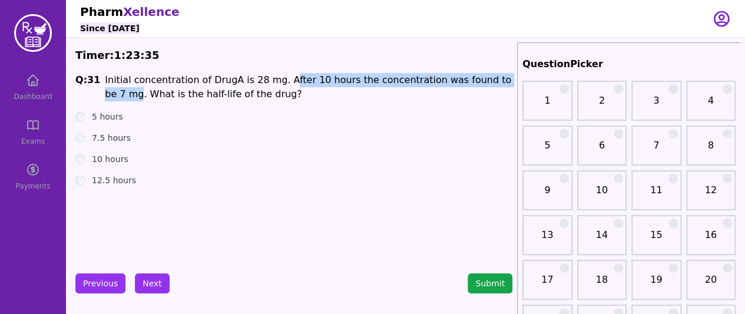
drag, startPoint x: 273, startPoint y: 78, endPoint x: 495, endPoint y: 82, distance: 221.4
click at [495, 82] on h1 "Initial concentration of DrugA is 28 mg. After 10 hours the concentration was f…" at bounding box center [308, 87] width 407 height 28
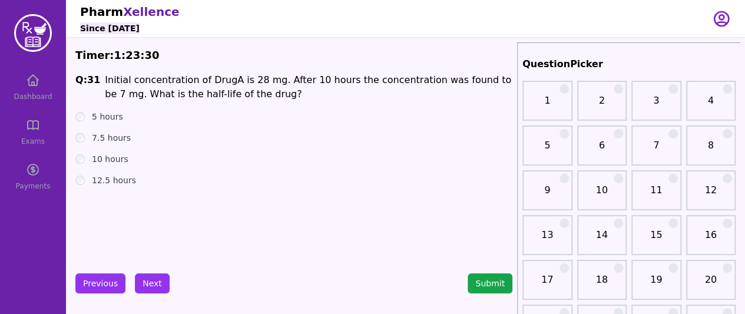
click at [238, 78] on h1 "Initial concentration of DrugA is 28 mg. After 10 hours the concentration was f…" at bounding box center [308, 87] width 407 height 28
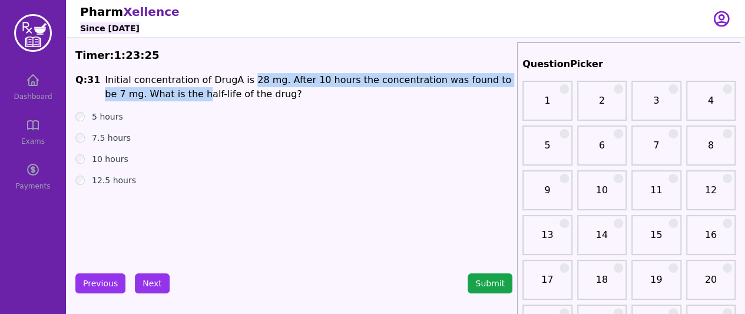
drag, startPoint x: 218, startPoint y: 87, endPoint x: 236, endPoint y: 86, distance: 18.3
click at [236, 86] on h1 "Initial concentration of DrugA is 28 mg. After 10 hours the concentration was f…" at bounding box center [308, 87] width 407 height 28
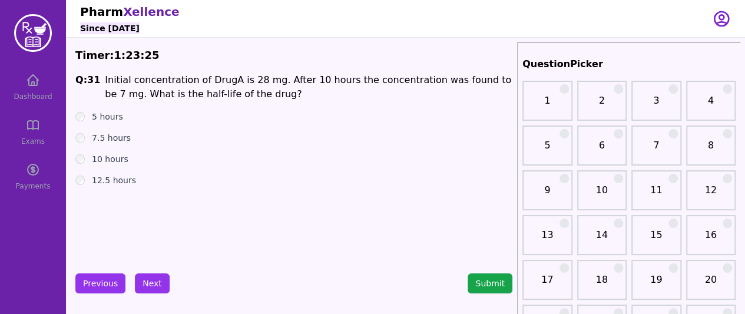
click at [258, 103] on div "Q: 31 Initial concentration of DrugA is 28 mg. After 10 hours the concentration…" at bounding box center [293, 161] width 437 height 177
click at [100, 116] on label "5 hours" at bounding box center [107, 117] width 31 height 12
click at [154, 280] on button "Next" at bounding box center [152, 283] width 35 height 20
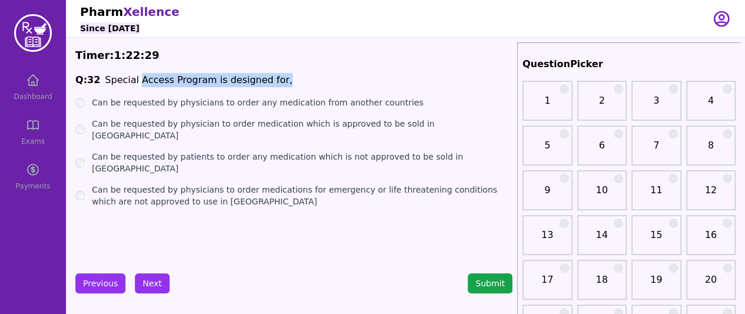
drag, startPoint x: 132, startPoint y: 82, endPoint x: 281, endPoint y: 77, distance: 149.0
click at [281, 77] on span "Q: 32 Special Access Program is designed for," at bounding box center [293, 80] width 437 height 14
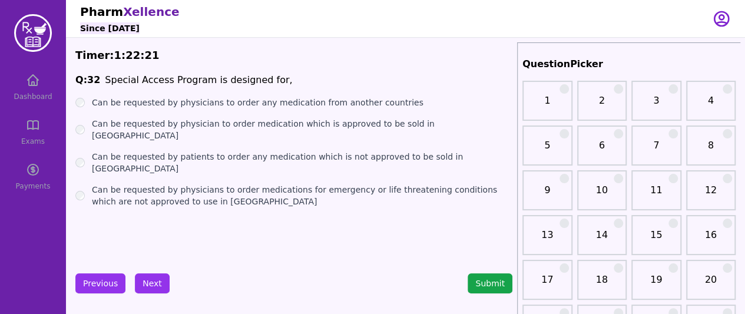
click at [170, 126] on label "Can be requested by physician to order medication which is approved to be sold …" at bounding box center [302, 130] width 420 height 24
click at [157, 151] on label "Can be requested by patients to order any medication which is not approved to b…" at bounding box center [302, 163] width 420 height 24
click at [145, 184] on label "Can be requested by physicians to order medications for emergency or life threa…" at bounding box center [302, 196] width 420 height 24
click at [146, 281] on button "Next" at bounding box center [152, 283] width 35 height 20
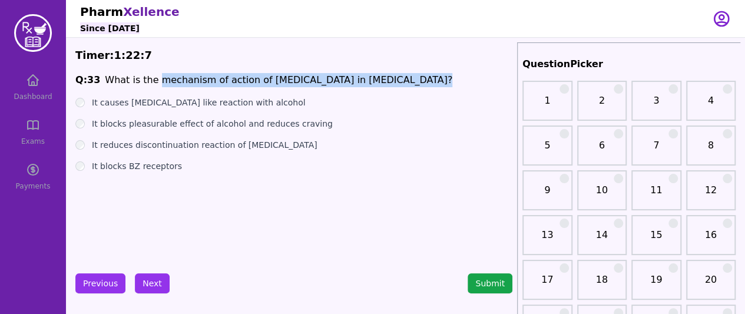
drag, startPoint x: 152, startPoint y: 81, endPoint x: 427, endPoint y: 65, distance: 276.0
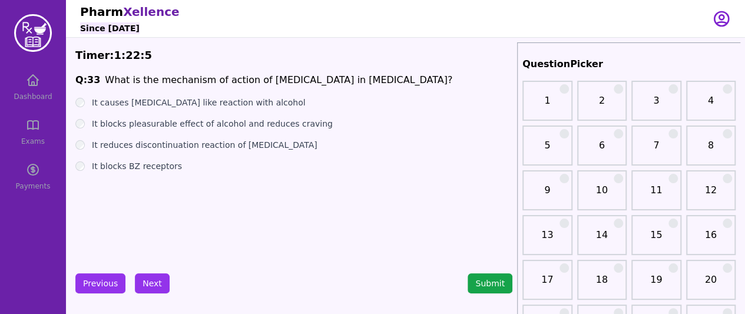
click at [154, 106] on label "It causes [MEDICAL_DATA] like reaction with alcohol" at bounding box center [199, 103] width 214 height 12
click at [140, 125] on label "It blocks pleasurable effect of alcohol and reduces craving" at bounding box center [212, 124] width 241 height 12
click at [140, 140] on label "It reduces discontinuation reaction of [MEDICAL_DATA]" at bounding box center [205, 145] width 226 height 12
drag, startPoint x: 150, startPoint y: 145, endPoint x: 300, endPoint y: 156, distance: 151.2
click at [313, 147] on div "It reduces discontinuation reaction of [MEDICAL_DATA]" at bounding box center [293, 145] width 437 height 12
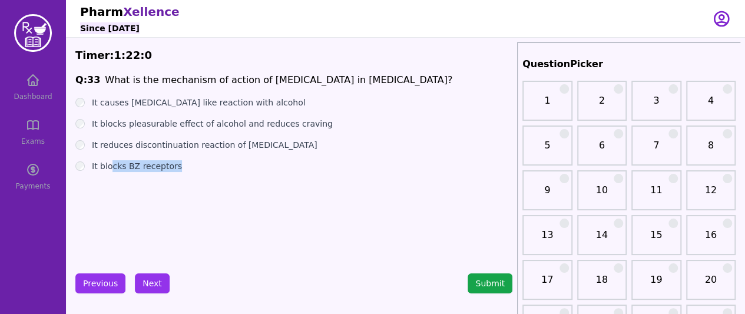
drag, startPoint x: 109, startPoint y: 168, endPoint x: 171, endPoint y: 170, distance: 61.9
click at [171, 170] on label "It blocks BZ receptors" at bounding box center [137, 166] width 90 height 12
click at [180, 191] on div "Q: 33 What is the mechanism of action of [MEDICAL_DATA] in [MEDICAL_DATA]? It c…" at bounding box center [293, 161] width 437 height 177
click at [143, 168] on label "It blocks BZ receptors" at bounding box center [137, 166] width 90 height 12
click at [102, 128] on label "It blocks pleasurable effect of alcohol and reduces craving" at bounding box center [212, 124] width 241 height 12
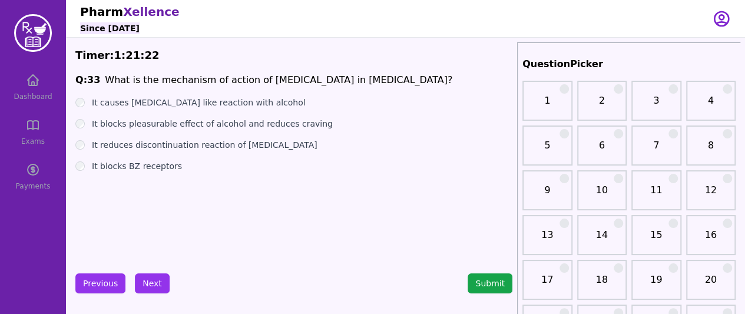
click at [155, 145] on label "It reduces discontinuation reaction of [MEDICAL_DATA]" at bounding box center [205, 145] width 226 height 12
drag, startPoint x: 231, startPoint y: 146, endPoint x: 315, endPoint y: 146, distance: 84.2
click at [315, 146] on div "It reduces discontinuation reaction of [MEDICAL_DATA]" at bounding box center [293, 145] width 437 height 12
click at [250, 123] on label "It blocks pleasurable effect of alcohol and reduces craving" at bounding box center [212, 124] width 241 height 12
drag, startPoint x: 260, startPoint y: 125, endPoint x: 312, endPoint y: 124, distance: 52.4
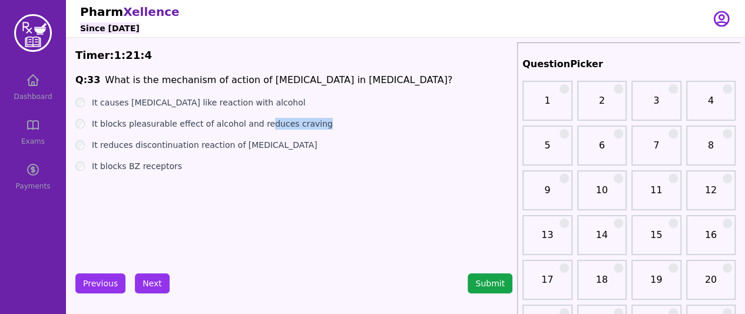
click at [312, 124] on div "It blocks pleasurable effect of alcohol and reduces craving" at bounding box center [293, 124] width 437 height 12
click at [346, 168] on div "It blocks BZ receptors" at bounding box center [293, 166] width 437 height 12
click at [146, 284] on button "Next" at bounding box center [152, 283] width 35 height 20
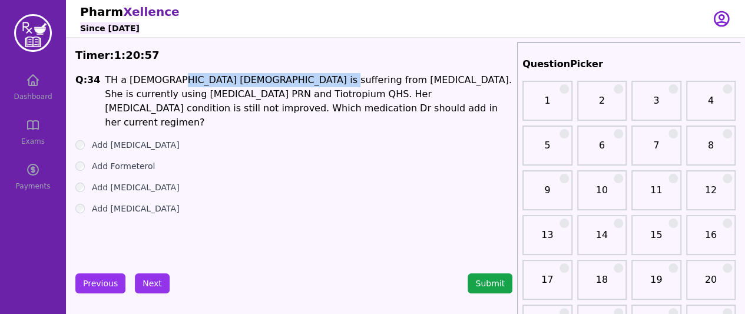
drag, startPoint x: 160, startPoint y: 79, endPoint x: 297, endPoint y: 77, distance: 136.6
click at [297, 77] on h1 "TH a [DEMOGRAPHIC_DATA] [DEMOGRAPHIC_DATA] is suffering from [MEDICAL_DATA]. Sh…" at bounding box center [308, 101] width 407 height 57
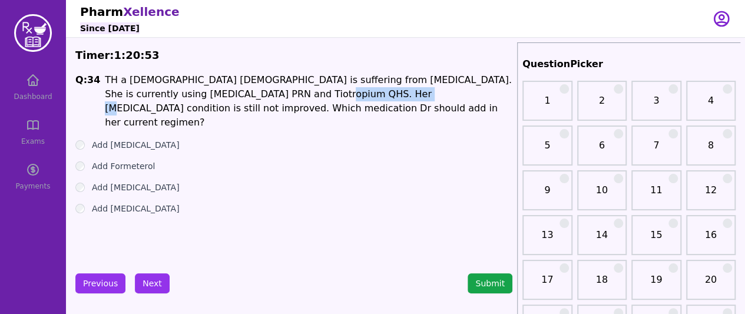
drag, startPoint x: 265, startPoint y: 96, endPoint x: 332, endPoint y: 98, distance: 67.2
click at [332, 98] on h1 "TH a [DEMOGRAPHIC_DATA] [DEMOGRAPHIC_DATA] is suffering from [MEDICAL_DATA]. Sh…" at bounding box center [308, 101] width 407 height 57
click at [132, 139] on label "Add [MEDICAL_DATA]" at bounding box center [136, 145] width 88 height 12
click at [126, 160] on label "Add Formeterol" at bounding box center [123, 166] width 63 height 12
click at [117, 181] on label "Add [MEDICAL_DATA]" at bounding box center [136, 187] width 88 height 12
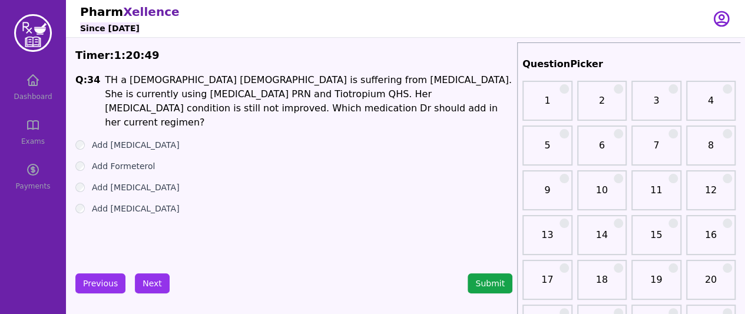
click at [108, 203] on label "Add [MEDICAL_DATA]" at bounding box center [136, 209] width 88 height 12
click at [98, 160] on label "Add Formeterol" at bounding box center [123, 166] width 63 height 12
click at [441, 76] on h1 "TH a [DEMOGRAPHIC_DATA] [DEMOGRAPHIC_DATA] is suffering from [MEDICAL_DATA]. Sh…" at bounding box center [308, 101] width 407 height 57
drag, startPoint x: 441, startPoint y: 77, endPoint x: 396, endPoint y: 76, distance: 45.3
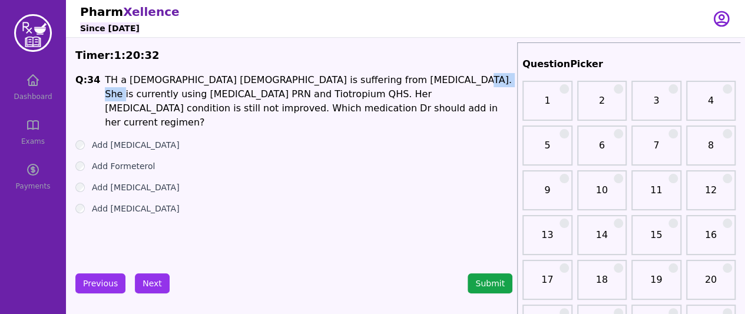
click at [396, 76] on h1 "TH a [DEMOGRAPHIC_DATA] [DEMOGRAPHIC_DATA] is suffering from [MEDICAL_DATA]. Sh…" at bounding box center [308, 101] width 407 height 57
click at [152, 286] on button "Next" at bounding box center [152, 283] width 35 height 20
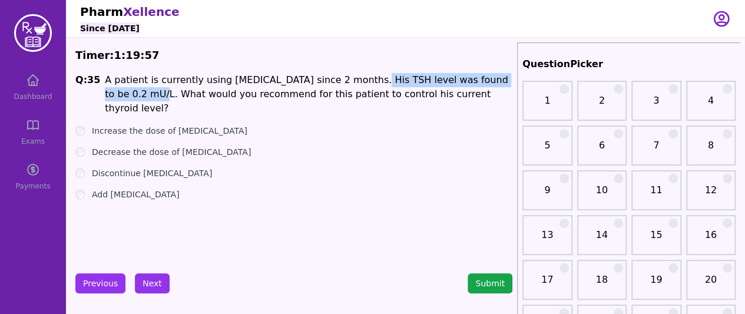
drag, startPoint x: 342, startPoint y: 79, endPoint x: 506, endPoint y: 84, distance: 164.9
click at [506, 84] on h1 "A patient is currently using [MEDICAL_DATA] since 2 months. His TSH level was f…" at bounding box center [308, 94] width 407 height 42
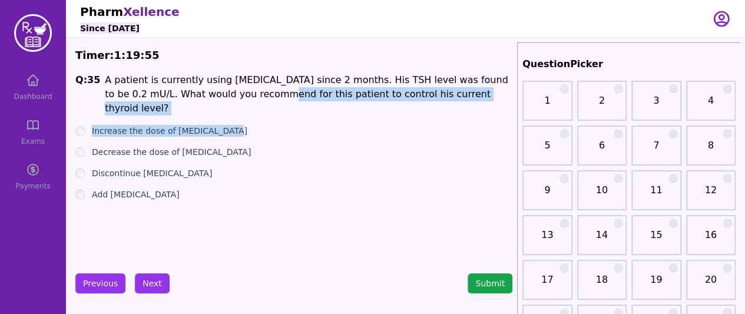
drag, startPoint x: 258, startPoint y: 92, endPoint x: 444, endPoint y: 104, distance: 186.4
click at [444, 104] on div "Q: 35 A patient is currently using [MEDICAL_DATA] since 2 months. His TSH level…" at bounding box center [293, 161] width 437 height 177
click at [434, 108] on div "Q: 35 A patient is currently using [MEDICAL_DATA] since 2 months. His TSH level…" at bounding box center [293, 161] width 437 height 177
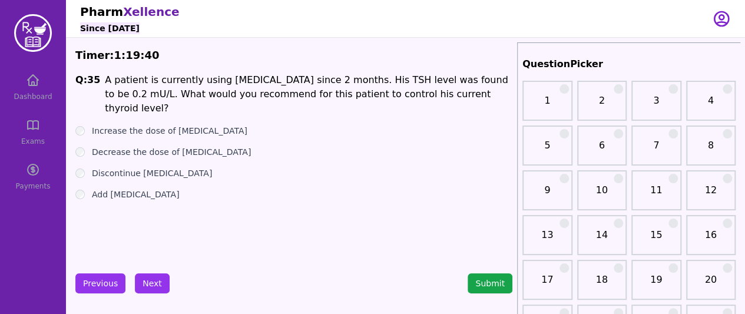
click at [232, 146] on div "Decrease the dose of [MEDICAL_DATA]" at bounding box center [293, 152] width 437 height 12
click at [218, 146] on label "Decrease the dose of [MEDICAL_DATA]" at bounding box center [171, 152] width 159 height 12
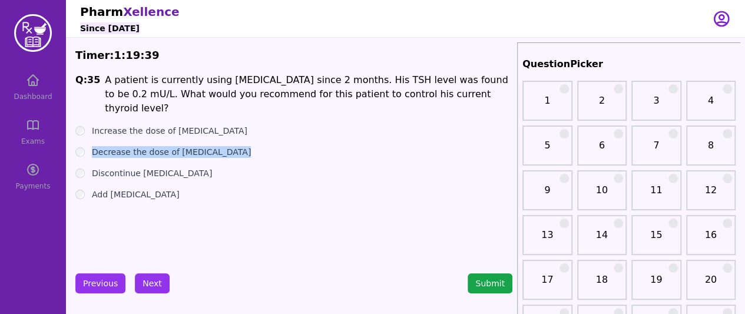
click at [218, 146] on label "Decrease the dose of [MEDICAL_DATA]" at bounding box center [171, 152] width 159 height 12
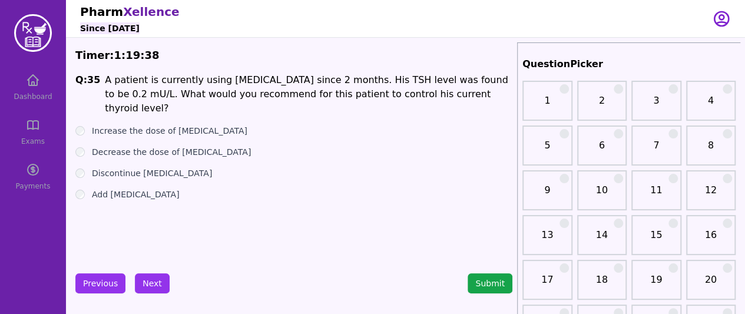
click at [291, 167] on div "Discontinue [MEDICAL_DATA]" at bounding box center [293, 173] width 437 height 12
click at [145, 286] on button "Next" at bounding box center [152, 283] width 35 height 20
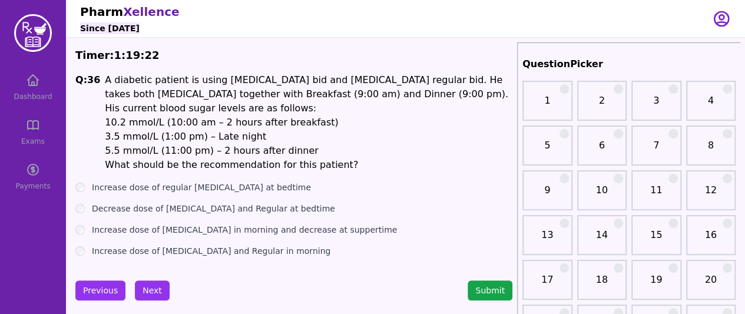
click at [174, 144] on li "5.5 mmol/L (11:00 pm) – 2 hours after dinner" at bounding box center [308, 151] width 407 height 14
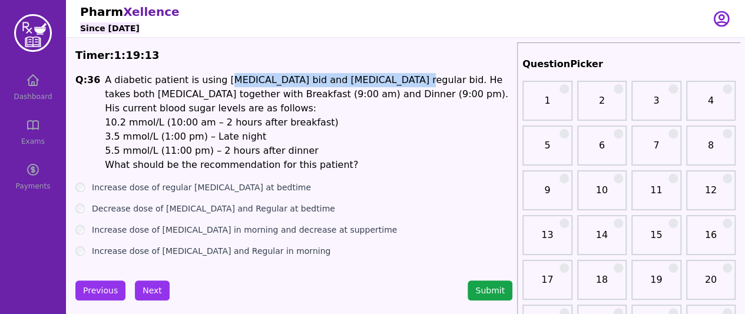
drag, startPoint x: 214, startPoint y: 84, endPoint x: 369, endPoint y: 82, distance: 154.9
click at [369, 82] on p "A diabetic patient is using [MEDICAL_DATA] bid and [MEDICAL_DATA] regular bid. …" at bounding box center [308, 94] width 407 height 42
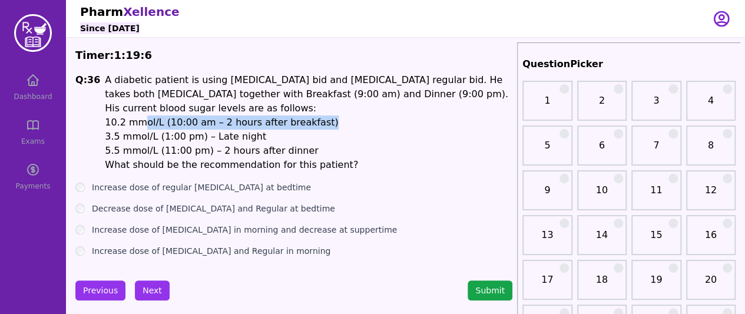
drag, startPoint x: 311, startPoint y: 109, endPoint x: 132, endPoint y: 106, distance: 179.0
click at [132, 115] on li "10.2 mmol/L (10:00 am – 2 hours after breakfast)" at bounding box center [308, 122] width 407 height 14
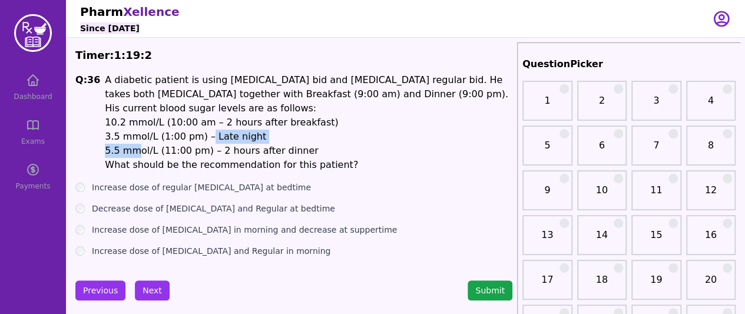
drag, startPoint x: 128, startPoint y: 131, endPoint x: 194, endPoint y: 122, distance: 67.2
click at [194, 122] on ul "10.2 mmol/L (10:00 am – 2 hours after breakfast) 3.5 mmol/L (1:00 pm) – Late ni…" at bounding box center [308, 136] width 407 height 42
click at [140, 224] on label "Increase dose of [MEDICAL_DATA] in morning and decrease at suppertime" at bounding box center [244, 230] width 305 height 12
click at [120, 203] on label "Decrease dose of [MEDICAL_DATA] and Regular at bedtime" at bounding box center [213, 209] width 243 height 12
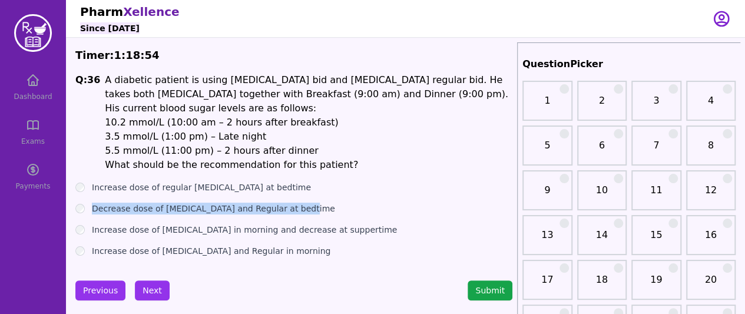
drag, startPoint x: 315, startPoint y: 192, endPoint x: 88, endPoint y: 196, distance: 226.7
click at [88, 203] on div "Decrease dose of [MEDICAL_DATA] and Regular at bedtime" at bounding box center [293, 209] width 437 height 12
click at [143, 280] on button "Next" at bounding box center [152, 290] width 35 height 20
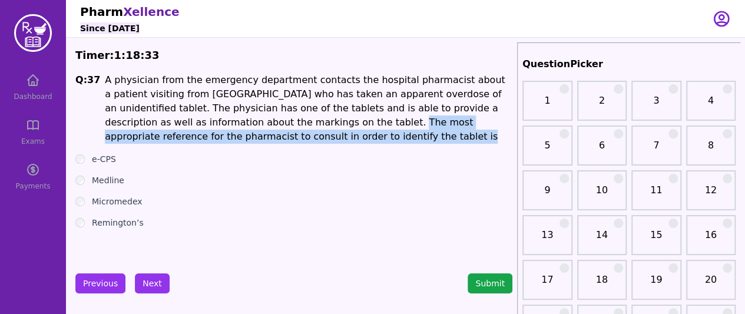
drag, startPoint x: 217, startPoint y: 117, endPoint x: 243, endPoint y: 136, distance: 31.9
click at [243, 136] on h1 "A physician from the emergency department contacts the hospital pharmacist abou…" at bounding box center [308, 108] width 407 height 71
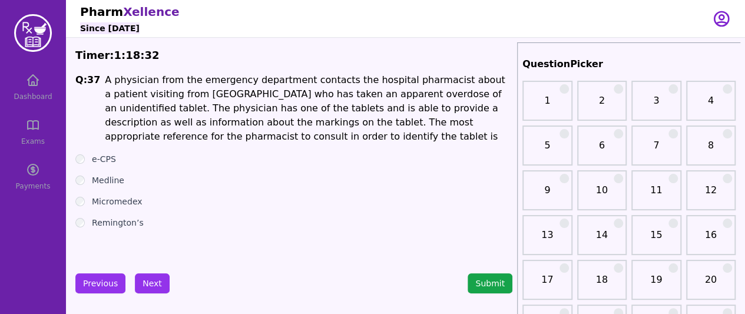
click at [248, 153] on div "Q: 37 A physician from the emergency department contacts the hospital pharmacis…" at bounding box center [293, 161] width 437 height 177
click at [92, 291] on button "Previous" at bounding box center [100, 283] width 50 height 20
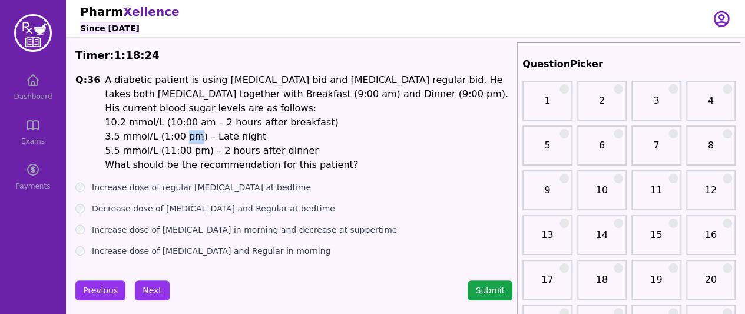
drag, startPoint x: 187, startPoint y: 125, endPoint x: 172, endPoint y: 127, distance: 15.4
click at [172, 130] on li "3.5 mmol/L (1:00 pm) – Late night" at bounding box center [308, 137] width 407 height 14
drag, startPoint x: 247, startPoint y: 123, endPoint x: 201, endPoint y: 125, distance: 46.0
click at [201, 130] on li "3.5 mmol/L (1:00 pm) – Late night" at bounding box center [308, 137] width 407 height 14
drag, startPoint x: 187, startPoint y: 122, endPoint x: 174, endPoint y: 124, distance: 13.2
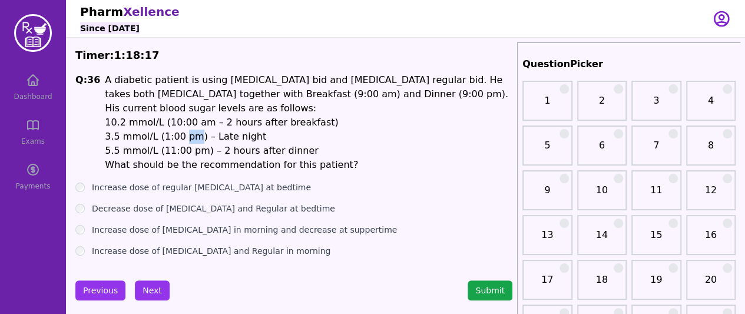
click at [174, 130] on li "3.5 mmol/L (1:00 pm) – Late night" at bounding box center [308, 137] width 407 height 14
click at [130, 144] on li "5.5 mmol/L (11:00 pm) – 2 hours after dinner" at bounding box center [308, 151] width 407 height 14
drag, startPoint x: 174, startPoint y: 125, endPoint x: 189, endPoint y: 122, distance: 15.1
click at [189, 130] on li "3.5 mmol/L (1:00 pm) – Late night" at bounding box center [308, 137] width 407 height 14
drag, startPoint x: 244, startPoint y: 121, endPoint x: 207, endPoint y: 127, distance: 37.1
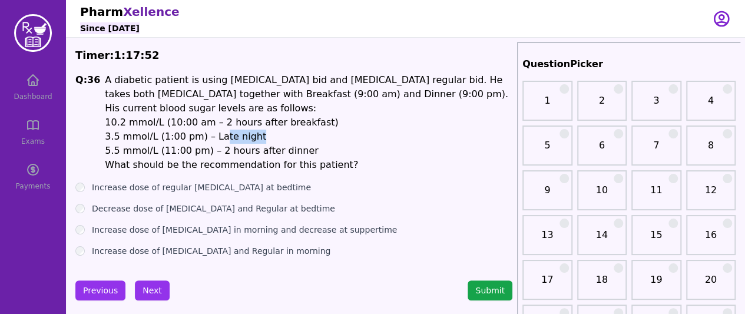
click at [207, 130] on li "3.5 mmol/L (1:00 pm) – Late night" at bounding box center [308, 137] width 407 height 14
drag, startPoint x: 288, startPoint y: 136, endPoint x: 238, endPoint y: 141, distance: 50.3
click at [238, 144] on li "5.5 mmol/L (11:00 pm) – 2 hours after dinner" at bounding box center [308, 151] width 407 height 14
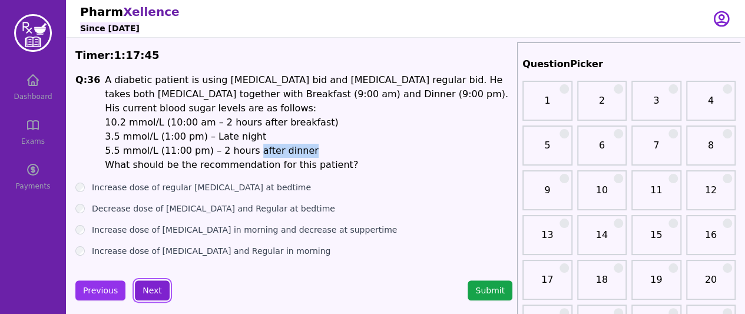
click at [149, 280] on button "Next" at bounding box center [152, 290] width 35 height 20
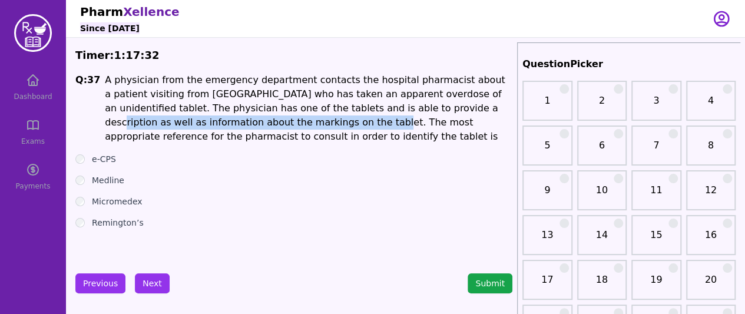
drag, startPoint x: 353, startPoint y: 112, endPoint x: 205, endPoint y: 127, distance: 149.1
click at [205, 127] on h1 "A physician from the emergency department contacts the hospital pharmacist abou…" at bounding box center [308, 108] width 407 height 71
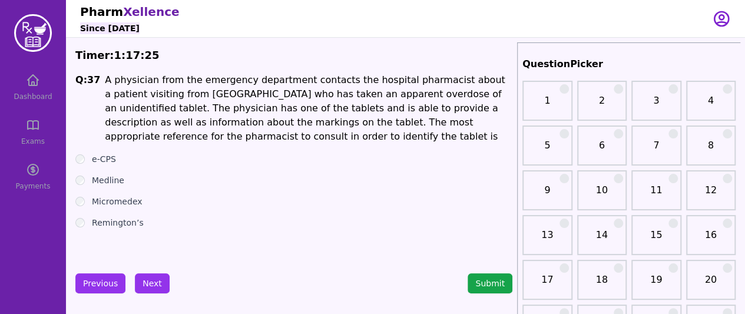
click at [117, 204] on label "Micromedex" at bounding box center [117, 201] width 50 height 12
click at [118, 226] on label "Remington’s" at bounding box center [118, 223] width 52 height 12
click at [146, 277] on button "Next" at bounding box center [152, 283] width 35 height 20
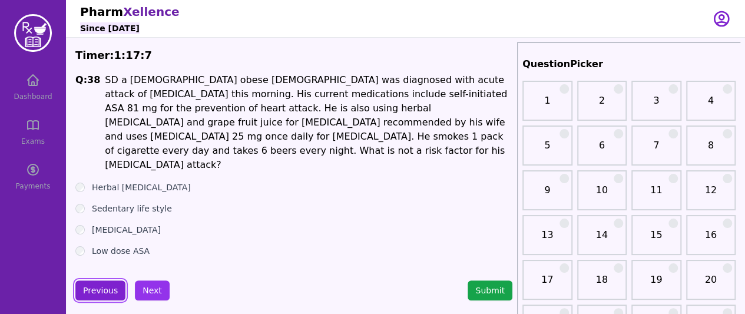
click at [88, 280] on button "Previous" at bounding box center [100, 290] width 50 height 20
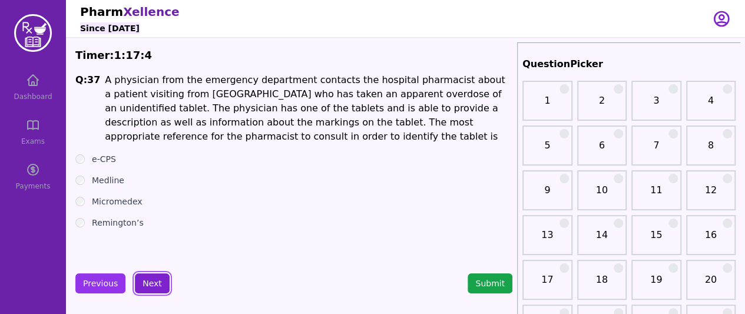
click at [147, 278] on button "Next" at bounding box center [152, 283] width 35 height 20
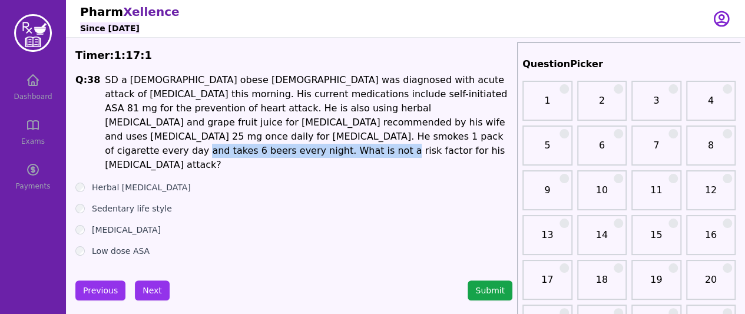
drag, startPoint x: 240, startPoint y: 134, endPoint x: 413, endPoint y: 136, distance: 173.1
click at [413, 136] on h1 "SD a [DEMOGRAPHIC_DATA] obese [DEMOGRAPHIC_DATA] was diagnosed with acute attac…" at bounding box center [308, 122] width 407 height 99
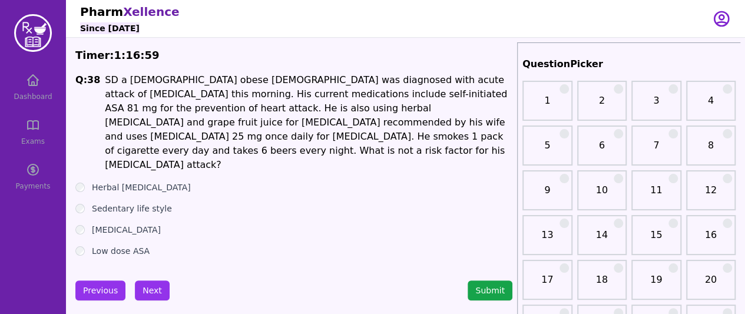
click at [125, 181] on label "Herbal [MEDICAL_DATA]" at bounding box center [141, 187] width 99 height 12
click at [150, 203] on label "Sedentary life style" at bounding box center [132, 209] width 80 height 12
click at [161, 224] on label "[MEDICAL_DATA]" at bounding box center [126, 230] width 69 height 12
click at [120, 229] on div "Q: 38 SD a [DEMOGRAPHIC_DATA] obese [DEMOGRAPHIC_DATA] was diagnosed with acute…" at bounding box center [293, 165] width 437 height 184
click at [120, 245] on label "Low dose ASA" at bounding box center [121, 251] width 58 height 12
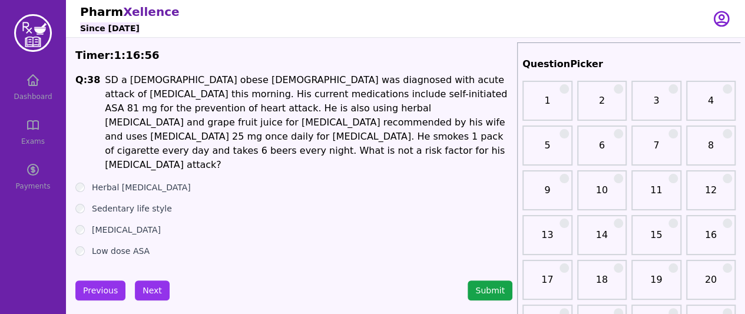
click at [115, 203] on label "Sedentary life style" at bounding box center [132, 209] width 80 height 12
click at [108, 282] on button "Previous" at bounding box center [100, 290] width 50 height 20
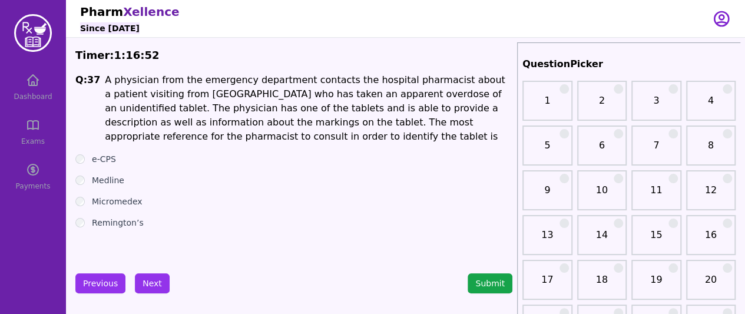
click at [104, 202] on label "Micromedex" at bounding box center [117, 201] width 50 height 12
click at [153, 287] on button "Next" at bounding box center [152, 283] width 35 height 20
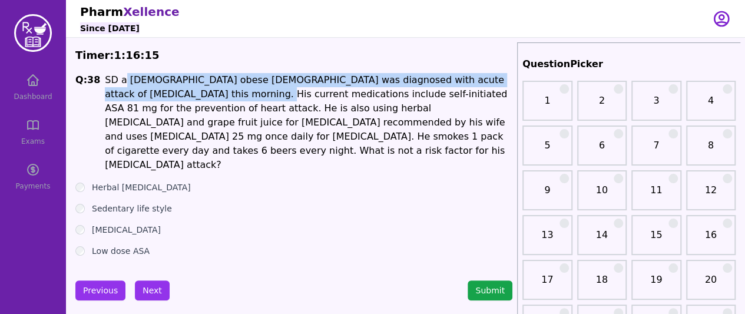
drag, startPoint x: 120, startPoint y: 82, endPoint x: 182, endPoint y: 95, distance: 63.7
click at [180, 90] on h1 "SD a [DEMOGRAPHIC_DATA] obese [DEMOGRAPHIC_DATA] was diagnosed with acute attac…" at bounding box center [308, 122] width 407 height 99
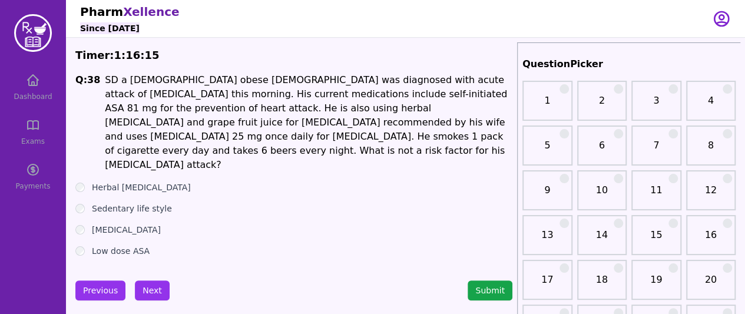
drag, startPoint x: 248, startPoint y: 135, endPoint x: 216, endPoint y: 111, distance: 40.9
click at [248, 136] on h1 "SD a [DEMOGRAPHIC_DATA] obese [DEMOGRAPHIC_DATA] was diagnosed with acute attac…" at bounding box center [308, 122] width 407 height 99
drag, startPoint x: 118, startPoint y: 55, endPoint x: 141, endPoint y: 56, distance: 23.6
click at [141, 56] on div "Timer: 1 : 16 : 14" at bounding box center [293, 55] width 437 height 16
click at [154, 62] on div "Timer: 1 : 16 : 13" at bounding box center [293, 55] width 437 height 16
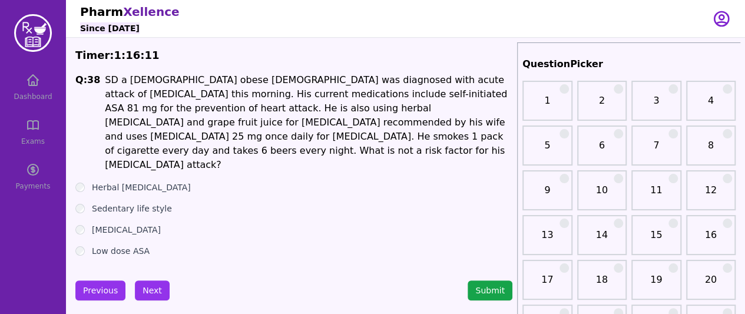
click at [147, 280] on button "Next" at bounding box center [152, 290] width 35 height 20
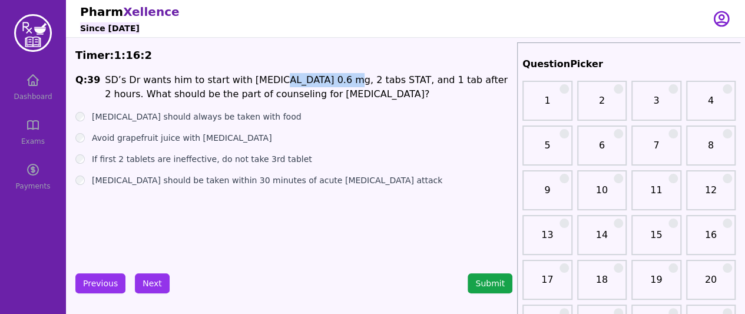
drag, startPoint x: 256, startPoint y: 81, endPoint x: 312, endPoint y: 74, distance: 57.0
click at [312, 74] on h1 "SD’s Dr wants him to start with [MEDICAL_DATA] 0.6 mg, 2 tabs STAT, and 1 tab a…" at bounding box center [308, 87] width 407 height 28
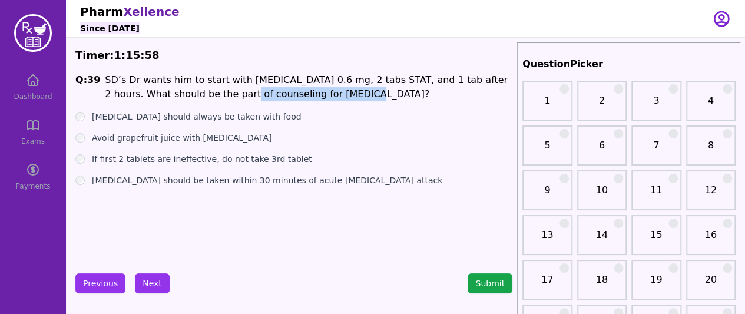
drag, startPoint x: 193, startPoint y: 94, endPoint x: 301, endPoint y: 93, distance: 108.9
click at [301, 93] on h1 "SD’s Dr wants him to start with [MEDICAL_DATA] 0.6 mg, 2 tabs STAT, and 1 tab a…" at bounding box center [308, 87] width 407 height 28
click at [223, 123] on ul "[MEDICAL_DATA] should always be taken with food Avoid grapefruit juice with [ME…" at bounding box center [293, 148] width 437 height 75
click at [201, 121] on label "[MEDICAL_DATA] should always be taken with food" at bounding box center [196, 117] width 209 height 12
click at [170, 143] on label "Avoid grapefruit juice with [MEDICAL_DATA]" at bounding box center [182, 138] width 180 height 12
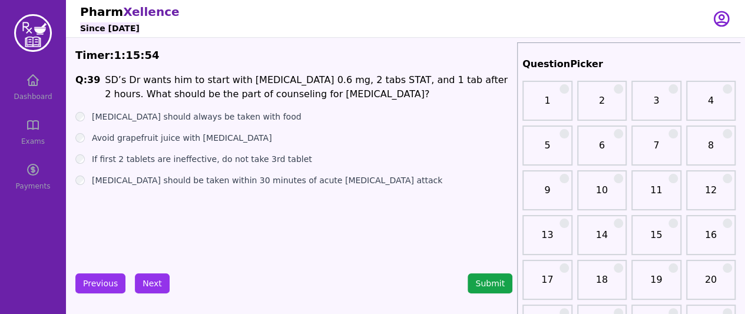
click at [148, 166] on ul "[MEDICAL_DATA] should always be taken with food Avoid grapefruit juice with [ME…" at bounding box center [293, 148] width 437 height 75
click at [146, 163] on label "If first 2 tablets are ineffective, do not take 3rd tablet" at bounding box center [202, 159] width 220 height 12
click at [122, 183] on label "[MEDICAL_DATA] should be taken within 30 minutes of acute [MEDICAL_DATA] attack" at bounding box center [267, 180] width 350 height 12
drag, startPoint x: 207, startPoint y: 182, endPoint x: 359, endPoint y: 170, distance: 151.8
click at [359, 170] on ul "[MEDICAL_DATA] should always be taken with food Avoid grapefruit juice with [ME…" at bounding box center [293, 148] width 437 height 75
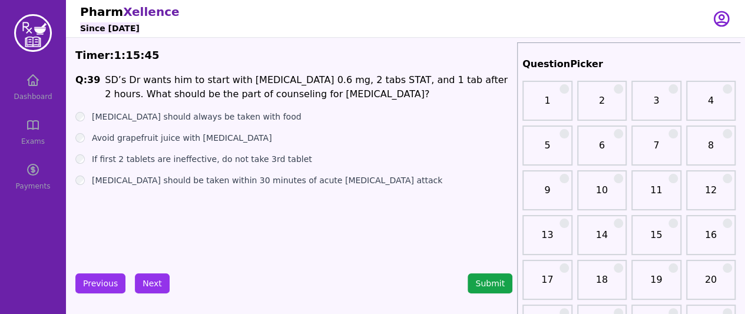
click at [157, 120] on label "[MEDICAL_DATA] should always be taken with food" at bounding box center [196, 117] width 209 height 12
click at [147, 133] on label "Avoid grapefruit juice with [MEDICAL_DATA]" at bounding box center [182, 138] width 180 height 12
click at [153, 283] on button "Next" at bounding box center [152, 283] width 35 height 20
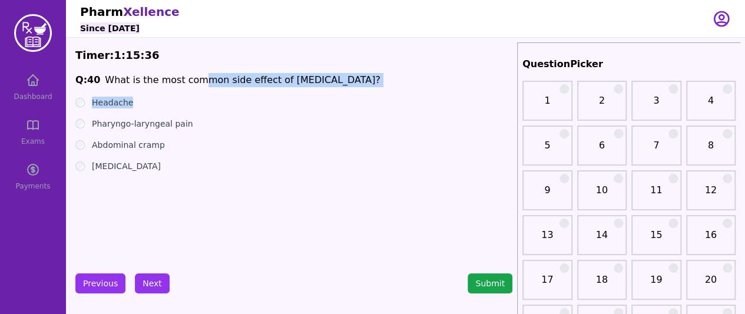
drag, startPoint x: 190, startPoint y: 75, endPoint x: 272, endPoint y: 104, distance: 87.3
click at [272, 104] on div "Q: 40 What is the most common side effect of [MEDICAL_DATA]? Headache Pharyngo-…" at bounding box center [293, 161] width 437 height 177
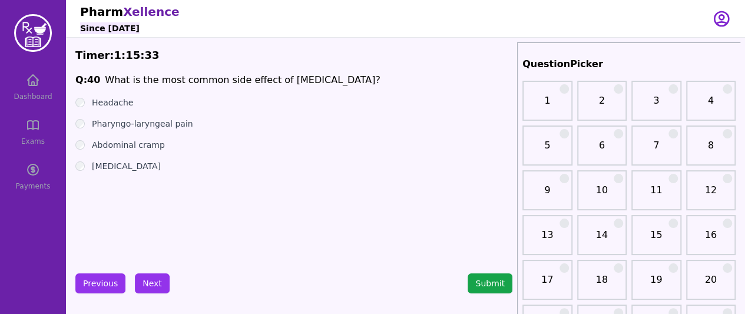
click at [158, 120] on label "Pharyngo-laryngeal pain" at bounding box center [142, 124] width 101 height 12
click at [137, 146] on label "Abdominal cramp" at bounding box center [128, 145] width 73 height 12
click at [115, 163] on label "[MEDICAL_DATA]" at bounding box center [126, 166] width 69 height 12
click at [105, 109] on ul "Headache Pharyngo-laryngeal pain Abdominal cramp [MEDICAL_DATA]" at bounding box center [293, 134] width 437 height 75
click at [100, 105] on label "Headache" at bounding box center [112, 103] width 41 height 12
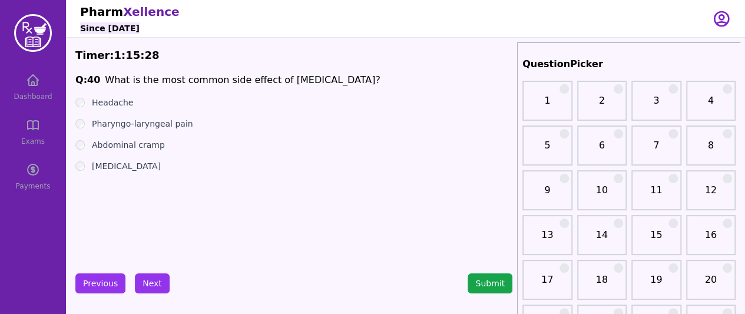
click at [99, 168] on label "[MEDICAL_DATA]" at bounding box center [126, 166] width 69 height 12
click at [89, 170] on div "[MEDICAL_DATA]" at bounding box center [293, 166] width 437 height 12
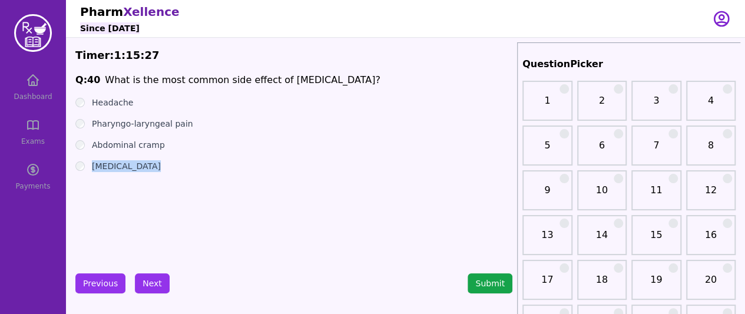
click at [89, 170] on div "[MEDICAL_DATA]" at bounding box center [293, 166] width 437 height 12
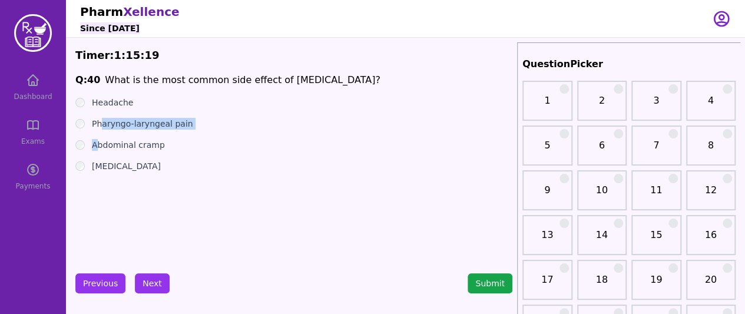
drag, startPoint x: 97, startPoint y: 138, endPoint x: 98, endPoint y: 124, distance: 14.8
click at [99, 123] on ul "Headache Pharyngo-laryngeal pain Abdominal cramp [MEDICAL_DATA]" at bounding box center [293, 134] width 437 height 75
click at [92, 132] on ul "Headache Pharyngo-laryngeal pain Abdominal cramp [MEDICAL_DATA]" at bounding box center [293, 134] width 437 height 75
click at [81, 154] on ul "Headache Pharyngo-laryngeal pain Abdominal cramp [MEDICAL_DATA]" at bounding box center [293, 134] width 437 height 75
click at [79, 131] on ul "Headache Pharyngo-laryngeal pain Abdominal cramp [MEDICAL_DATA]" at bounding box center [293, 134] width 437 height 75
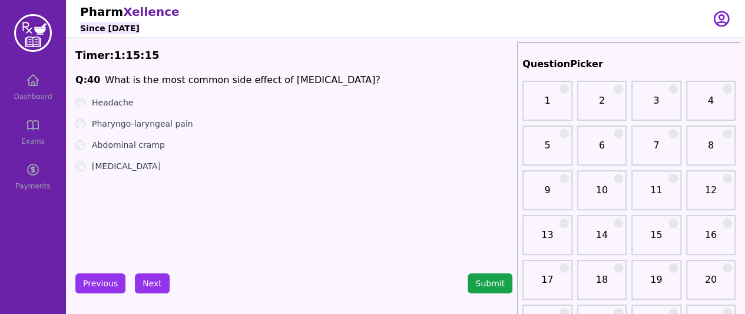
click at [79, 131] on ul "Headache Pharyngo-laryngeal pain Abdominal cramp [MEDICAL_DATA]" at bounding box center [293, 134] width 437 height 75
click at [80, 118] on div "Pharyngo-laryngeal pain" at bounding box center [293, 124] width 437 height 12
click at [81, 110] on ul "Headache Pharyngo-laryngeal pain Abdominal cramp [MEDICAL_DATA]" at bounding box center [293, 134] width 437 height 75
click at [87, 144] on div "Abdominal cramp" at bounding box center [293, 145] width 437 height 12
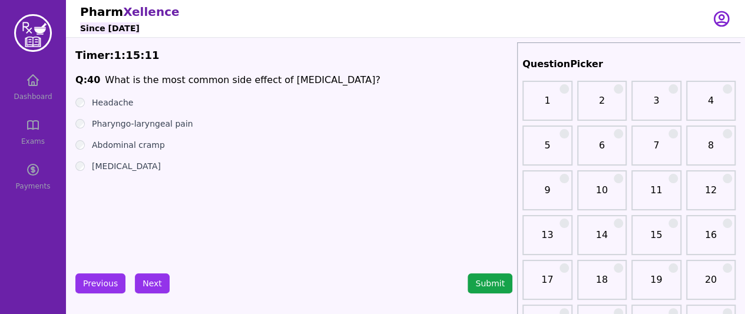
click at [79, 139] on div "Abdominal cramp" at bounding box center [293, 145] width 437 height 12
click at [84, 151] on ul "Headache Pharyngo-laryngeal pain Abdominal cramp [MEDICAL_DATA]" at bounding box center [293, 134] width 437 height 75
click at [83, 141] on div "Abdominal cramp" at bounding box center [293, 145] width 437 height 12
click at [151, 289] on button "Next" at bounding box center [152, 283] width 35 height 20
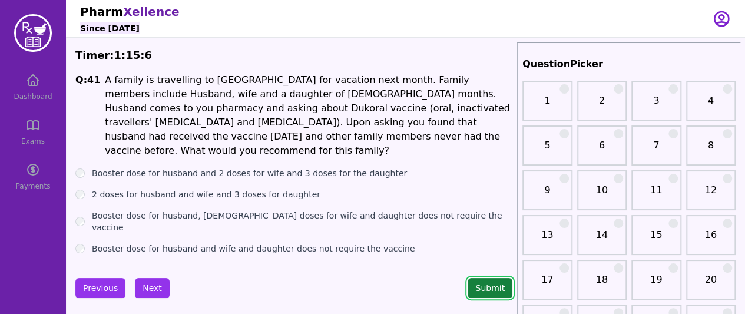
click at [498, 284] on button "Submit" at bounding box center [490, 288] width 45 height 20
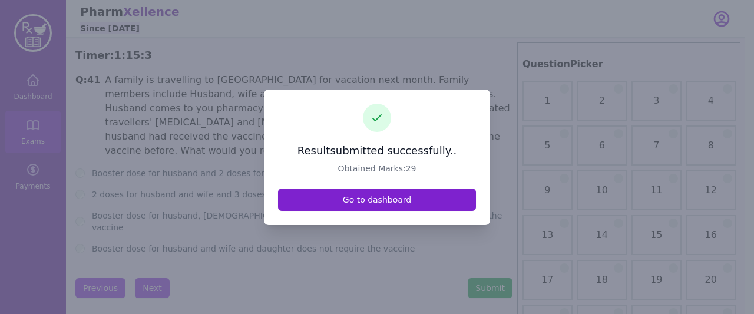
click at [427, 204] on link "Go to dashboard" at bounding box center [377, 199] width 198 height 22
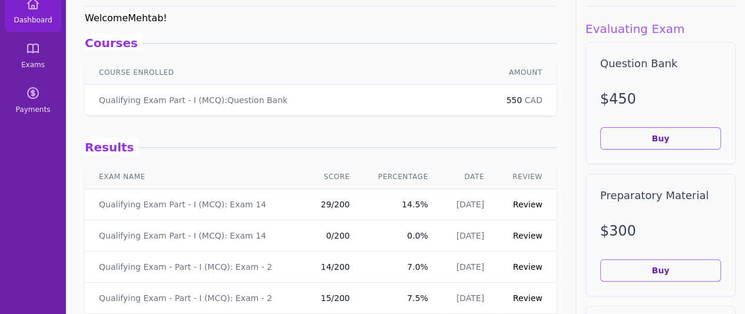
scroll to position [78, 0]
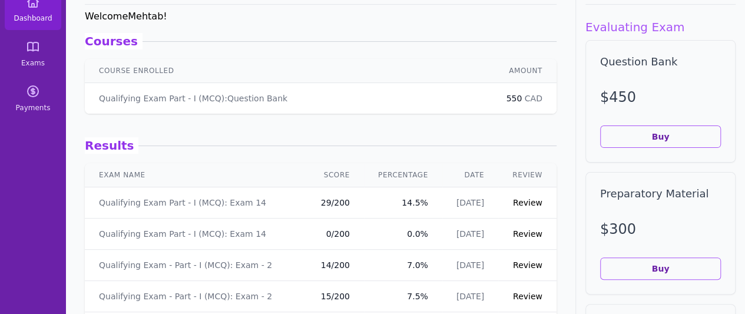
click at [525, 205] on link "Review" at bounding box center [527, 202] width 29 height 9
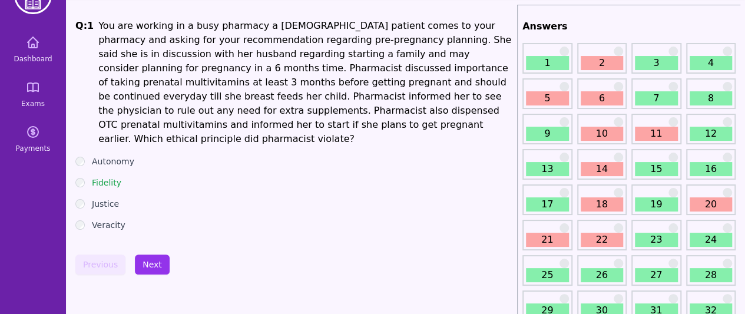
scroll to position [78, 0]
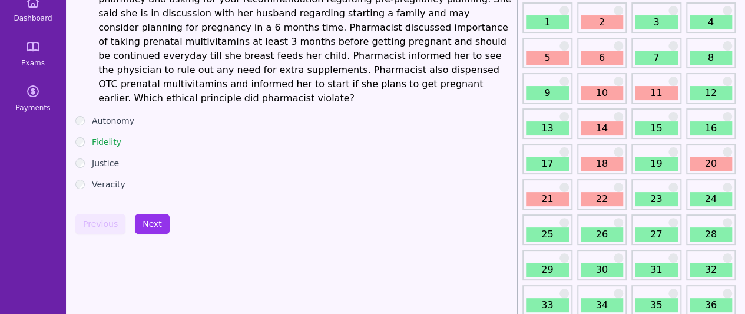
click at [335, 157] on ul "Autonomy Fidelity Justice Veracity" at bounding box center [293, 152] width 437 height 75
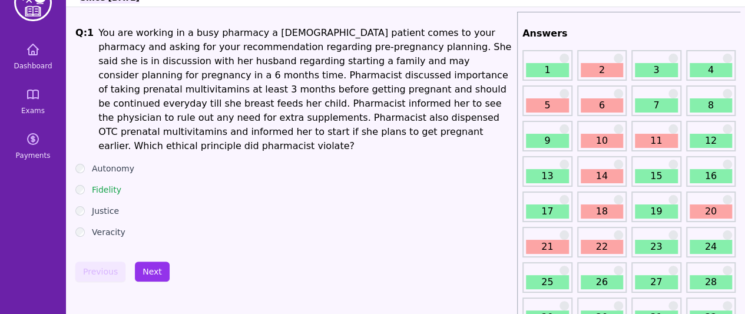
scroll to position [0, 0]
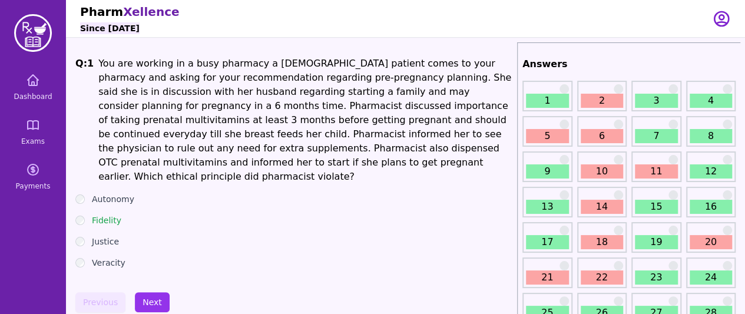
click at [604, 106] on link "2" at bounding box center [602, 101] width 43 height 14
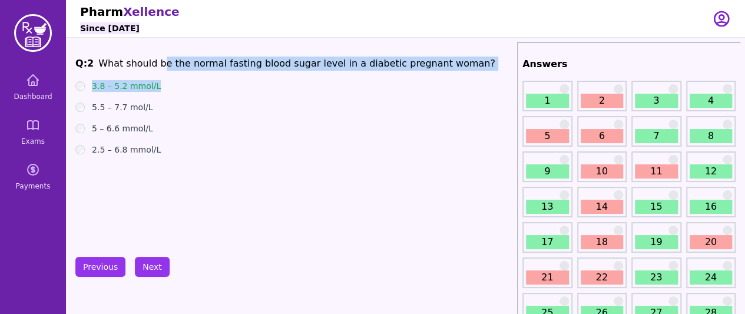
drag, startPoint x: 154, startPoint y: 65, endPoint x: 440, endPoint y: 73, distance: 285.7
click at [440, 73] on div "Q: 2 What should be the normal fasting blood sugar level in a diabetic pregnant…" at bounding box center [293, 145] width 437 height 177
click at [144, 83] on label "3.8 – 5.2 mmol/L" at bounding box center [126, 86] width 69 height 12
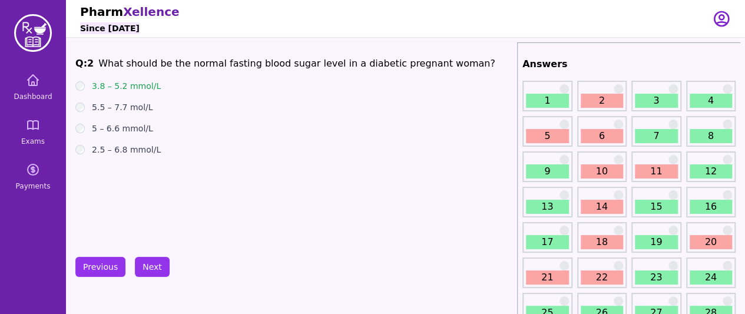
click at [651, 98] on link "3" at bounding box center [656, 101] width 43 height 14
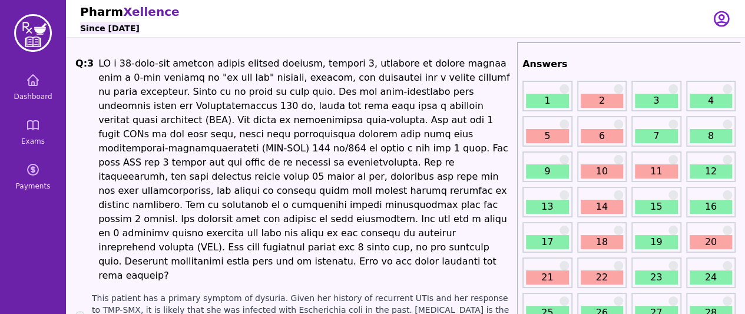
click at [544, 132] on link "5" at bounding box center [547, 136] width 43 height 14
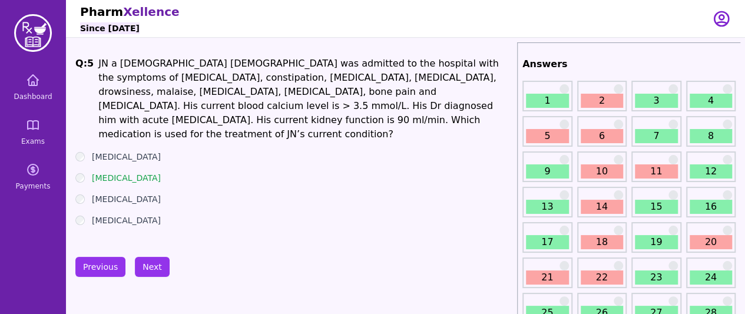
click at [610, 135] on link "6" at bounding box center [602, 136] width 43 height 14
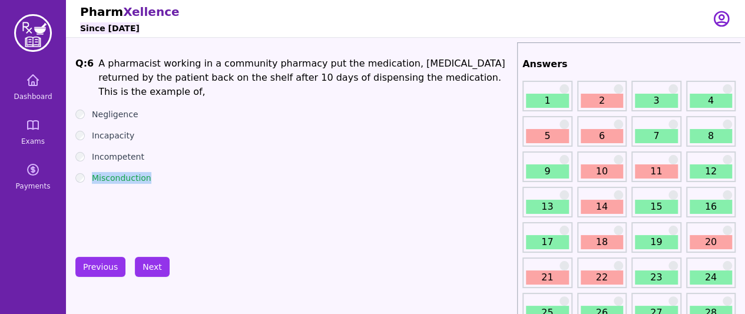
drag, startPoint x: 93, startPoint y: 161, endPoint x: 162, endPoint y: 165, distance: 69.0
click at [162, 172] on div "Misconduction" at bounding box center [293, 178] width 437 height 12
click at [165, 170] on div "Q: 6 A pharmacist working in a community pharmacy put the medication, [MEDICAL_…" at bounding box center [293, 145] width 437 height 177
click at [658, 135] on link "7" at bounding box center [656, 136] width 43 height 14
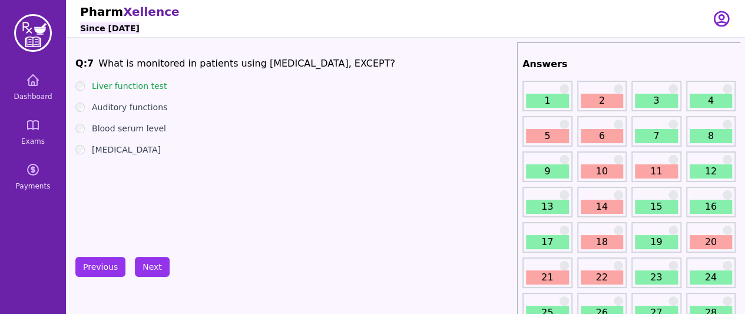
click at [696, 135] on link "8" at bounding box center [711, 136] width 43 height 14
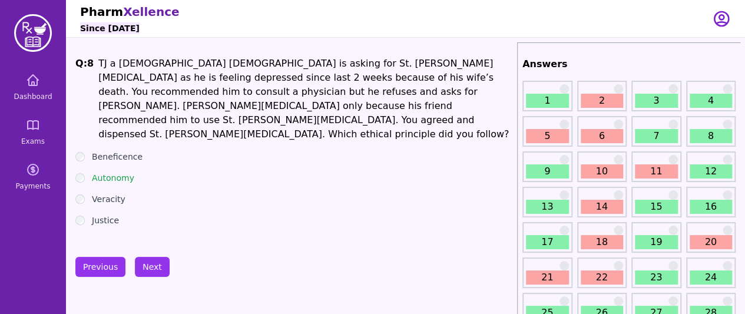
click at [583, 162] on div "10" at bounding box center [602, 166] width 50 height 31
click at [586, 168] on link "10" at bounding box center [602, 171] width 43 height 14
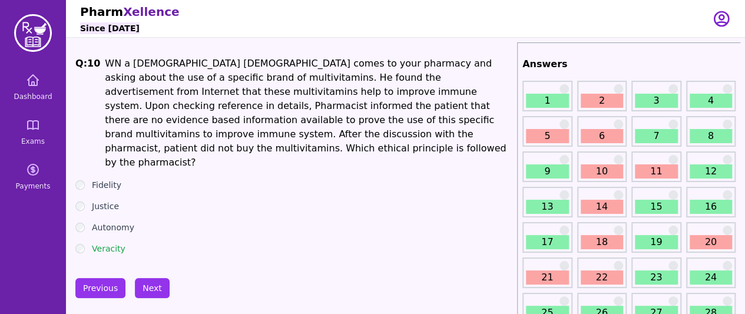
click at [605, 142] on link "6" at bounding box center [602, 136] width 43 height 14
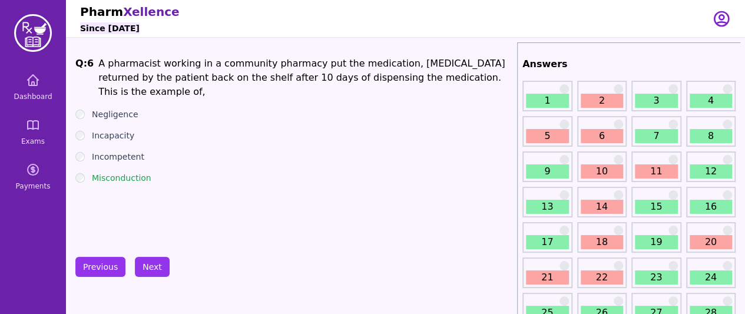
click at [598, 169] on link "10" at bounding box center [602, 171] width 43 height 14
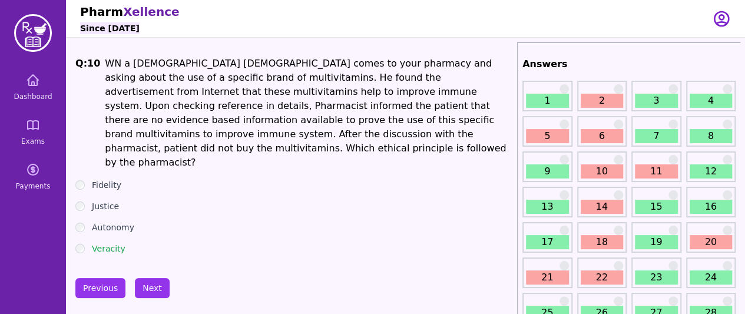
click at [654, 171] on link "11" at bounding box center [656, 171] width 43 height 14
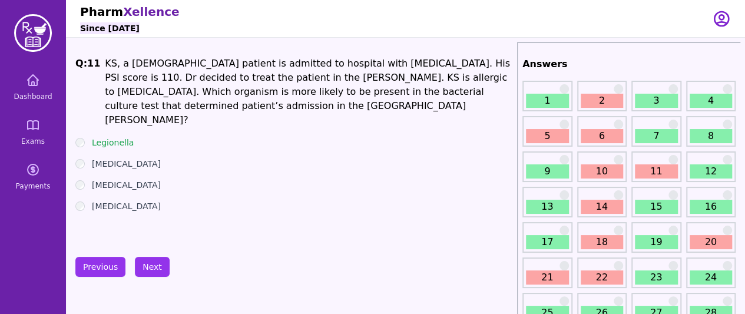
click at [588, 203] on link "14" at bounding box center [602, 207] width 43 height 14
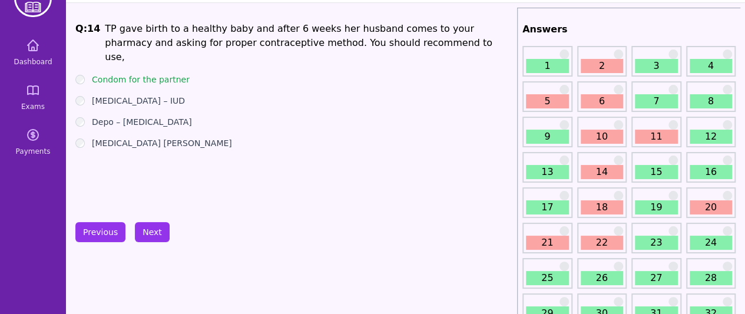
scroll to position [37, 0]
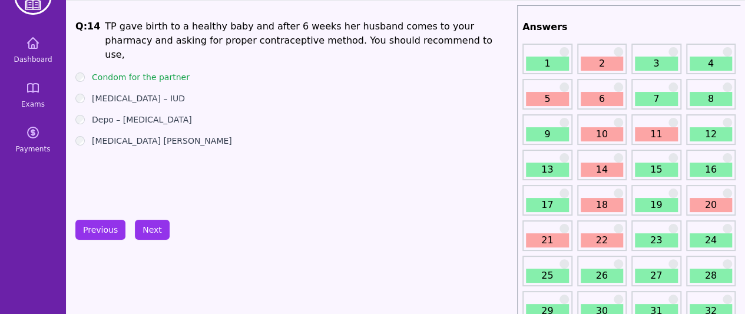
click at [593, 209] on link "18" at bounding box center [602, 205] width 43 height 14
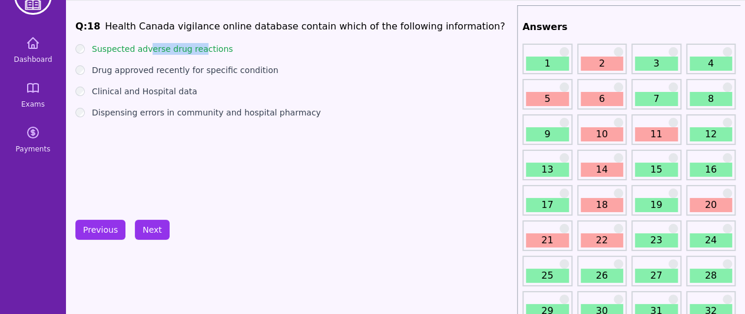
drag, startPoint x: 144, startPoint y: 47, endPoint x: 195, endPoint y: 49, distance: 50.7
click at [195, 49] on label "Suspected adverse drug reactions" at bounding box center [162, 49] width 141 height 12
click at [203, 56] on ul "Suspected adverse drug reactions Drug approved recently for specific condition …" at bounding box center [293, 80] width 437 height 75
click at [601, 204] on link "18" at bounding box center [602, 205] width 43 height 14
click at [591, 196] on div "18" at bounding box center [602, 200] width 50 height 31
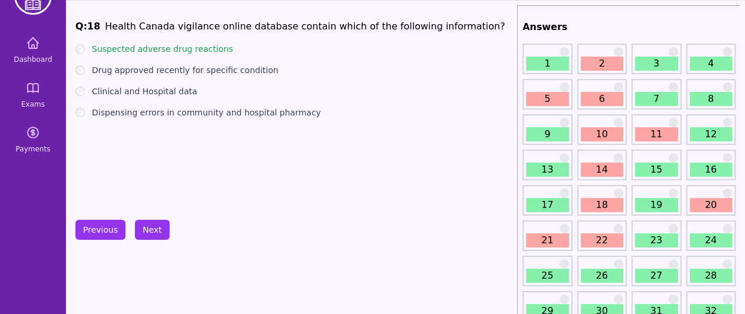
click at [591, 194] on div "18" at bounding box center [602, 200] width 50 height 31
click at [592, 196] on div "18" at bounding box center [602, 200] width 50 height 31
click at [594, 203] on link "18" at bounding box center [602, 205] width 43 height 14
click at [728, 202] on link "20" at bounding box center [711, 205] width 43 height 14
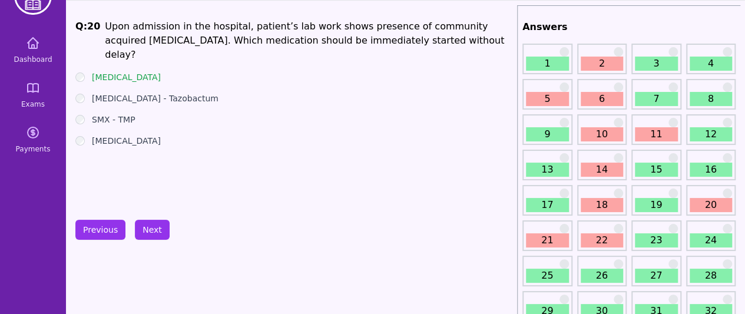
click at [528, 243] on link "21" at bounding box center [547, 240] width 43 height 14
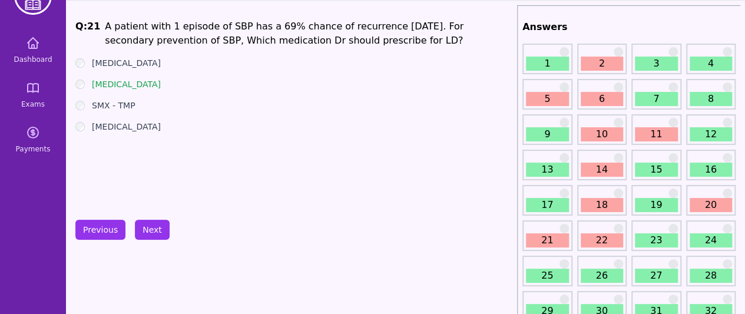
click at [704, 198] on link "20" at bounding box center [711, 205] width 43 height 14
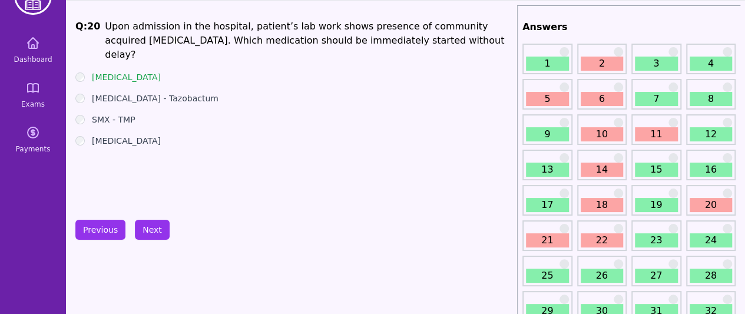
click at [552, 50] on div "1" at bounding box center [547, 59] width 50 height 31
click at [546, 61] on link "1" at bounding box center [547, 64] width 43 height 14
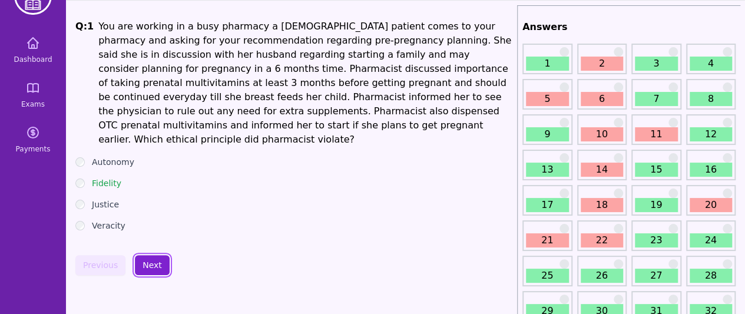
click at [150, 255] on button "Next" at bounding box center [152, 265] width 35 height 20
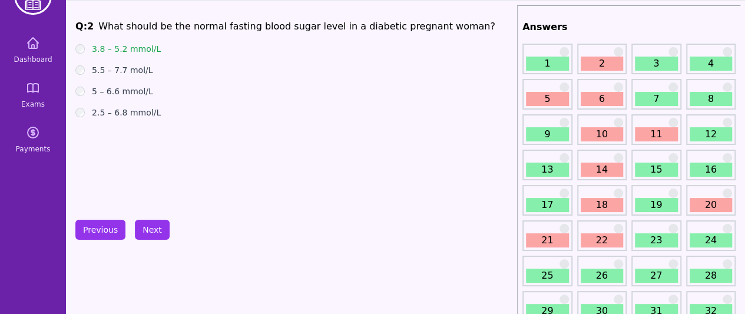
click at [123, 182] on div "Q: 2 What should be the normal fasting blood sugar level in a diabetic pregnant…" at bounding box center [293, 107] width 437 height 177
click at [148, 231] on button "Next" at bounding box center [152, 230] width 35 height 20
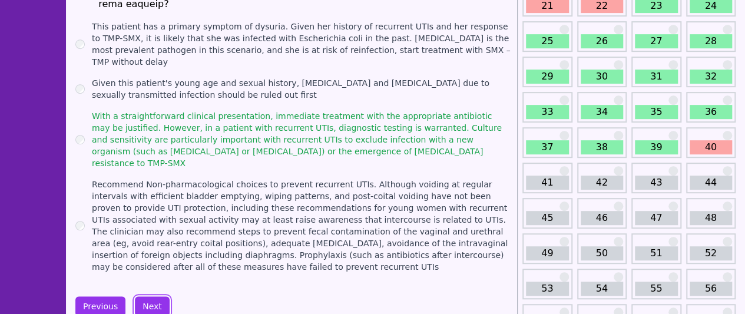
scroll to position [273, 0]
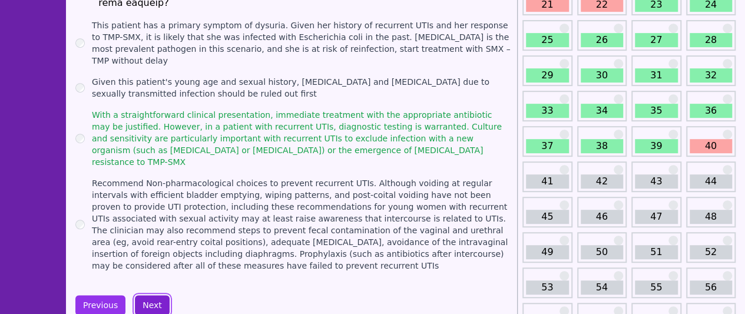
click at [150, 295] on button "Next" at bounding box center [152, 305] width 35 height 20
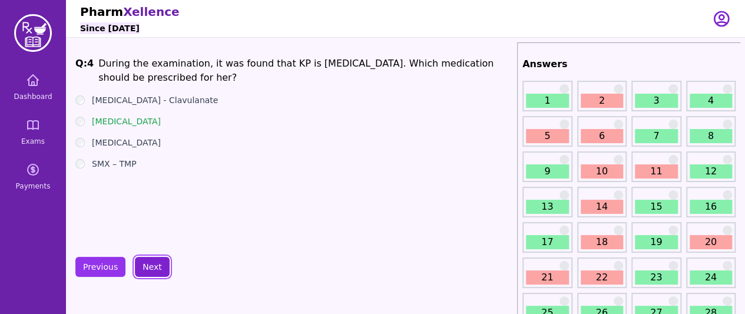
click at [151, 262] on button "Next" at bounding box center [152, 267] width 35 height 20
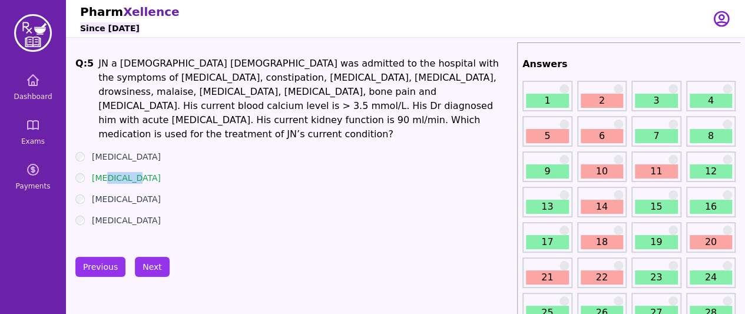
drag, startPoint x: 104, startPoint y: 163, endPoint x: 140, endPoint y: 169, distance: 36.4
click at [140, 172] on div "[MEDICAL_DATA]" at bounding box center [293, 178] width 437 height 12
click at [150, 173] on ul "[MEDICAL_DATA] [MEDICAL_DATA] [MEDICAL_DATA] [MEDICAL_DATA]" at bounding box center [293, 188] width 437 height 75
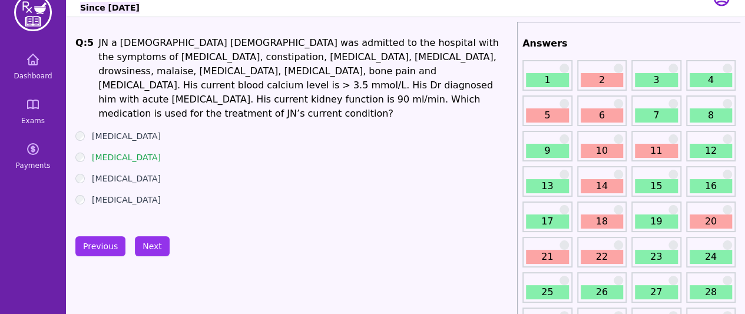
scroll to position [24, 0]
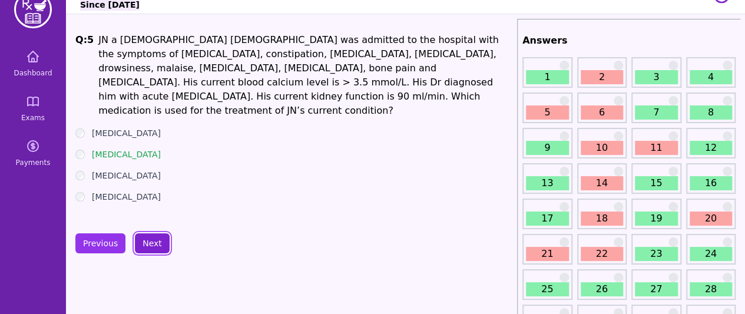
click at [155, 236] on button "Next" at bounding box center [152, 243] width 35 height 20
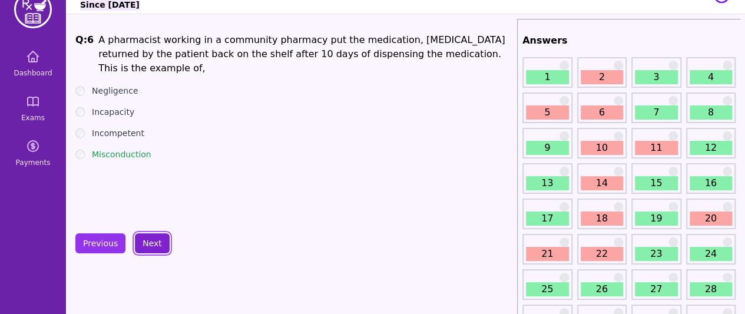
click at [155, 236] on button "Next" at bounding box center [152, 243] width 35 height 20
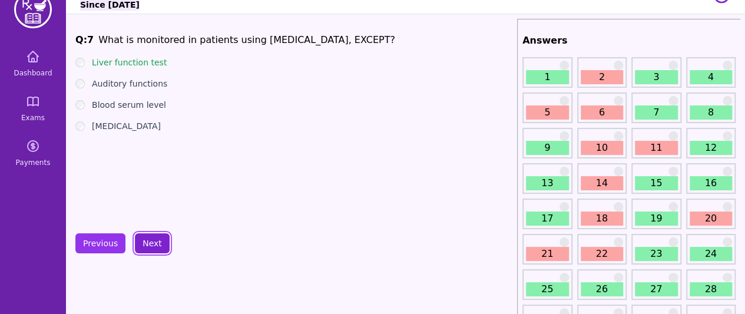
click at [155, 236] on button "Next" at bounding box center [152, 243] width 35 height 20
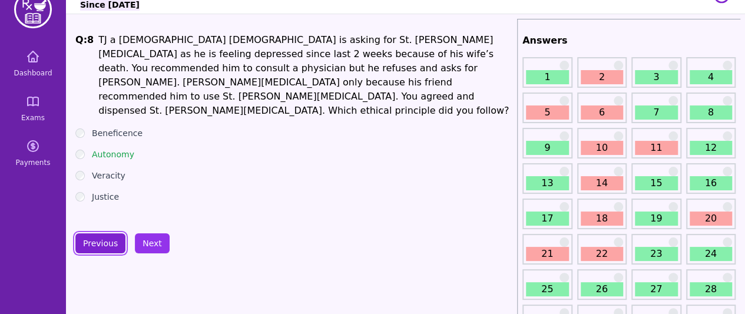
click at [115, 248] on button "Previous" at bounding box center [100, 243] width 50 height 20
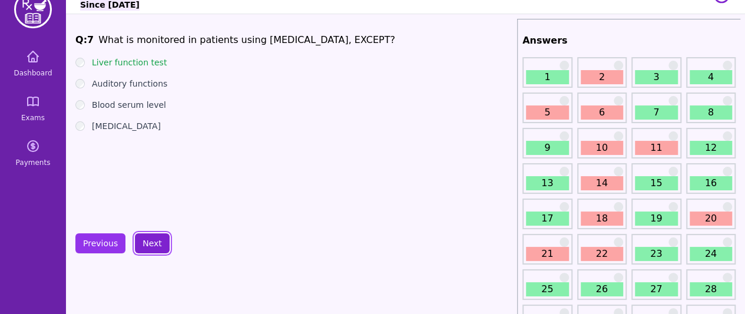
click at [153, 233] on button "Next" at bounding box center [152, 243] width 35 height 20
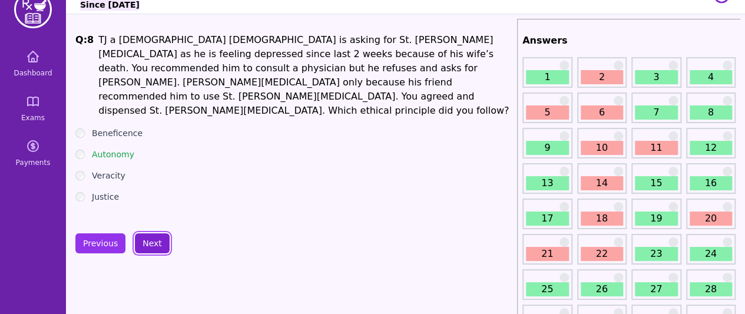
click at [157, 234] on button "Next" at bounding box center [152, 243] width 35 height 20
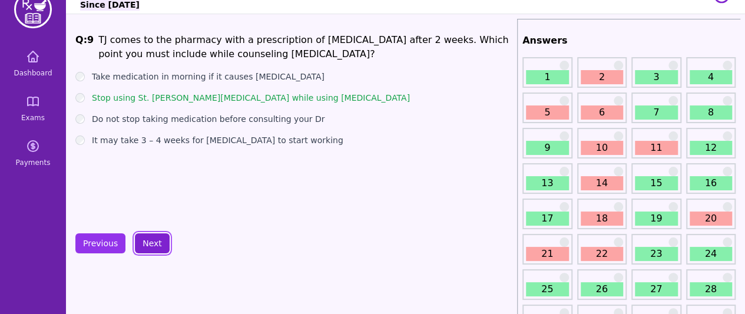
click at [157, 234] on button "Next" at bounding box center [152, 243] width 35 height 20
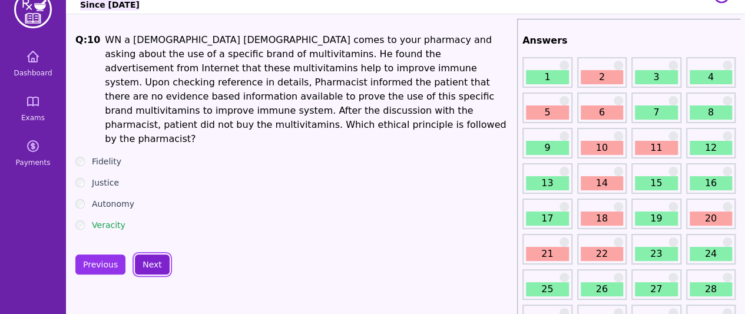
click at [157, 254] on button "Next" at bounding box center [152, 264] width 35 height 20
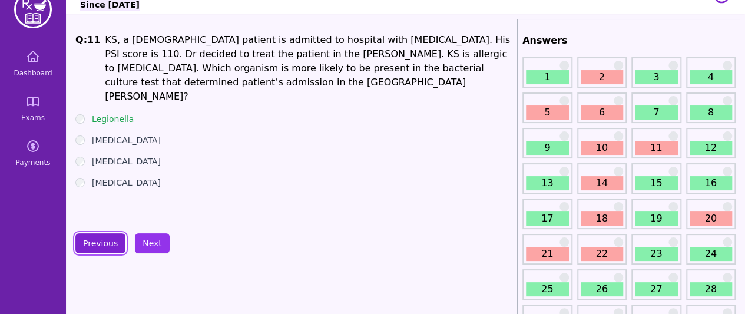
click at [88, 244] on button "Previous" at bounding box center [100, 243] width 50 height 20
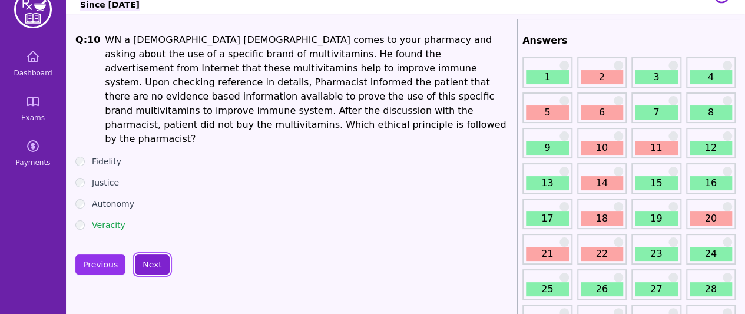
click at [142, 254] on button "Next" at bounding box center [152, 264] width 35 height 20
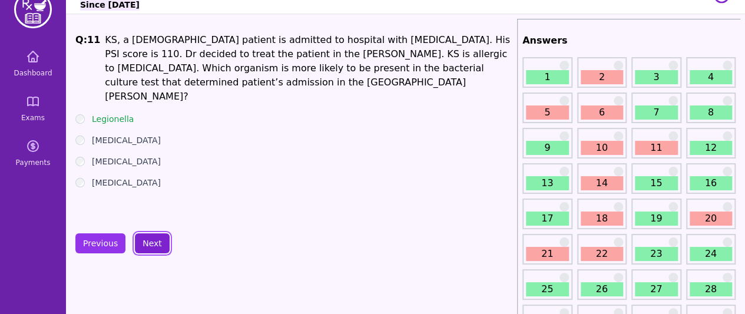
click at [142, 238] on button "Next" at bounding box center [152, 243] width 35 height 20
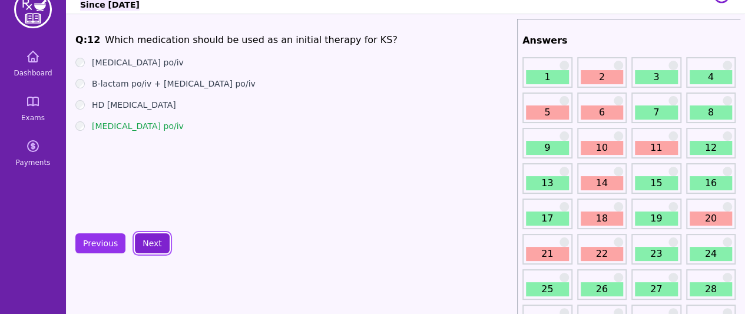
click at [142, 238] on button "Next" at bounding box center [152, 243] width 35 height 20
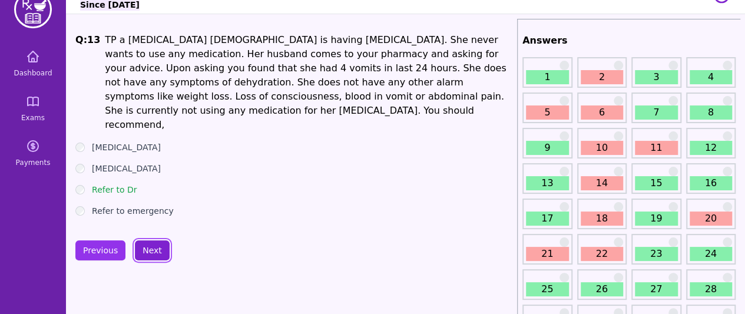
click at [142, 240] on button "Next" at bounding box center [152, 250] width 35 height 20
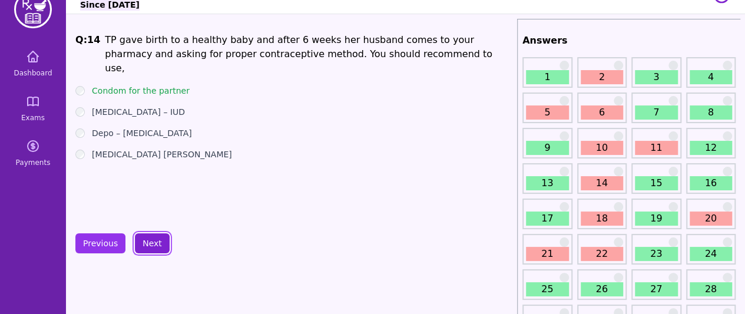
click at [142, 238] on button "Next" at bounding box center [152, 243] width 35 height 20
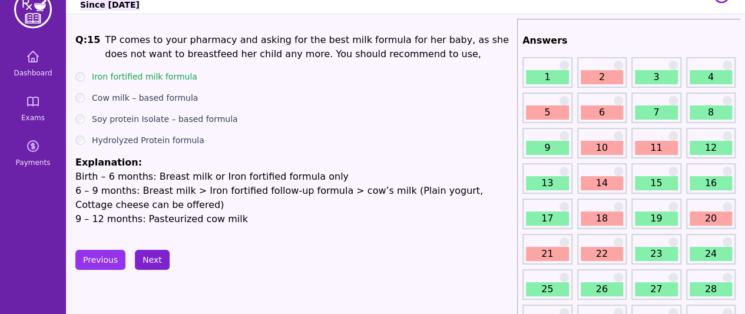
click at [149, 260] on button "Next" at bounding box center [152, 260] width 35 height 20
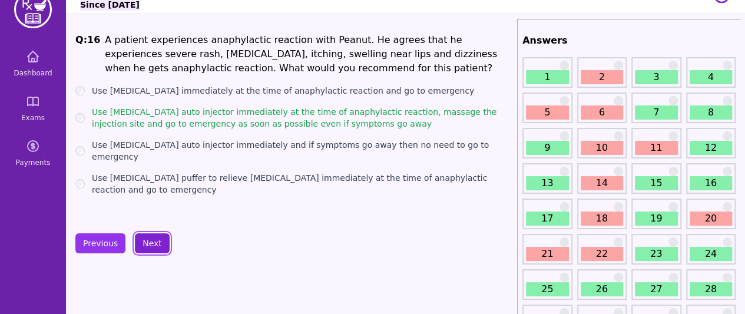
click at [150, 249] on button "Next" at bounding box center [152, 243] width 35 height 20
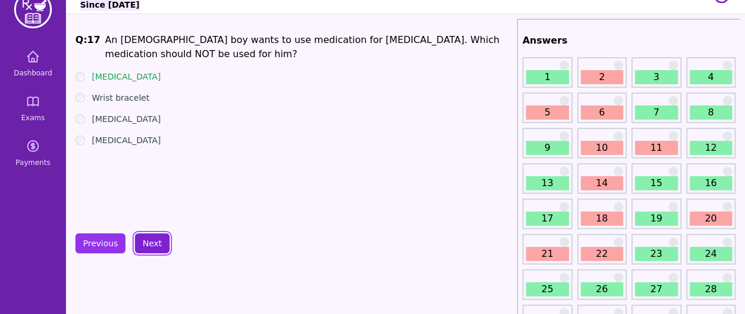
click at [152, 242] on button "Next" at bounding box center [152, 243] width 35 height 20
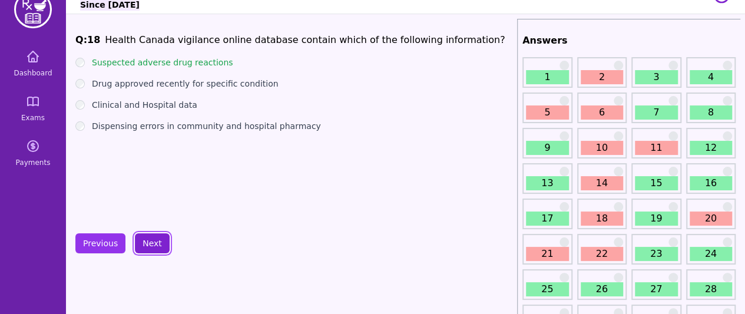
click at [142, 237] on button "Next" at bounding box center [152, 243] width 35 height 20
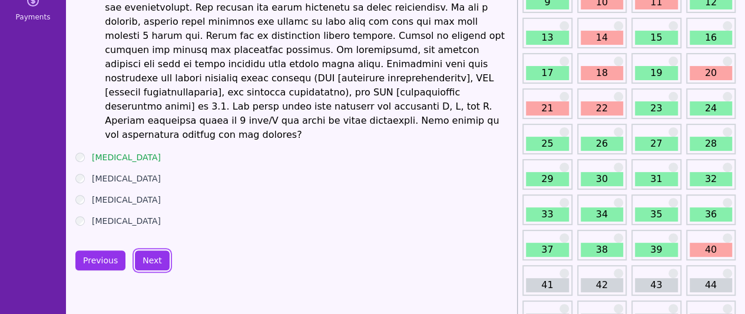
scroll to position [188, 0]
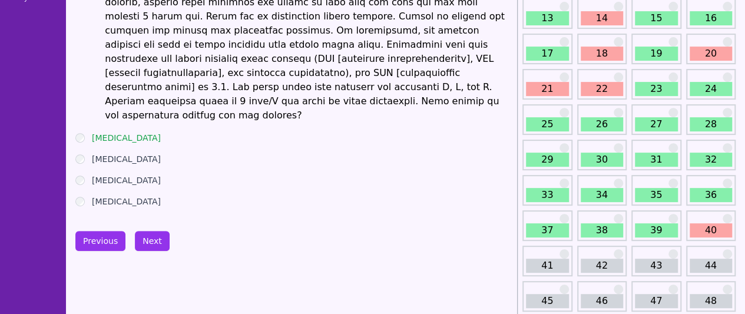
click at [145, 231] on button "Next" at bounding box center [152, 241] width 35 height 20
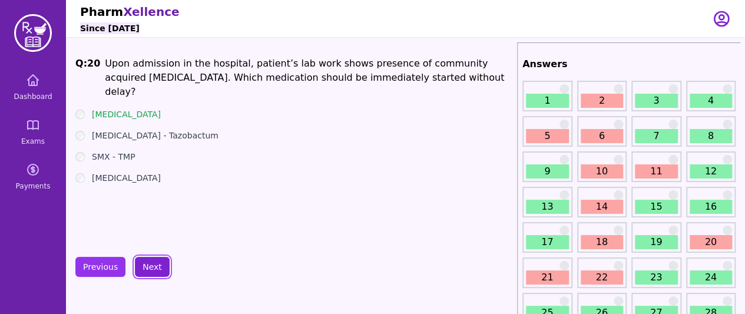
click at [157, 266] on button "Next" at bounding box center [152, 267] width 35 height 20
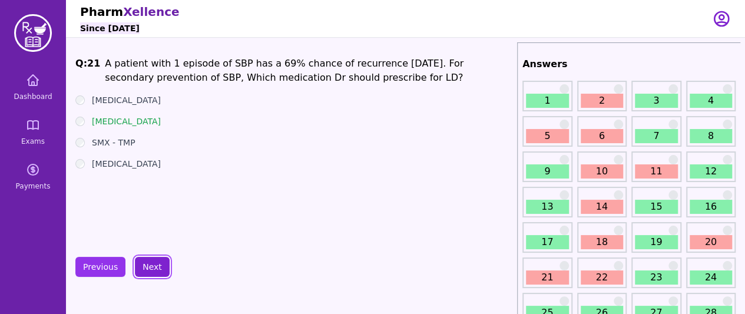
click at [157, 266] on button "Next" at bounding box center [152, 267] width 35 height 20
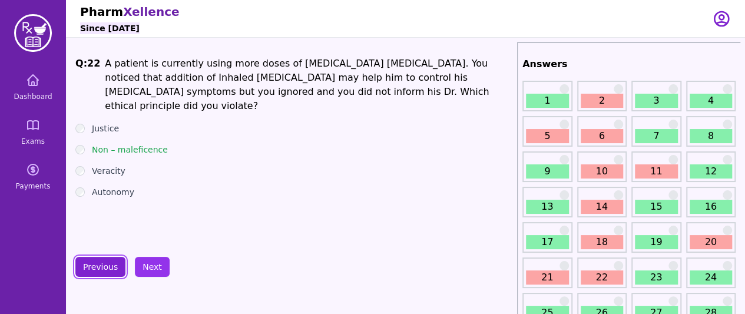
click at [112, 262] on button "Previous" at bounding box center [100, 267] width 50 height 20
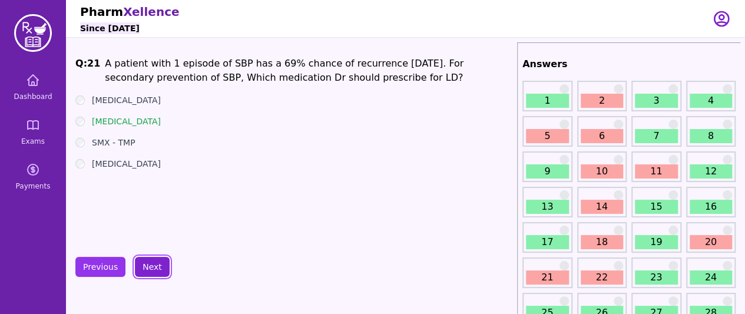
click at [140, 261] on button "Next" at bounding box center [152, 267] width 35 height 20
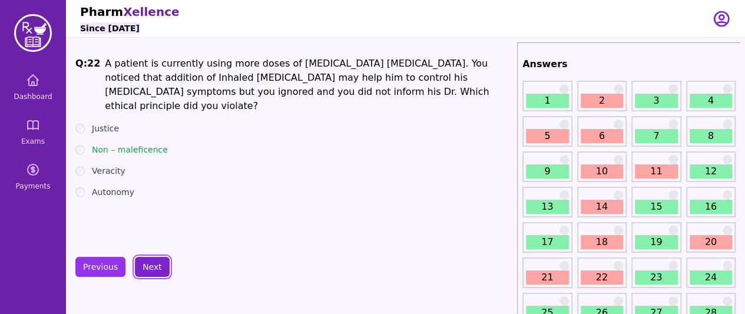
click at [140, 261] on button "Next" at bounding box center [152, 267] width 35 height 20
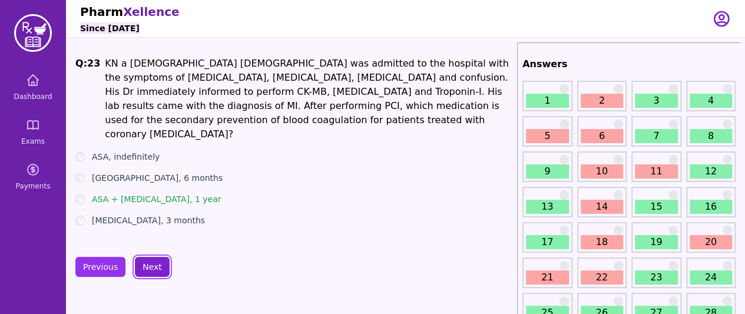
click at [140, 261] on button "Next" at bounding box center [152, 267] width 35 height 20
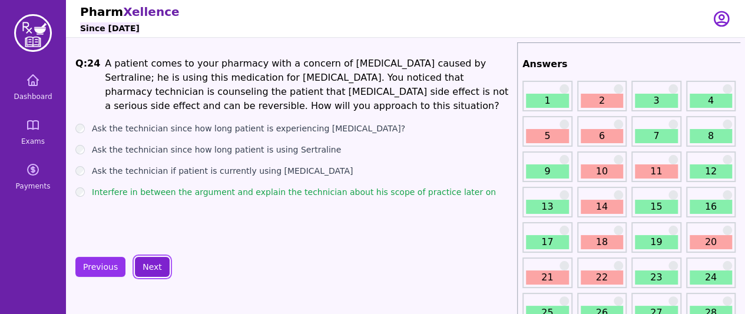
click at [140, 261] on button "Next" at bounding box center [152, 267] width 35 height 20
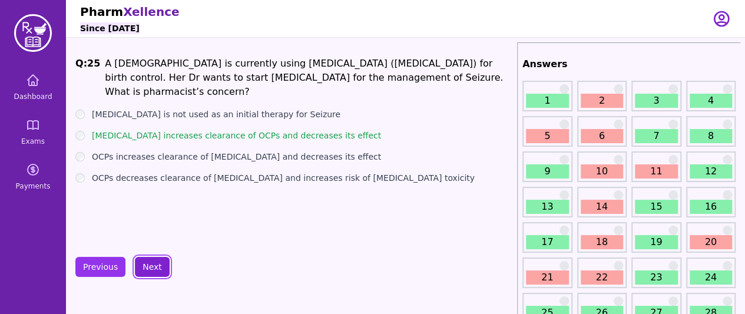
click at [140, 261] on button "Next" at bounding box center [152, 267] width 35 height 20
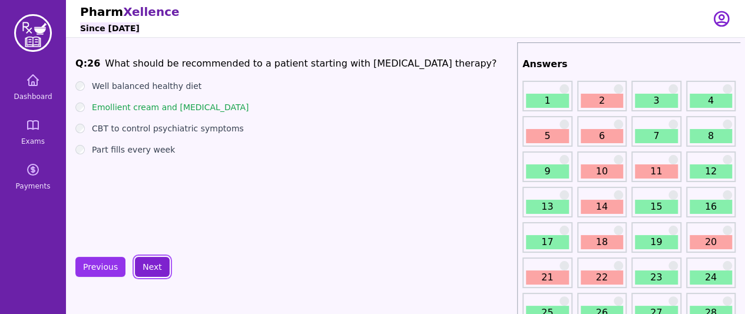
click at [140, 261] on button "Next" at bounding box center [152, 267] width 35 height 20
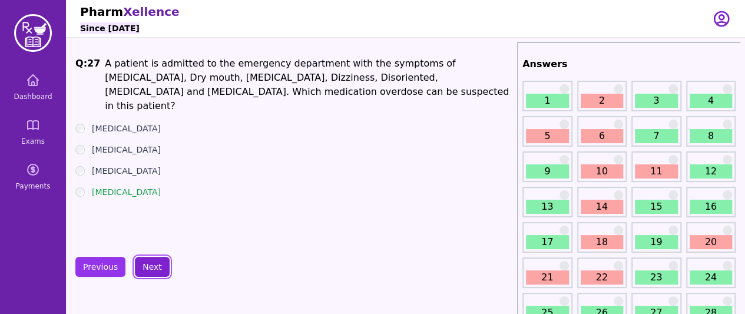
click at [140, 261] on button "Next" at bounding box center [152, 267] width 35 height 20
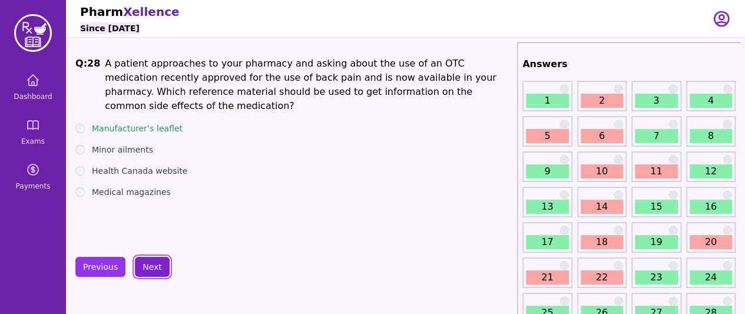
click at [140, 261] on button "Next" at bounding box center [152, 267] width 35 height 20
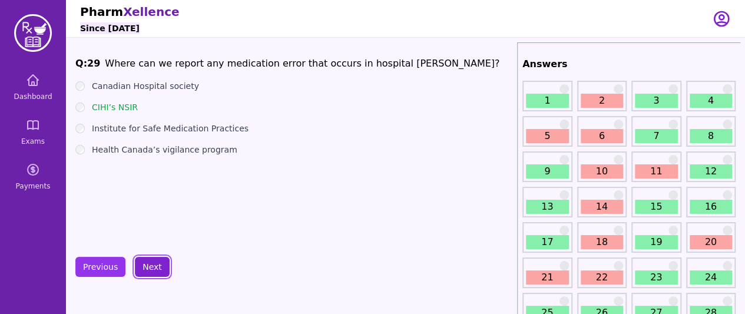
click at [140, 261] on button "Next" at bounding box center [152, 267] width 35 height 20
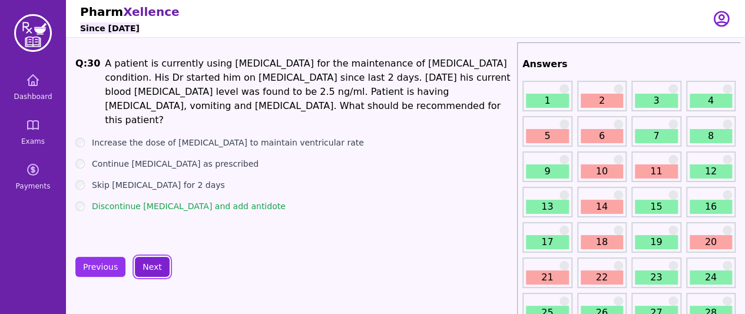
click at [140, 261] on button "Next" at bounding box center [152, 267] width 35 height 20
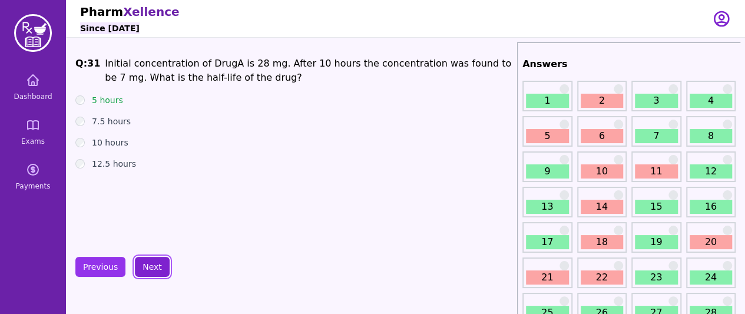
click at [140, 261] on button "Next" at bounding box center [152, 267] width 35 height 20
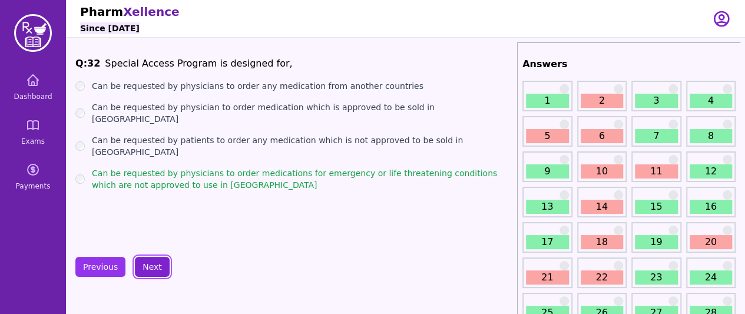
click at [140, 261] on button "Next" at bounding box center [152, 267] width 35 height 20
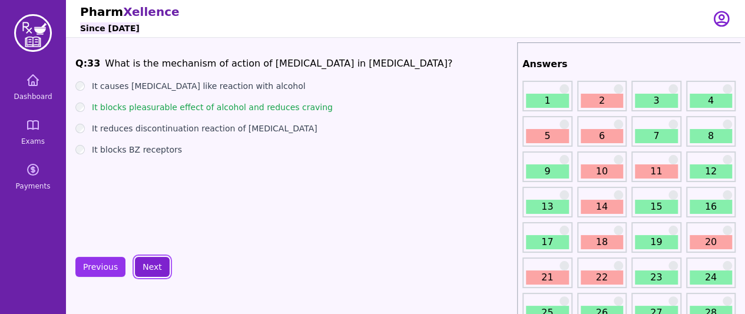
click at [140, 261] on button "Next" at bounding box center [152, 267] width 35 height 20
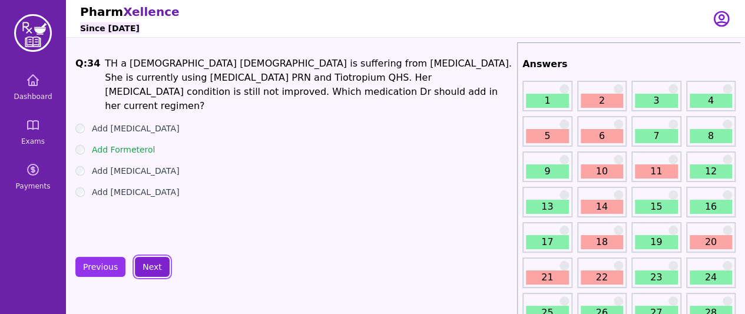
click at [140, 261] on button "Next" at bounding box center [152, 267] width 35 height 20
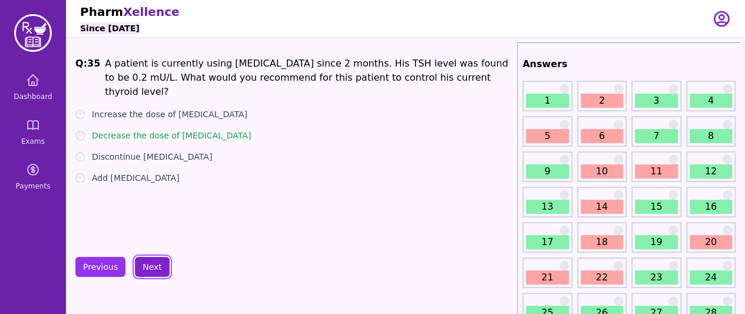
click at [140, 261] on button "Next" at bounding box center [152, 267] width 35 height 20
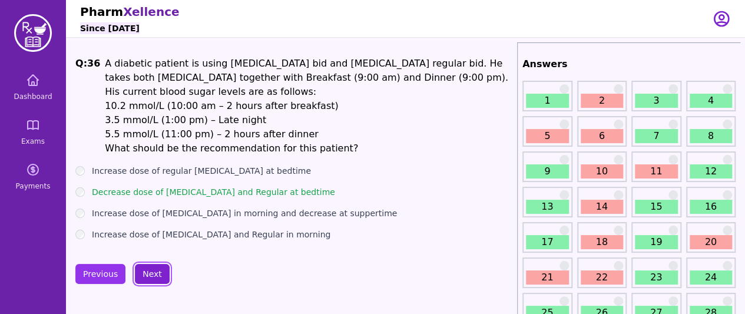
click at [140, 264] on button "Next" at bounding box center [152, 274] width 35 height 20
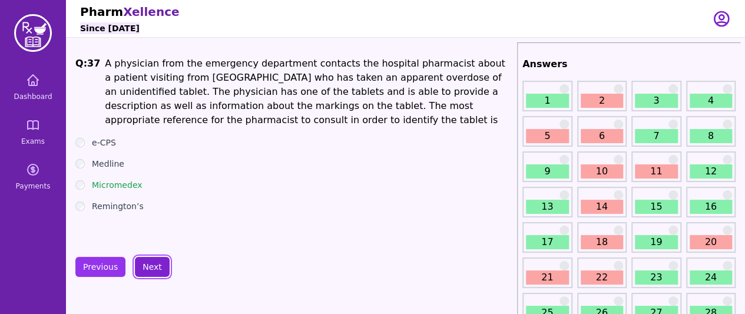
click at [140, 261] on button "Next" at bounding box center [152, 267] width 35 height 20
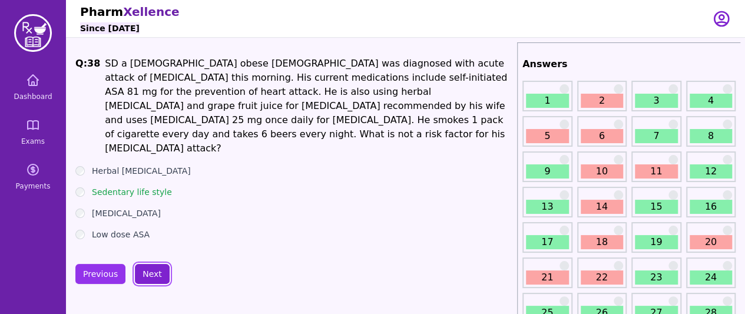
click at [140, 264] on button "Next" at bounding box center [152, 274] width 35 height 20
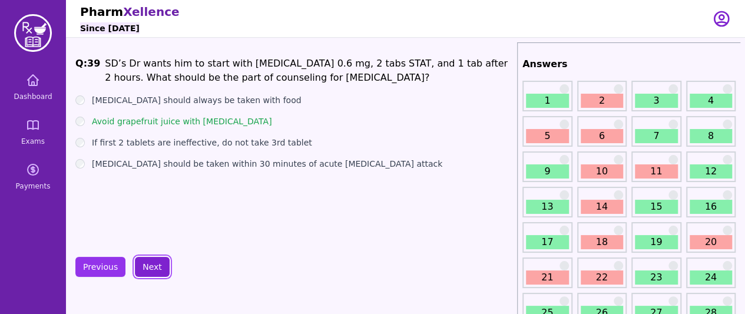
click at [140, 261] on button "Next" at bounding box center [152, 267] width 35 height 20
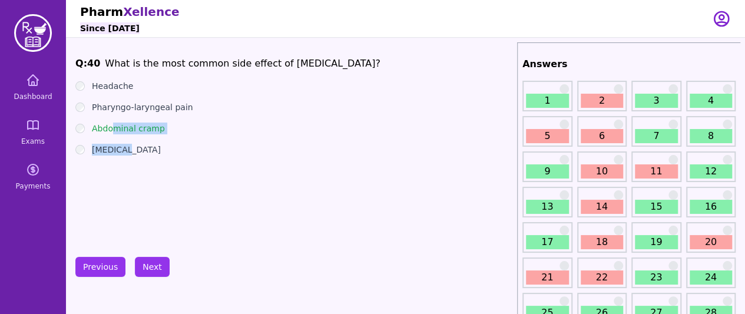
drag, startPoint x: 112, startPoint y: 127, endPoint x: 175, endPoint y: 137, distance: 63.8
click at [176, 136] on ul "Headache Pharyngo-laryngeal pain Abdominal cramp [MEDICAL_DATA]" at bounding box center [293, 117] width 437 height 75
click at [157, 128] on label "Abdominal cramp" at bounding box center [128, 128] width 73 height 12
click at [81, 135] on ul "Headache Pharyngo-laryngeal pain Abdominal cramp [MEDICAL_DATA]" at bounding box center [293, 117] width 437 height 75
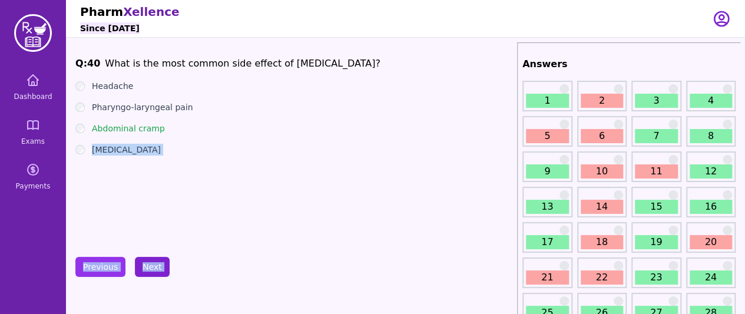
drag, startPoint x: 81, startPoint y: 135, endPoint x: 146, endPoint y: 266, distance: 146.1
click at [146, 266] on button "Next" at bounding box center [152, 267] width 35 height 20
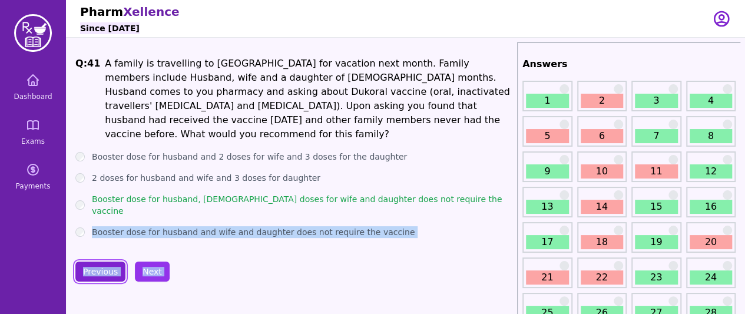
click at [91, 267] on button "Previous" at bounding box center [100, 271] width 50 height 20
